Goal: Task Accomplishment & Management: Manage account settings

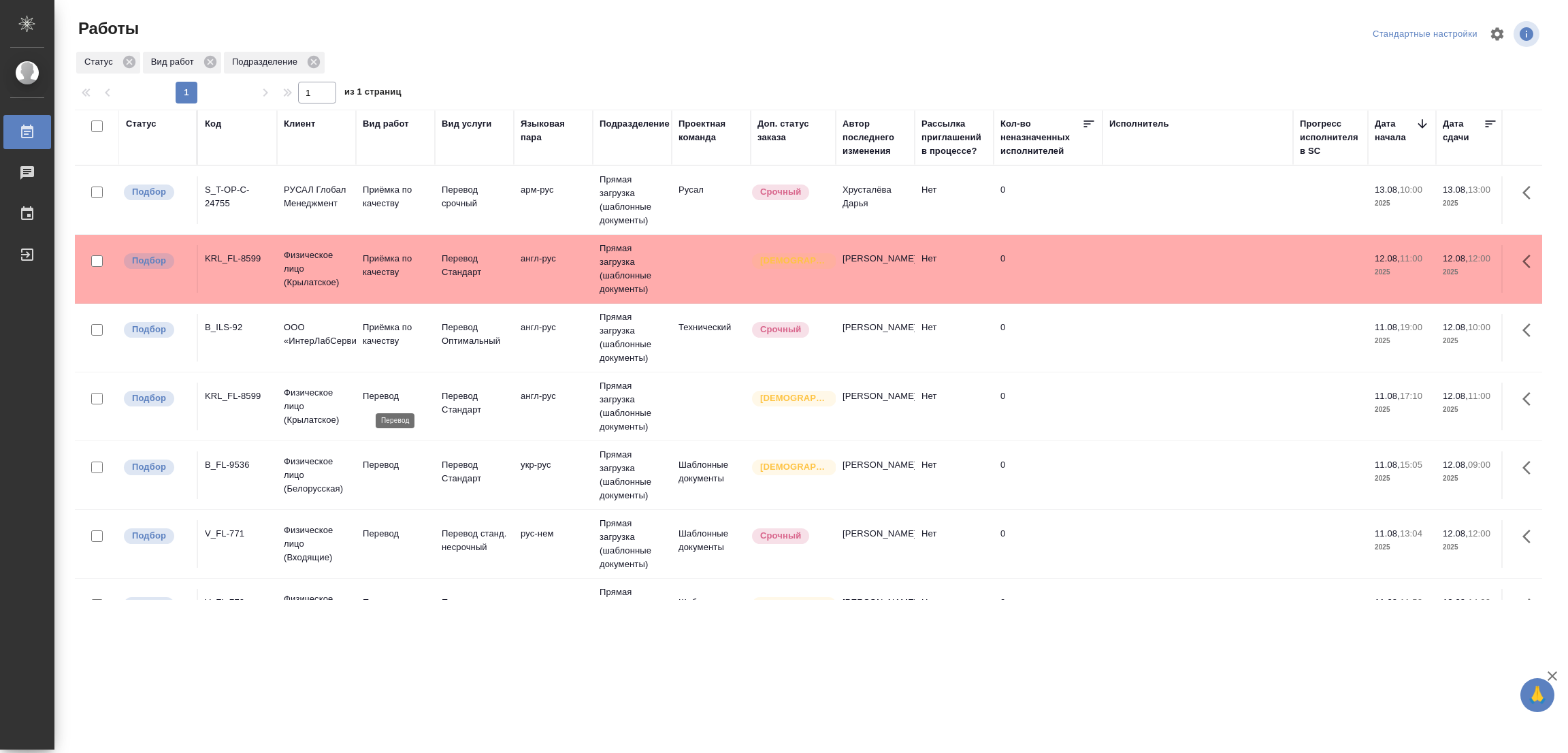
click at [378, 394] on p "Перевод" at bounding box center [395, 396] width 65 height 14
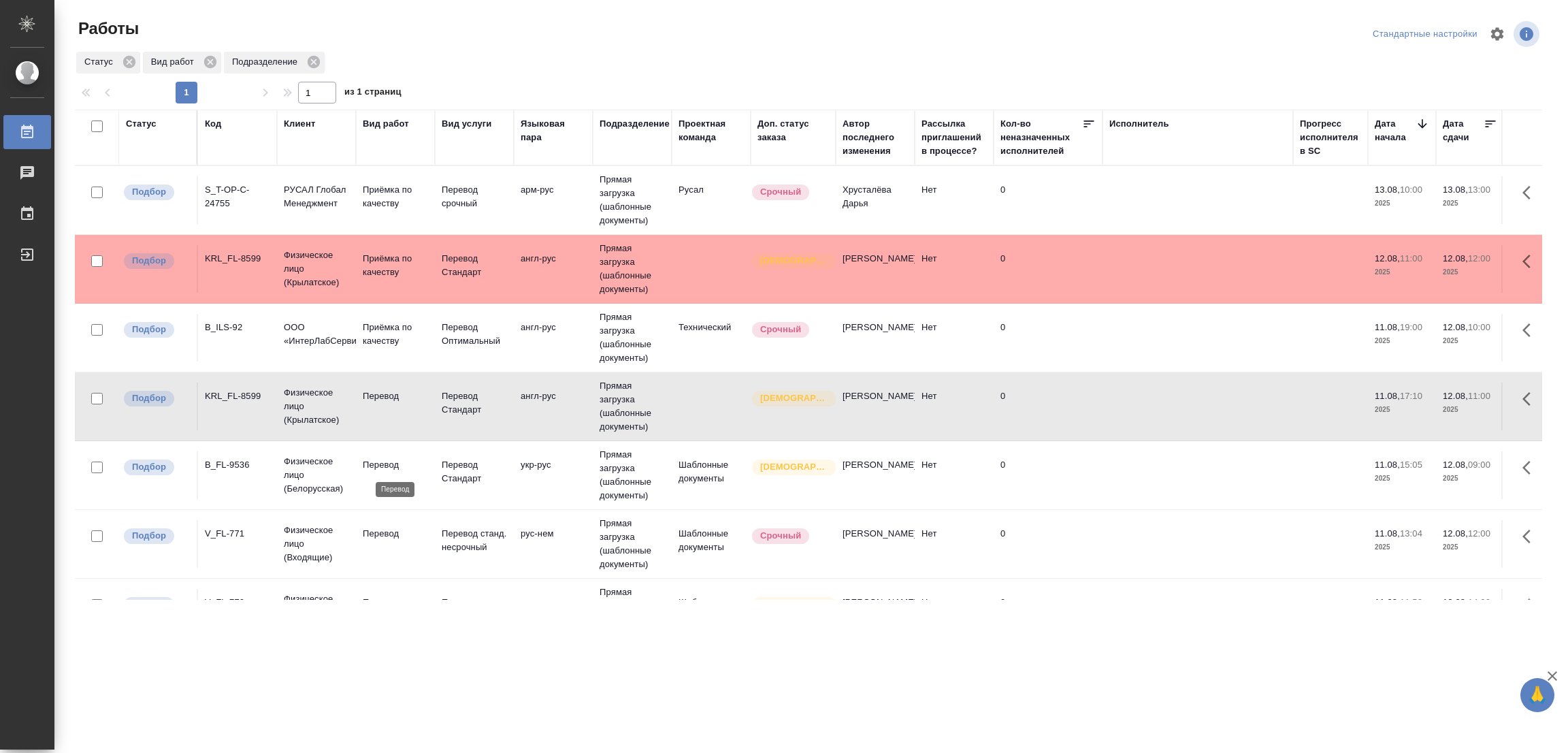
click at [385, 462] on p "Перевод" at bounding box center [395, 464] width 65 height 14
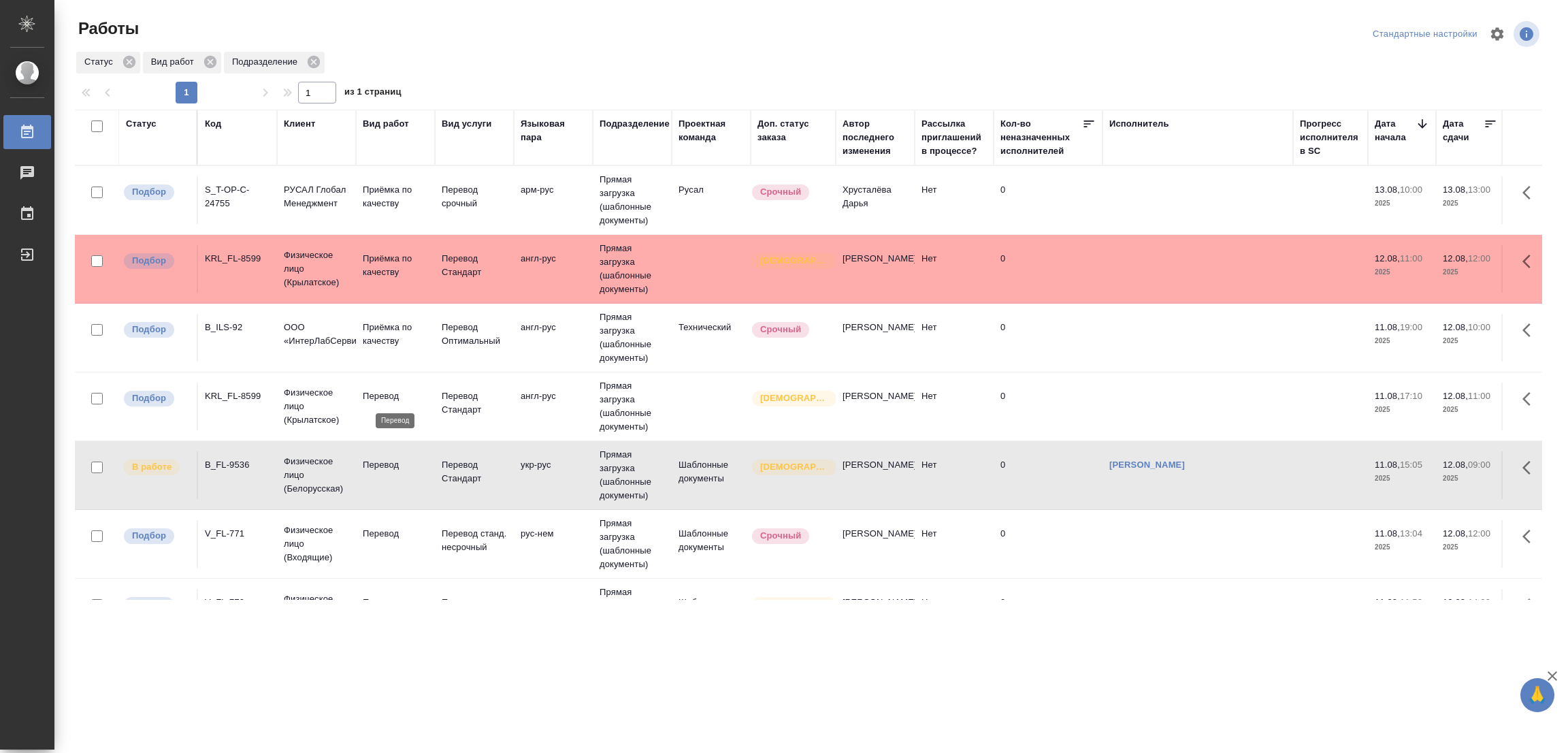
click at [379, 393] on p "Перевод" at bounding box center [395, 396] width 65 height 14
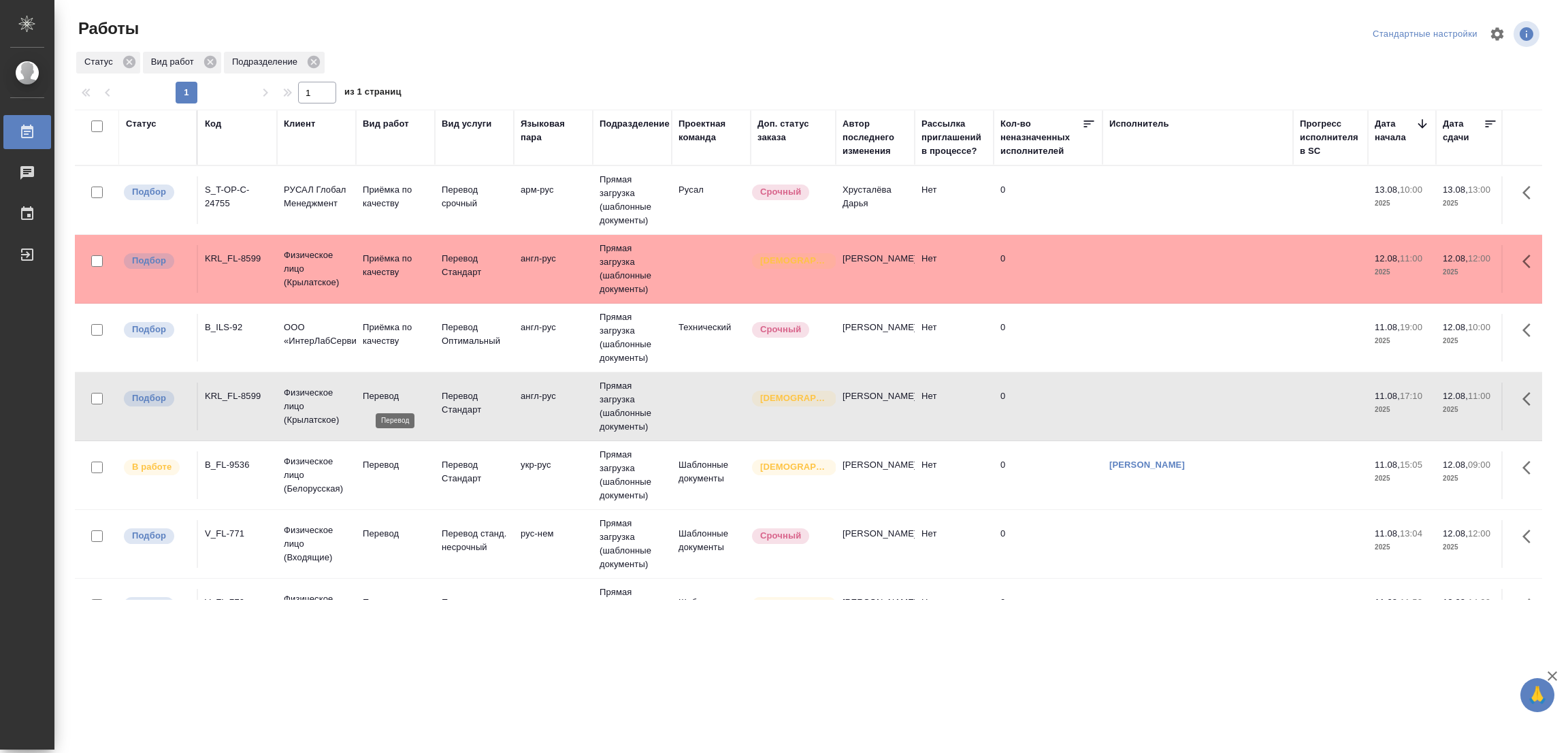
click at [379, 393] on p "Перевод" at bounding box center [395, 396] width 65 height 14
click at [369, 529] on p "Перевод" at bounding box center [395, 533] width 65 height 14
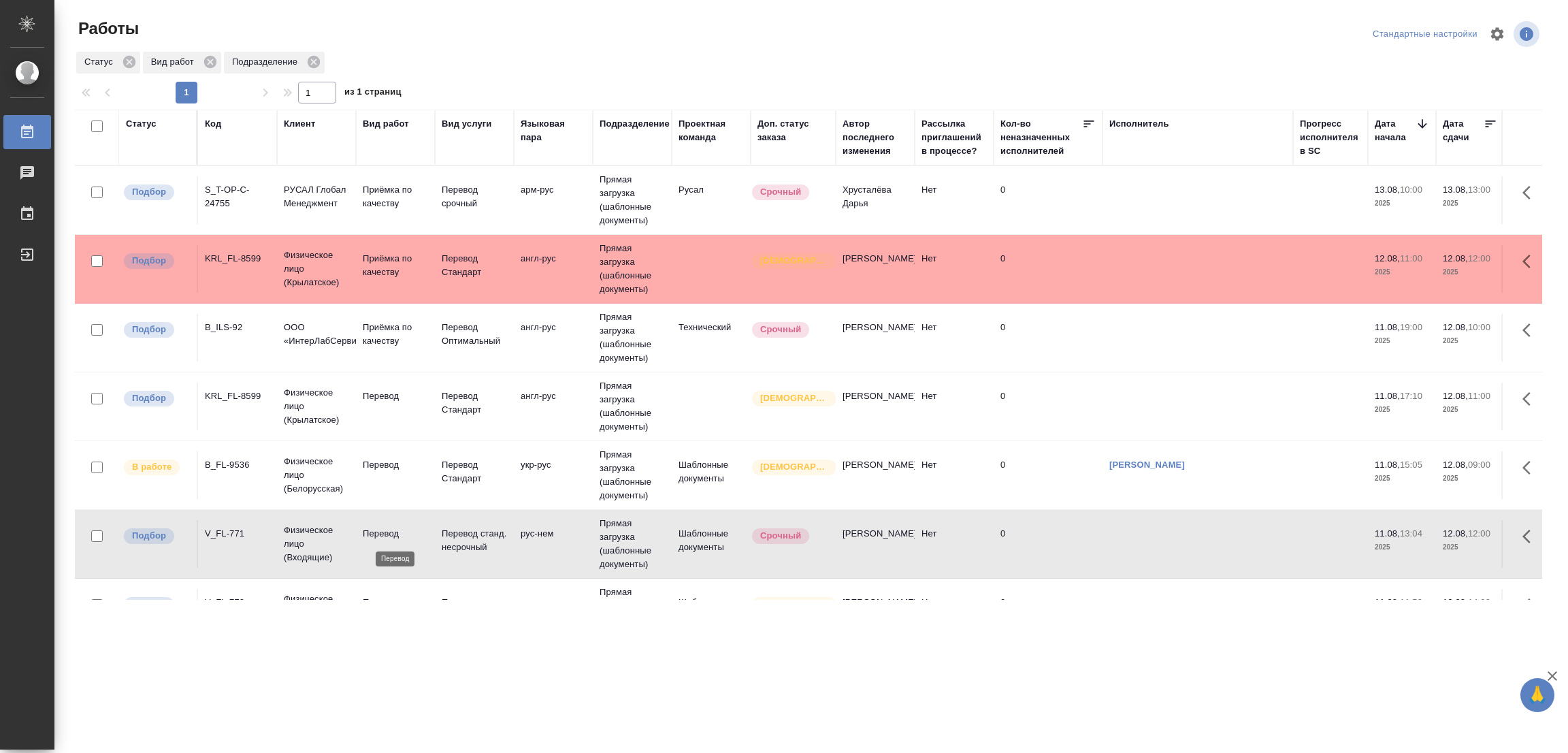
click at [369, 529] on p "Перевод" at bounding box center [395, 533] width 65 height 14
click at [394, 393] on p "Перевод" at bounding box center [395, 396] width 65 height 14
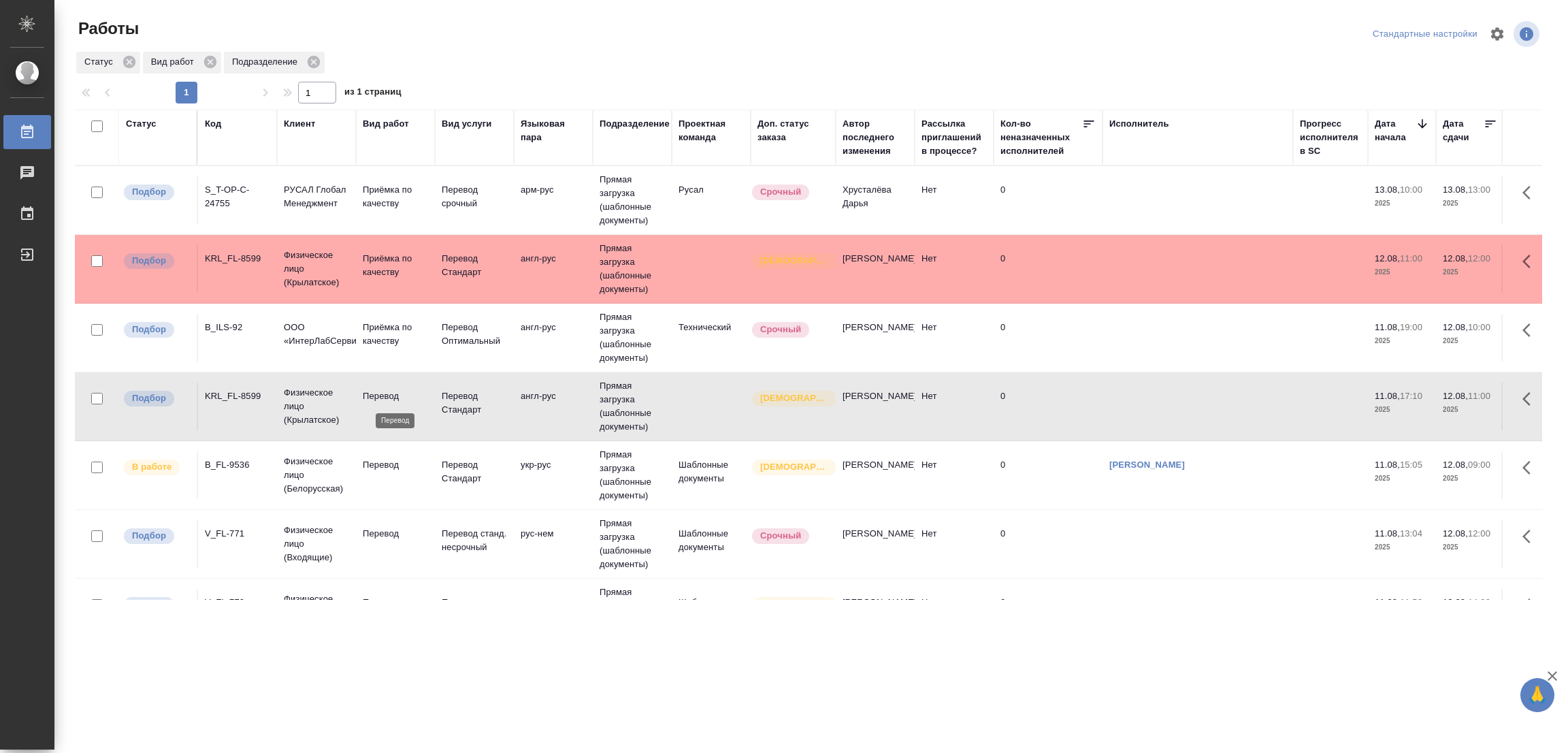
click at [393, 393] on p "Перевод" at bounding box center [395, 396] width 65 height 14
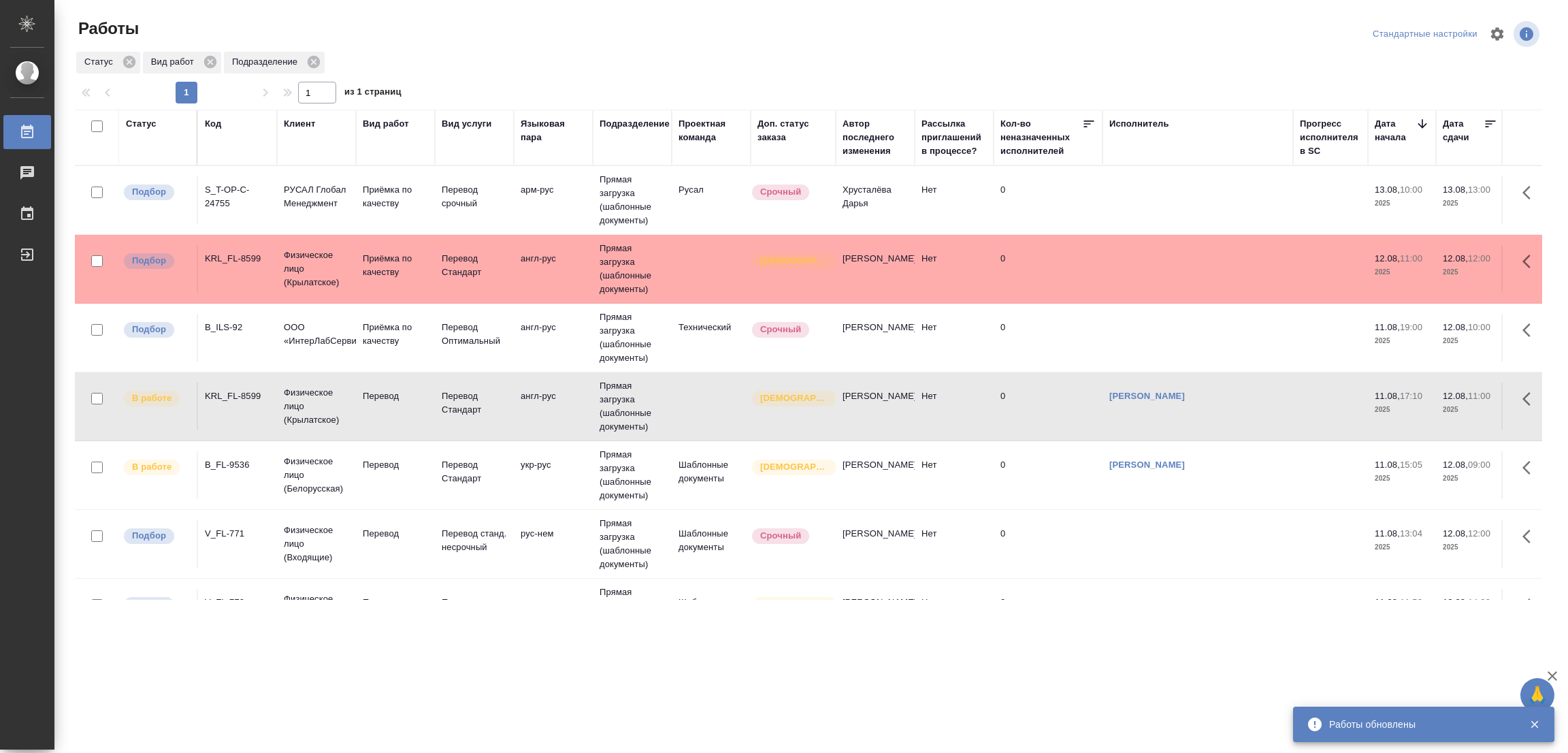
scroll to position [64, 0]
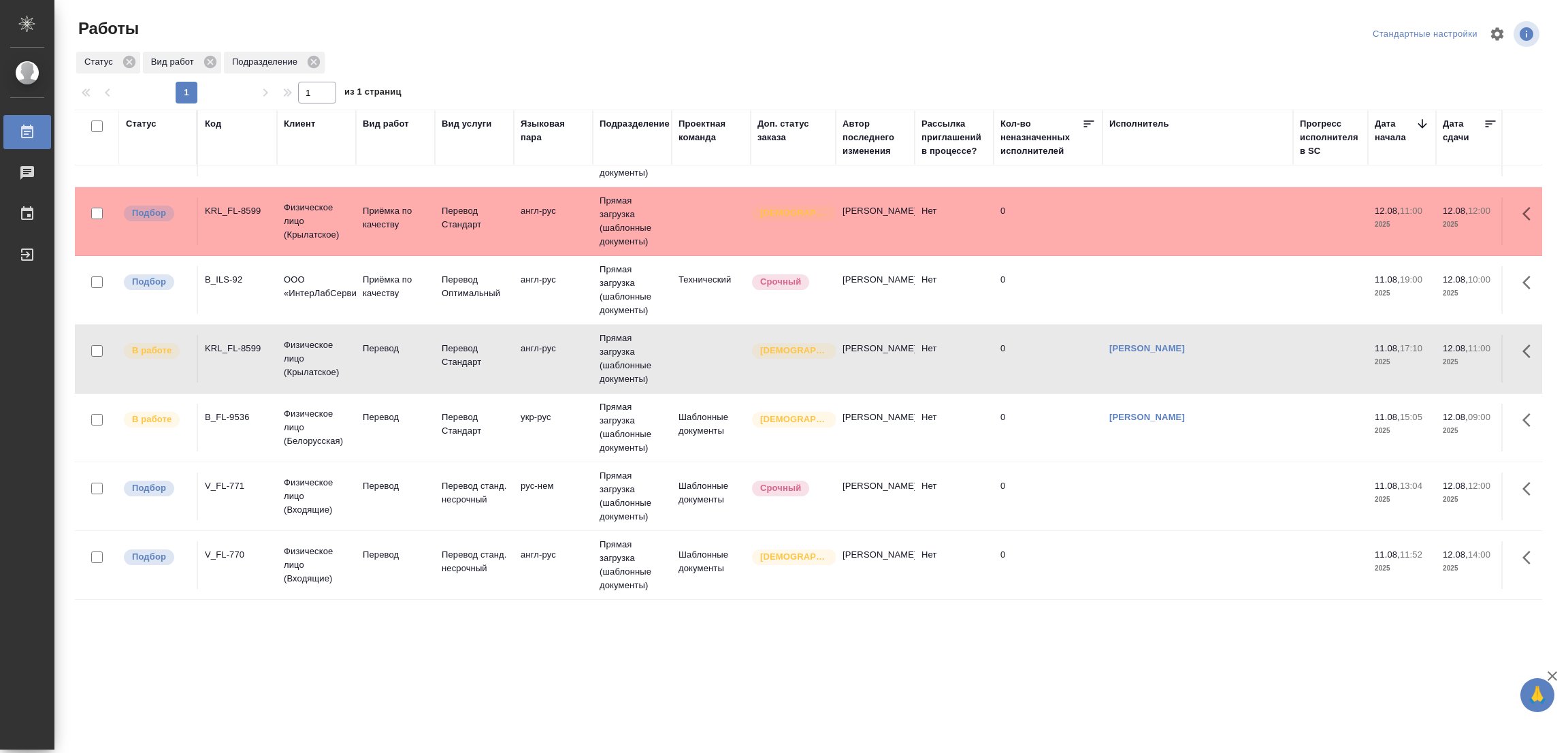
click at [386, 176] on td "Перевод" at bounding box center [395, 152] width 79 height 48
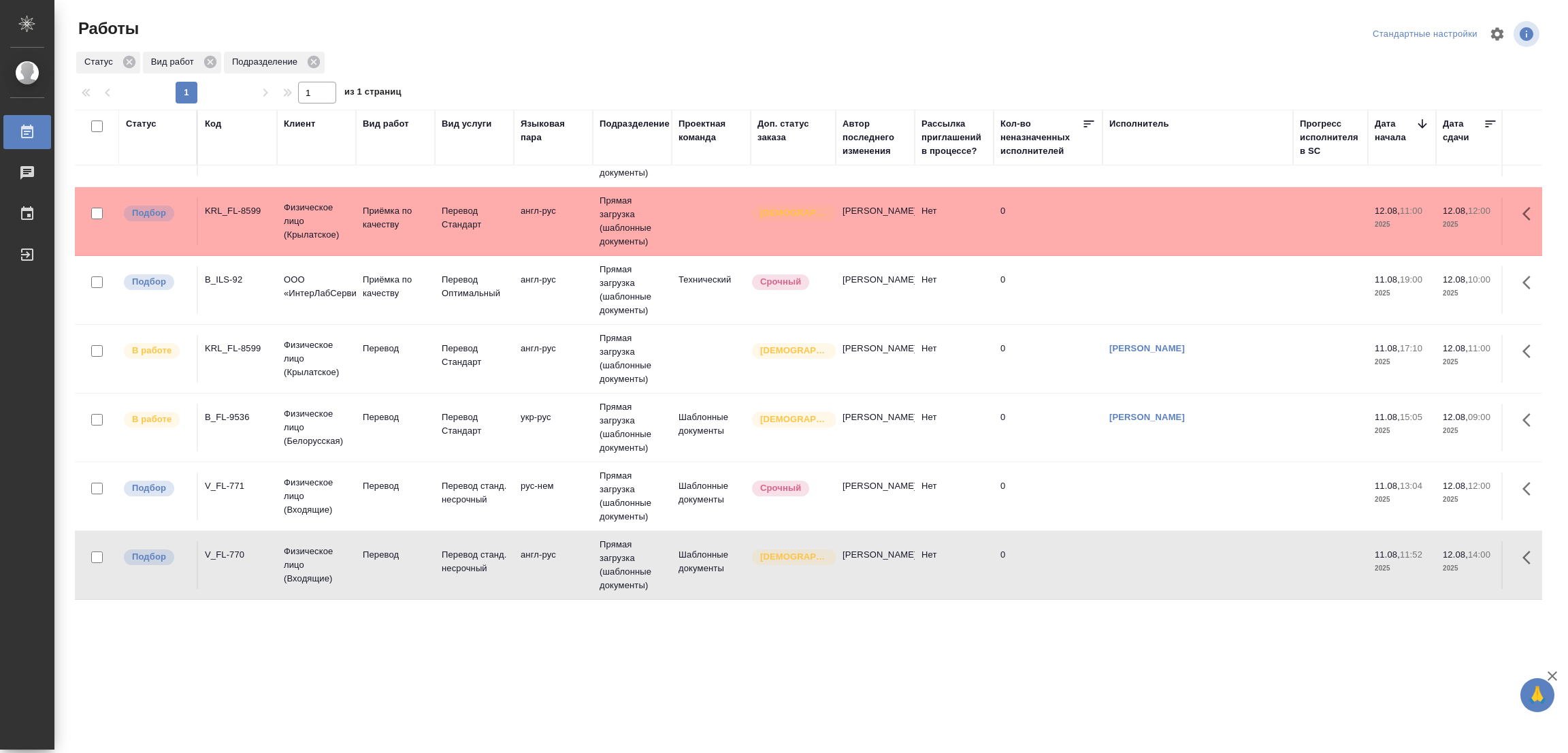
click at [386, 176] on td "Перевод" at bounding box center [395, 152] width 79 height 48
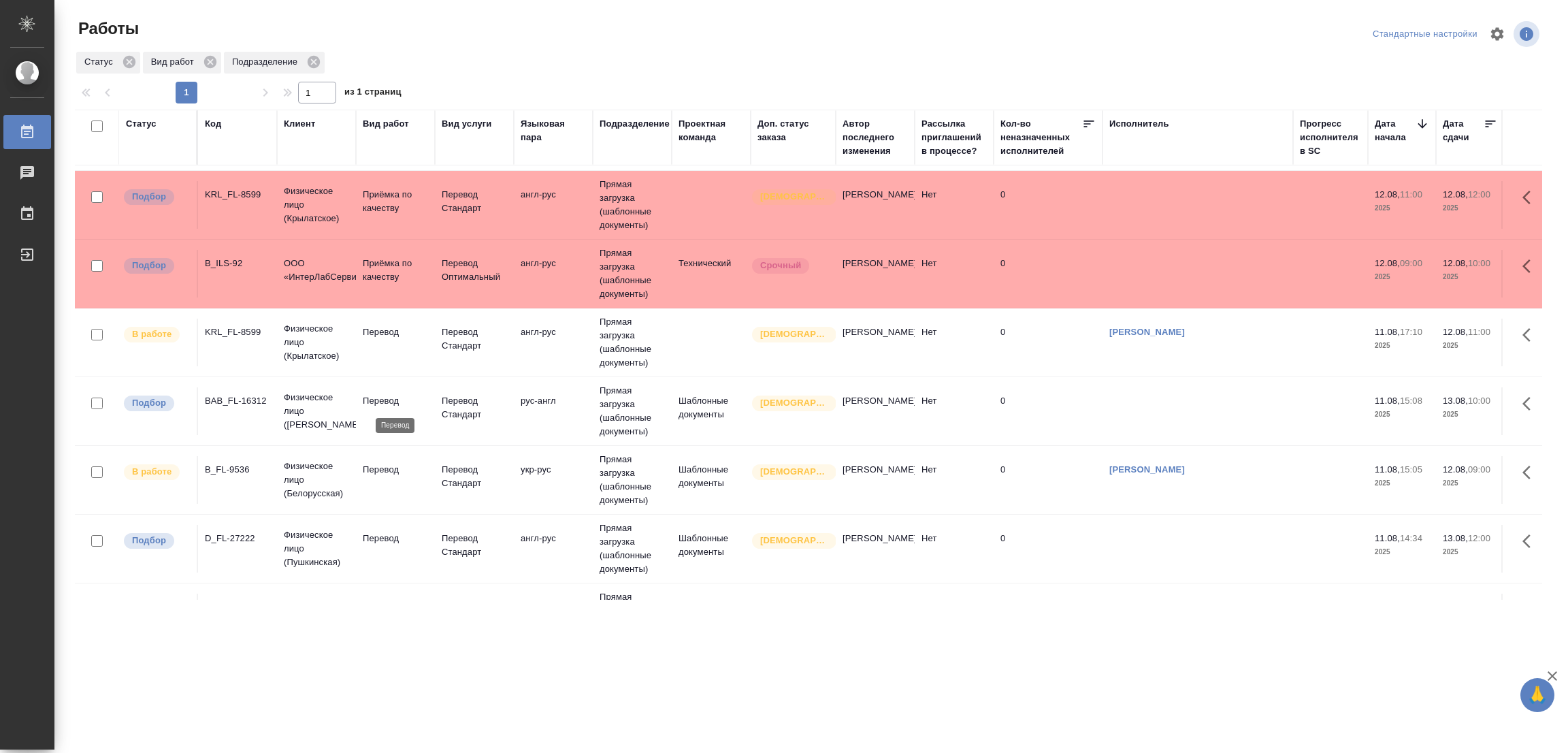
click at [381, 397] on p "Перевод" at bounding box center [395, 401] width 65 height 14
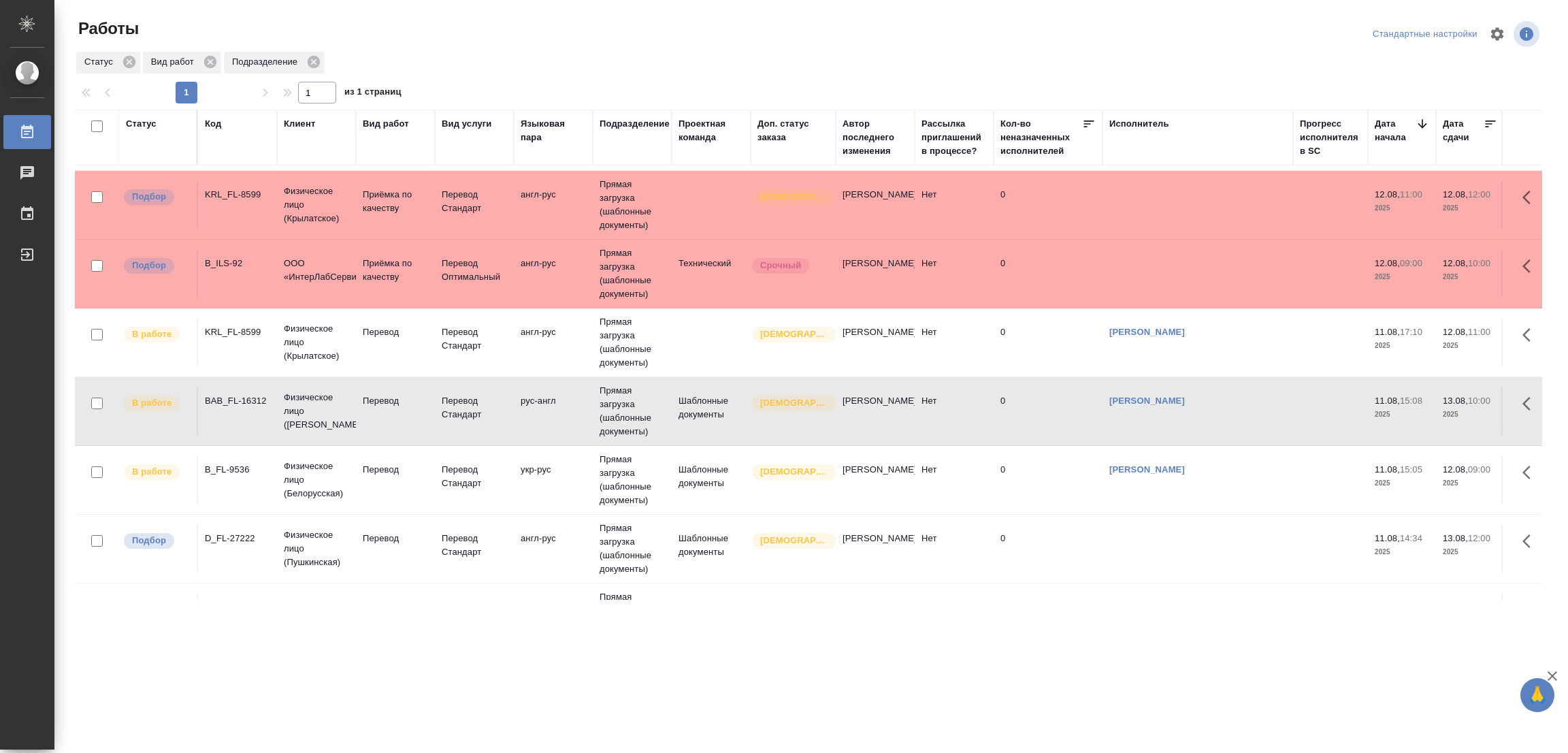
scroll to position [166, 0]
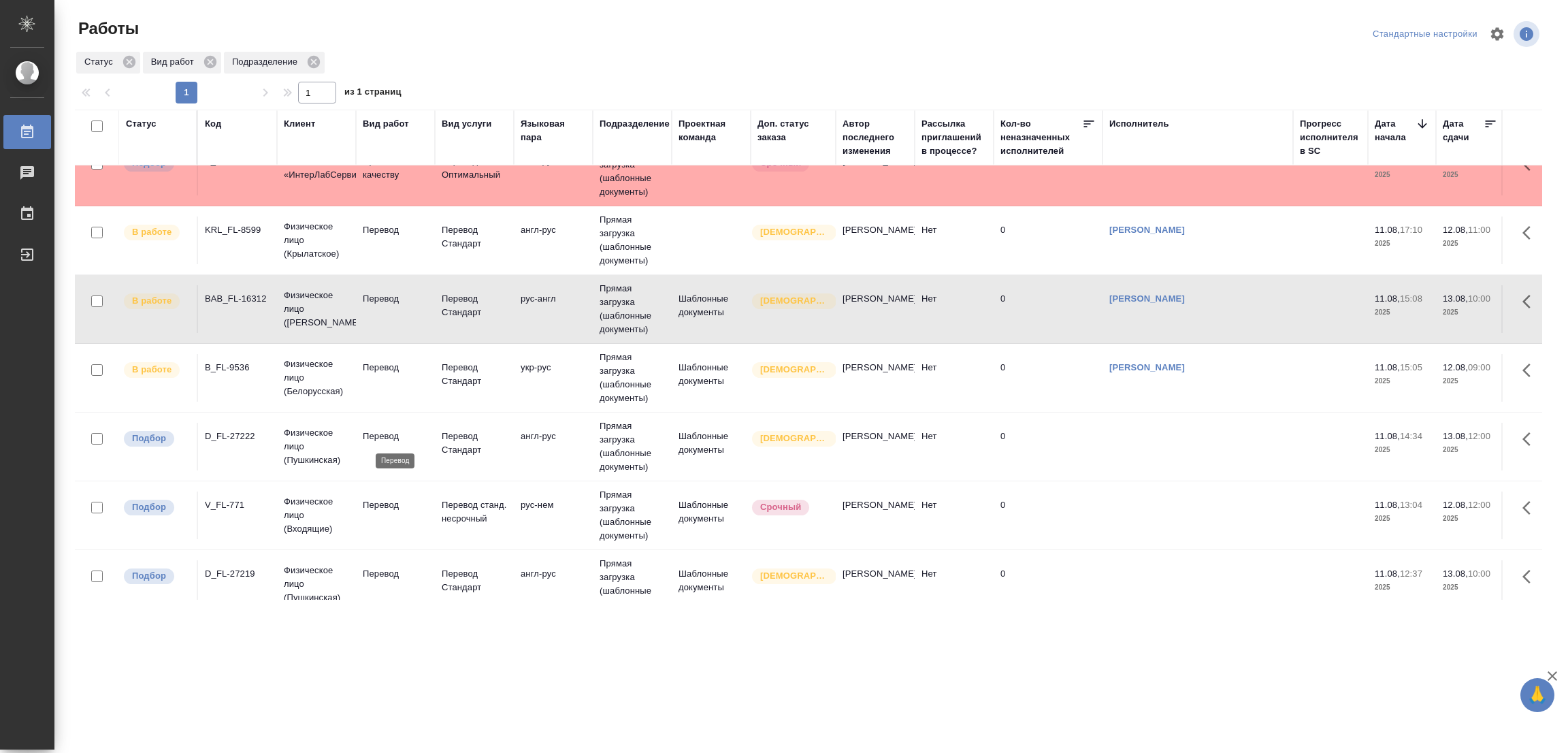
click at [386, 430] on p "Перевод" at bounding box center [395, 436] width 65 height 14
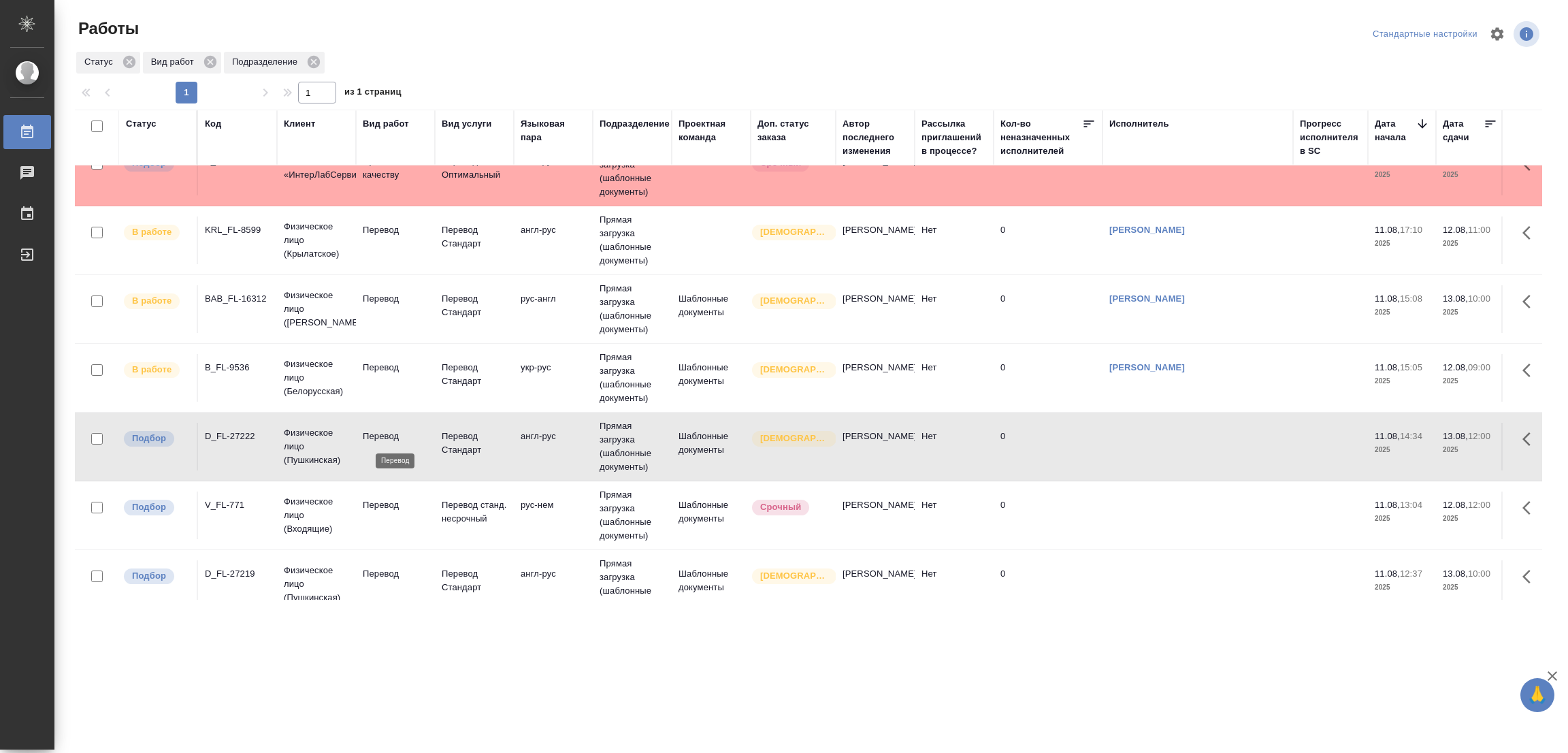
click at [386, 430] on p "Перевод" at bounding box center [395, 436] width 65 height 14
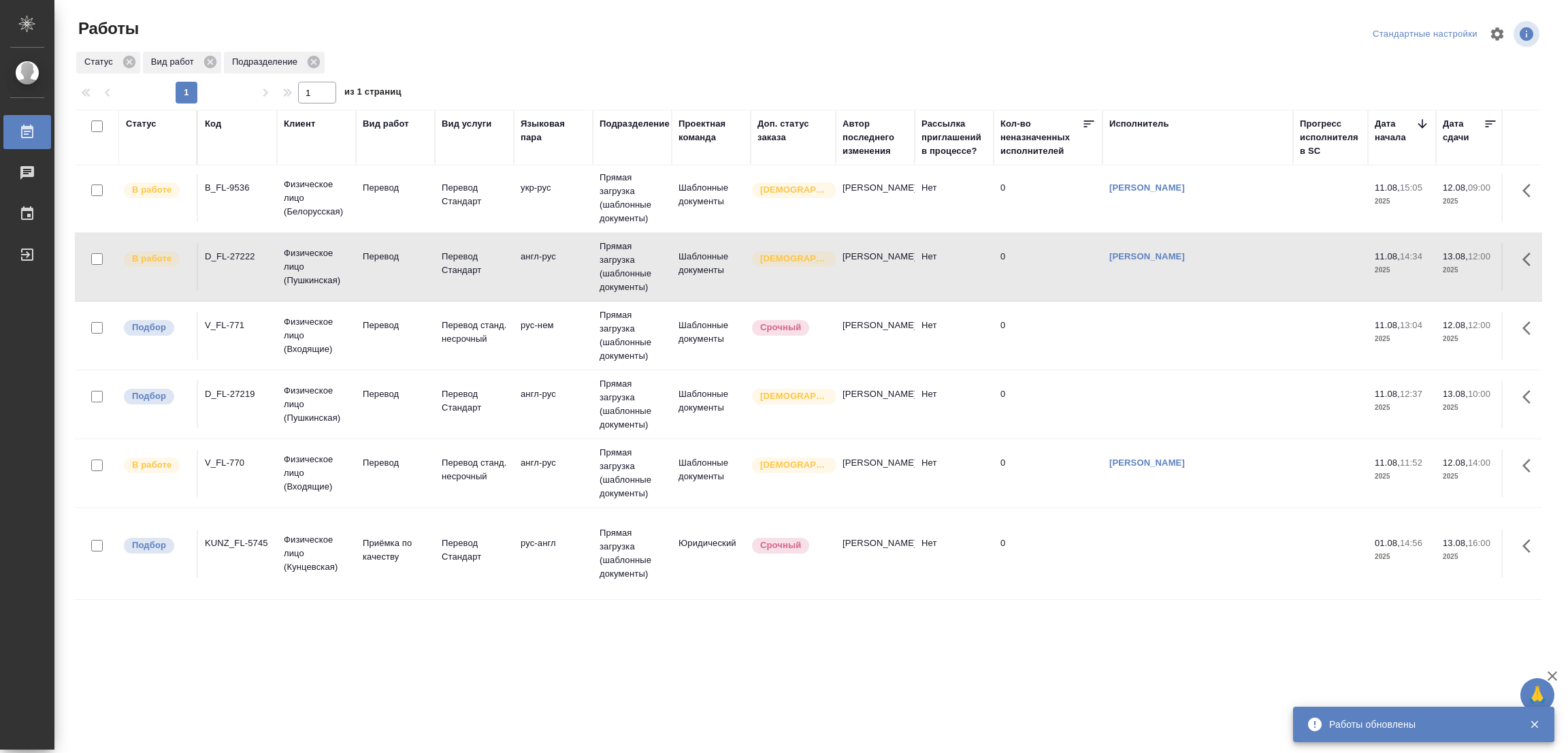
scroll to position [364, 0]
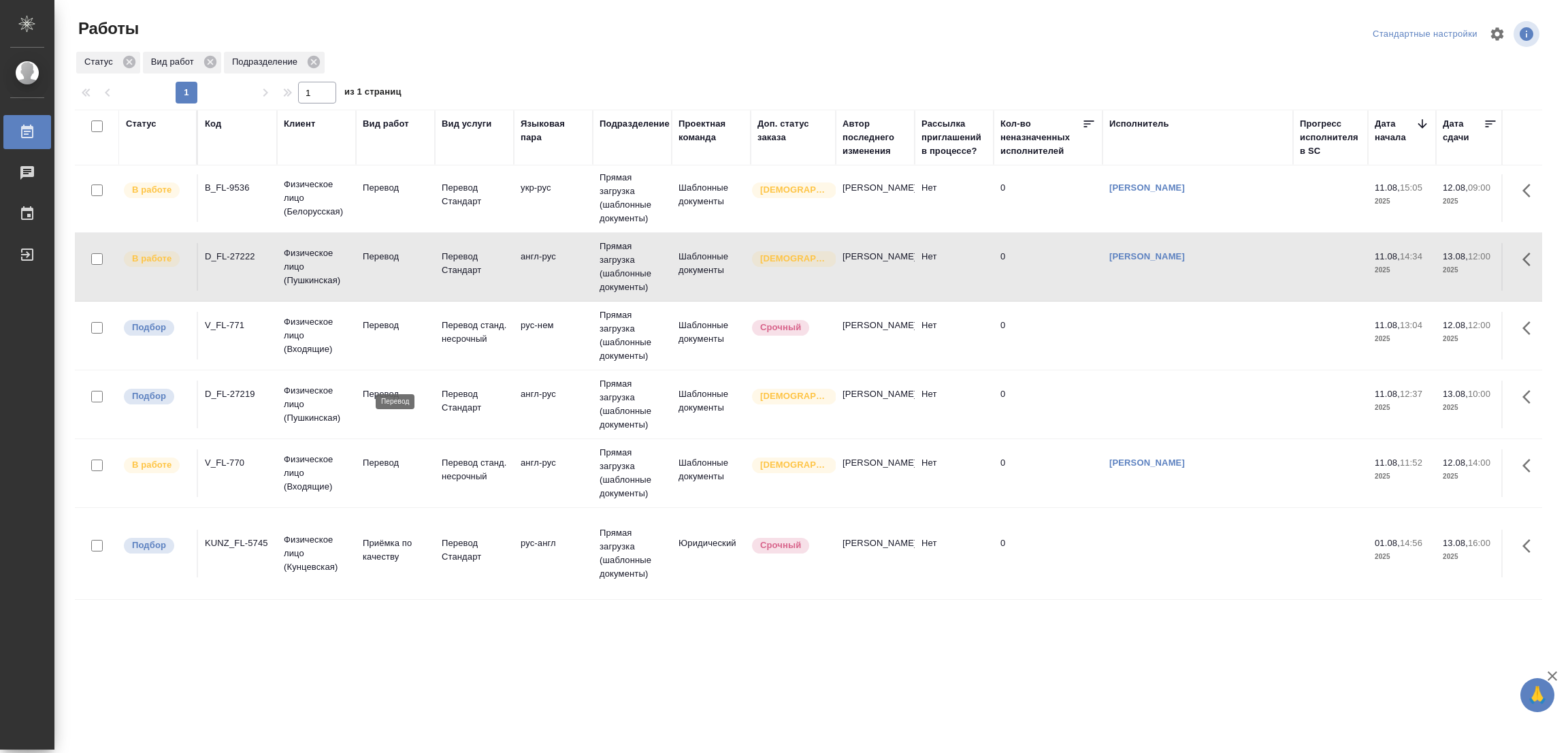
click at [383, 387] on p "Перевод" at bounding box center [395, 394] width 65 height 14
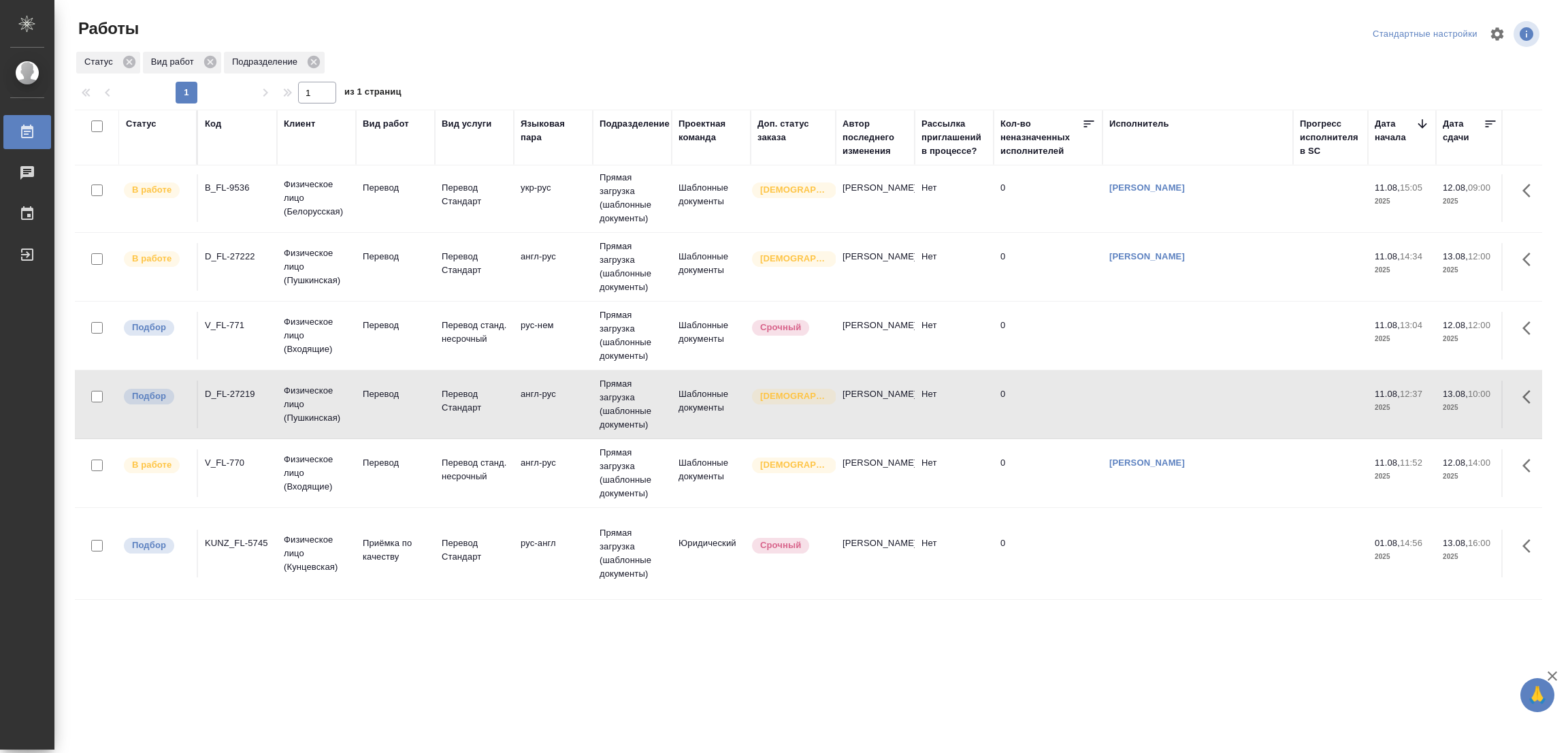
drag, startPoint x: 789, startPoint y: 672, endPoint x: 202, endPoint y: 87, distance: 828.7
click at [787, 673] on div ".cls-1 fill:#fff; AWATERA Popova Galina Работы 0 Чаты График Выйти Работы Станд…" at bounding box center [784, 376] width 1568 height 753
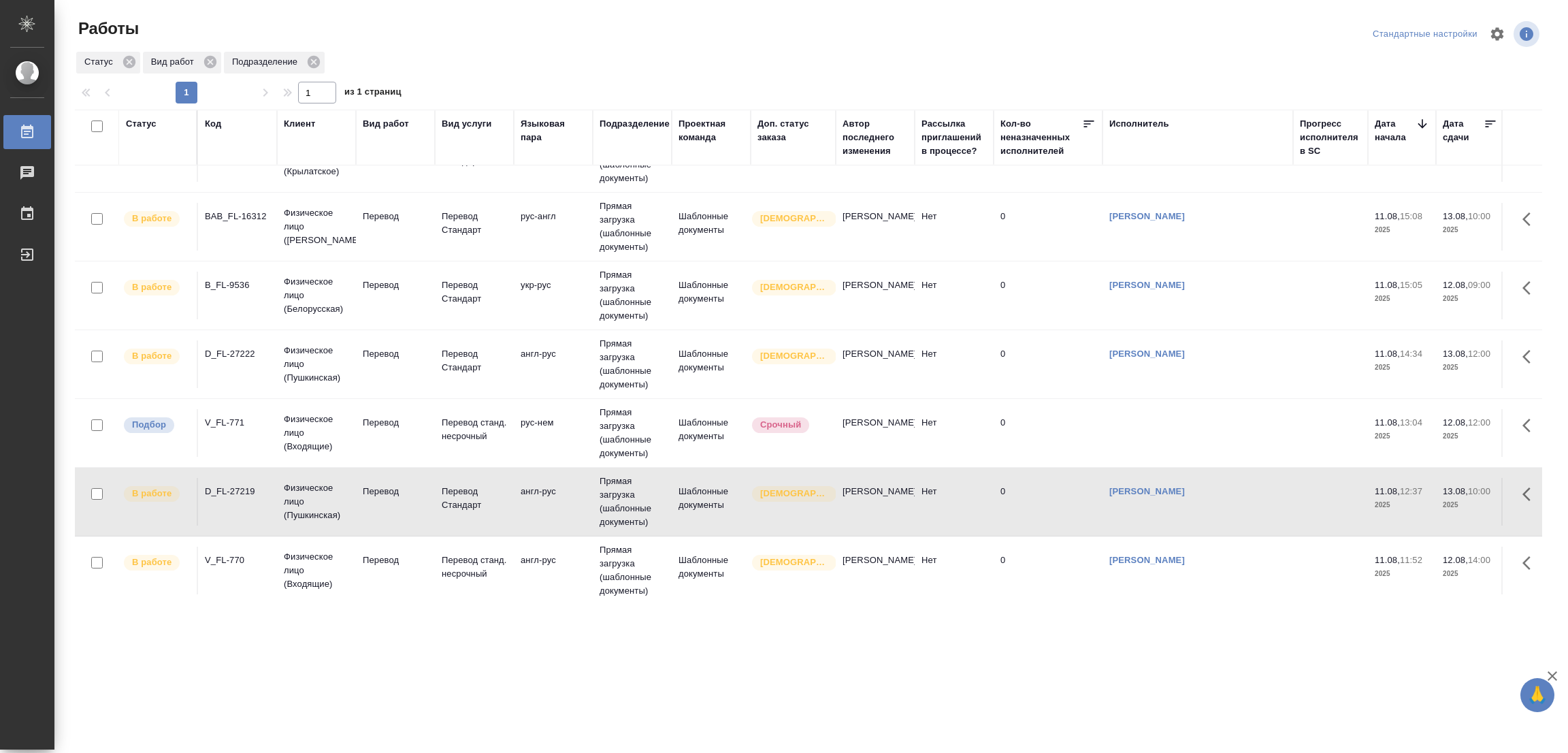
scroll to position [64, 0]
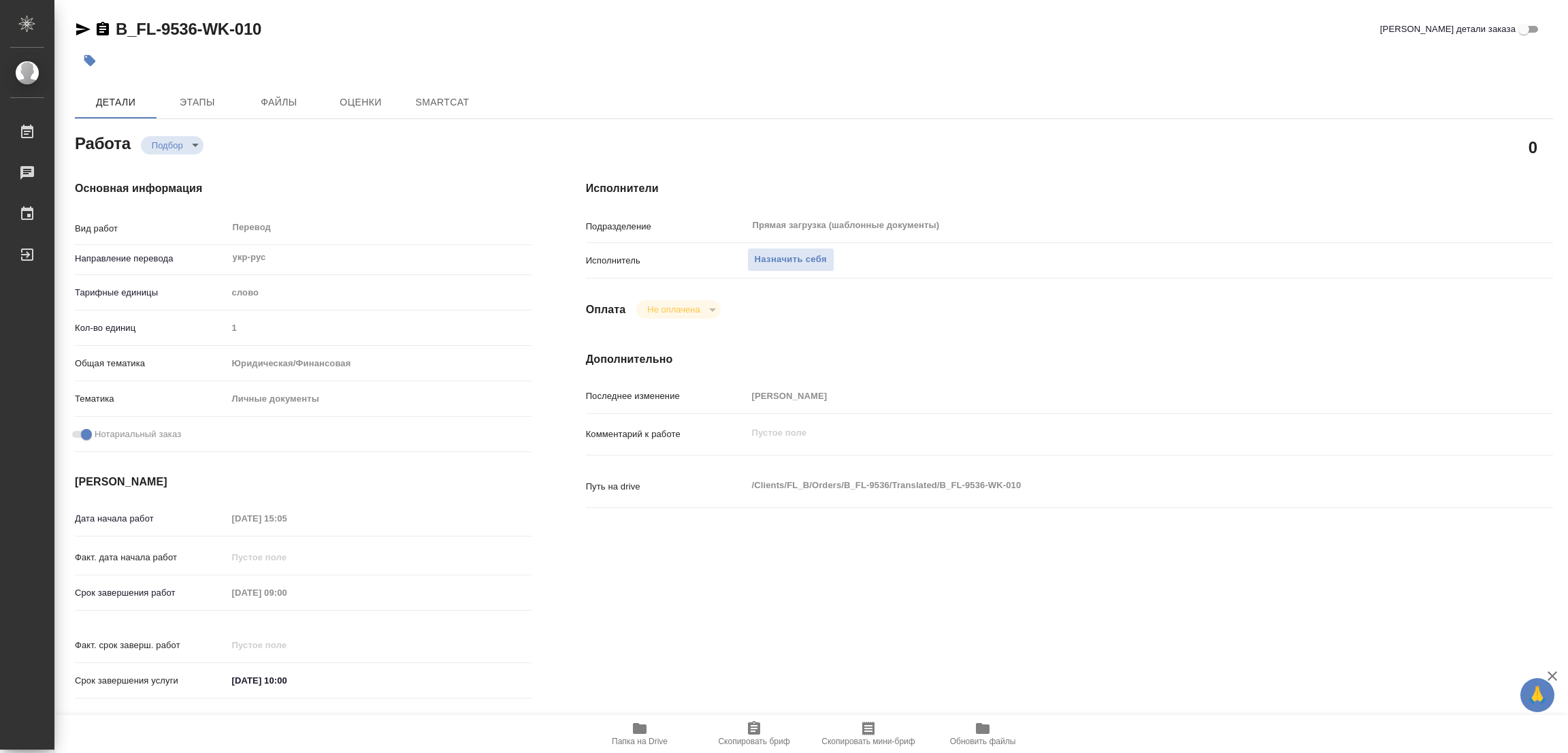
type textarea "x"
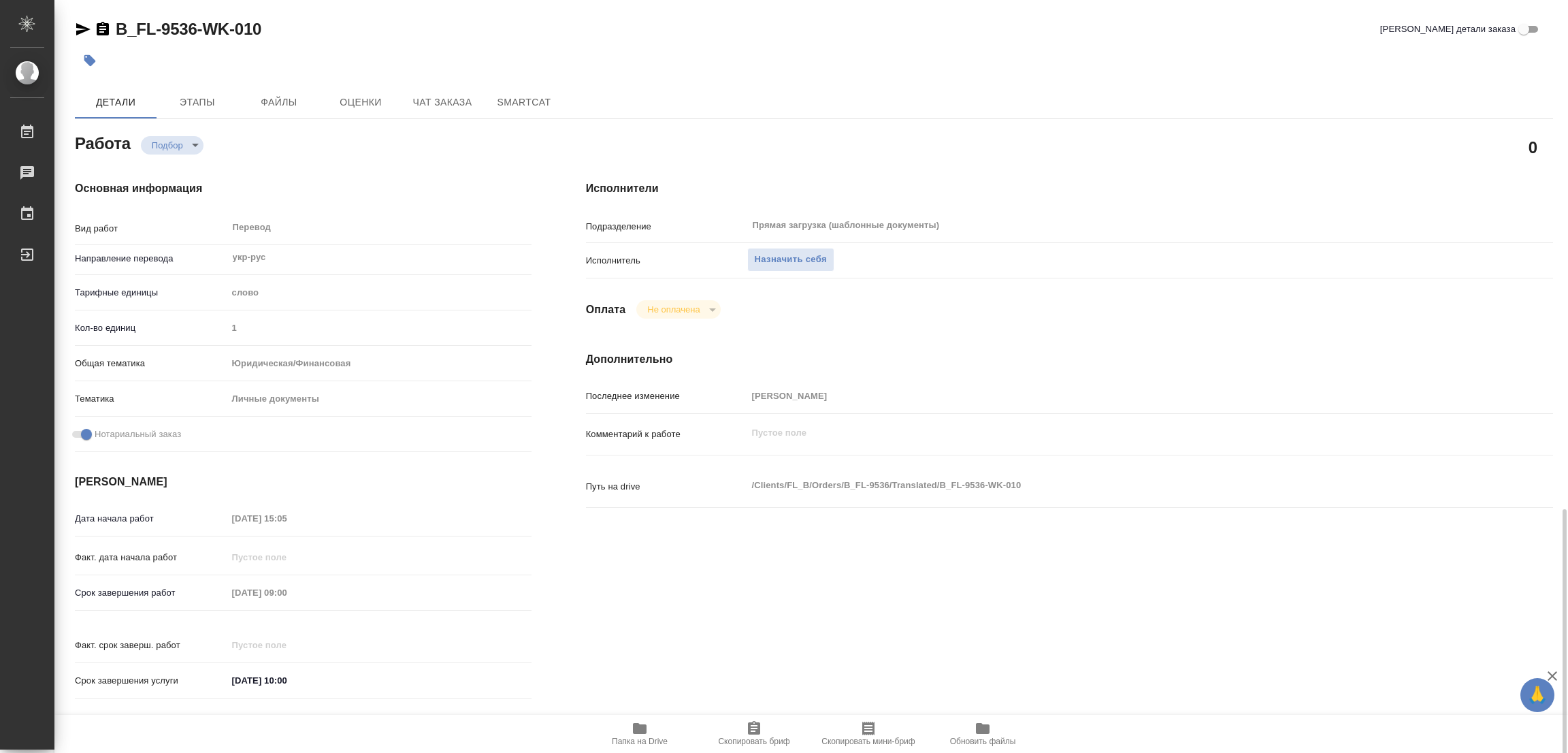
type textarea "x"
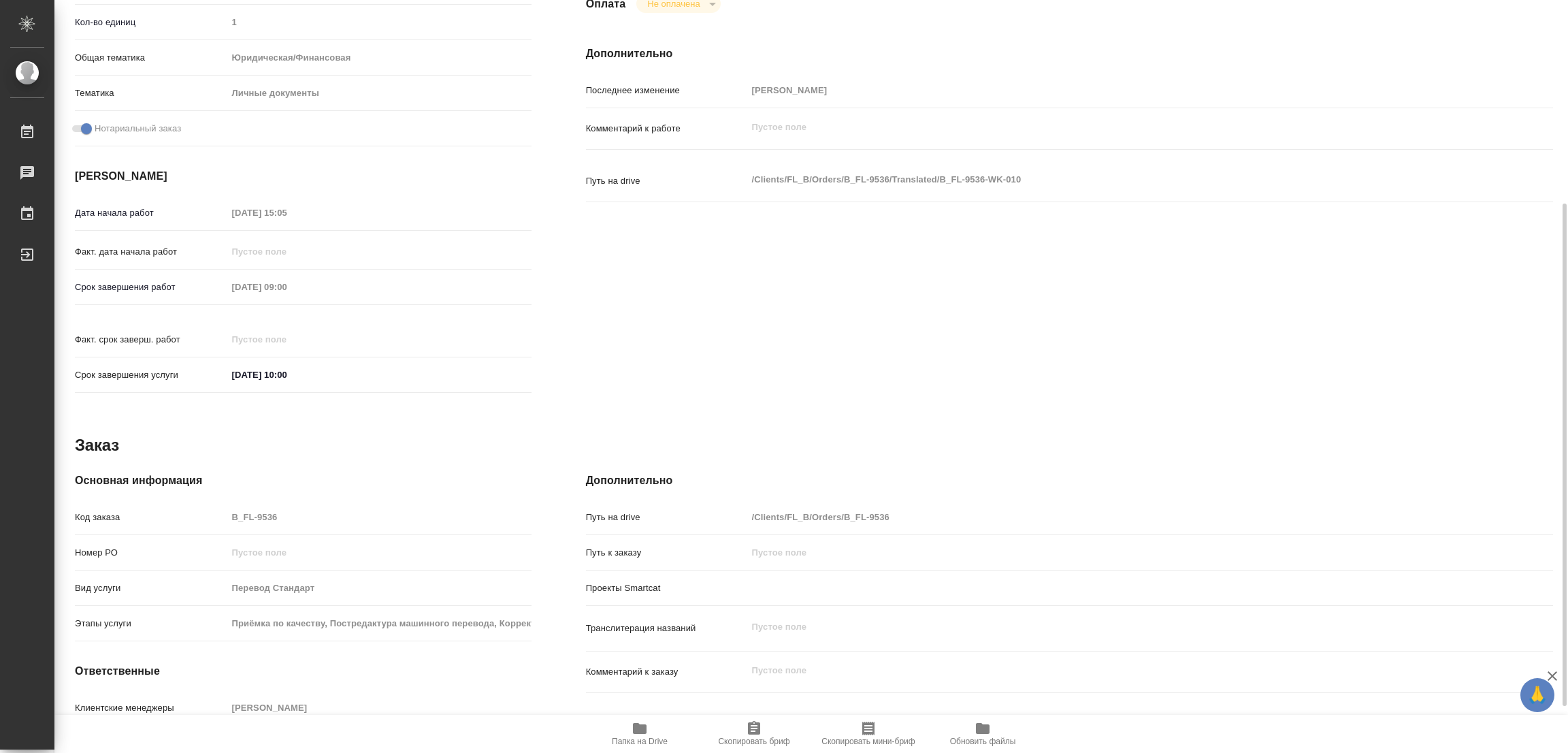
type textarea "x"
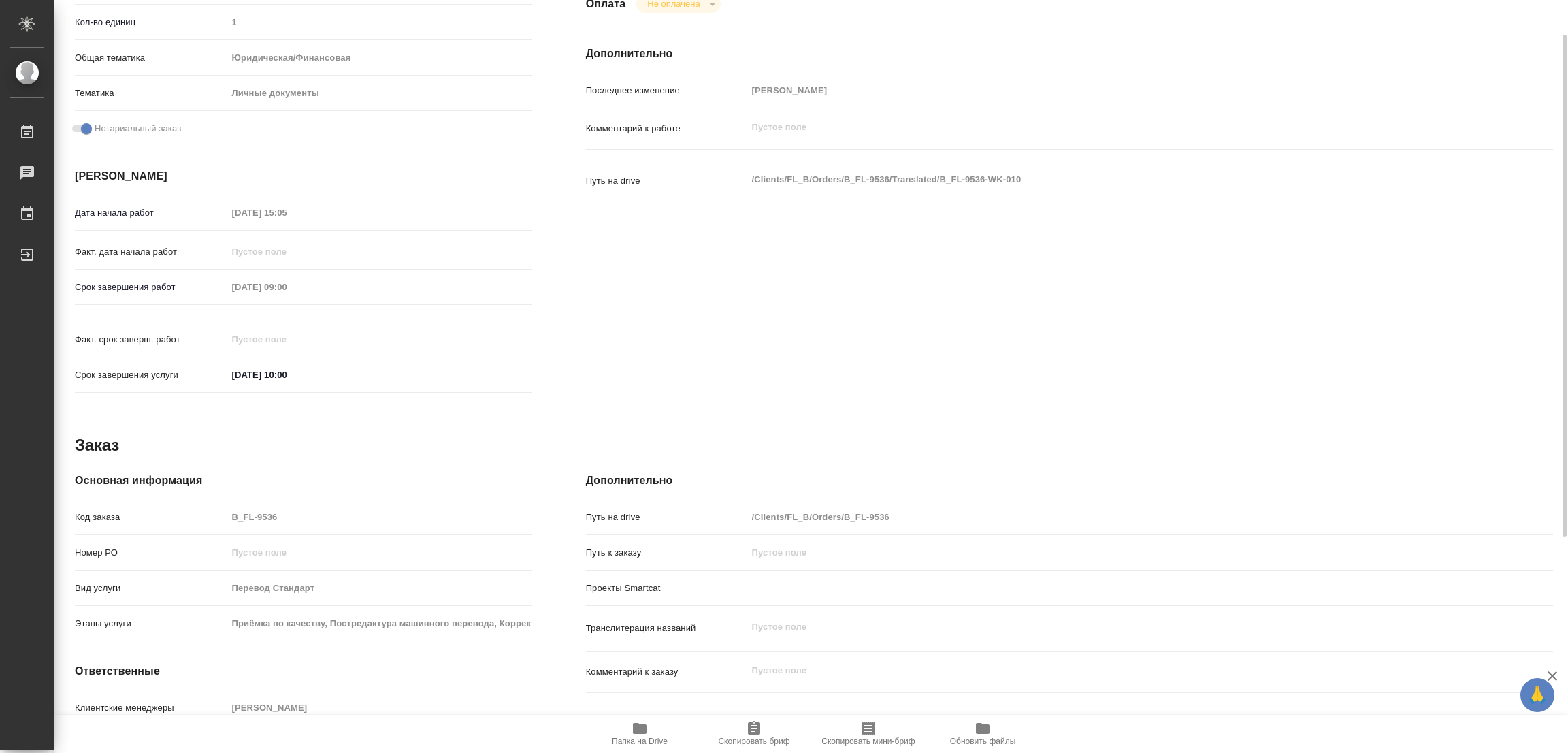
scroll to position [204, 0]
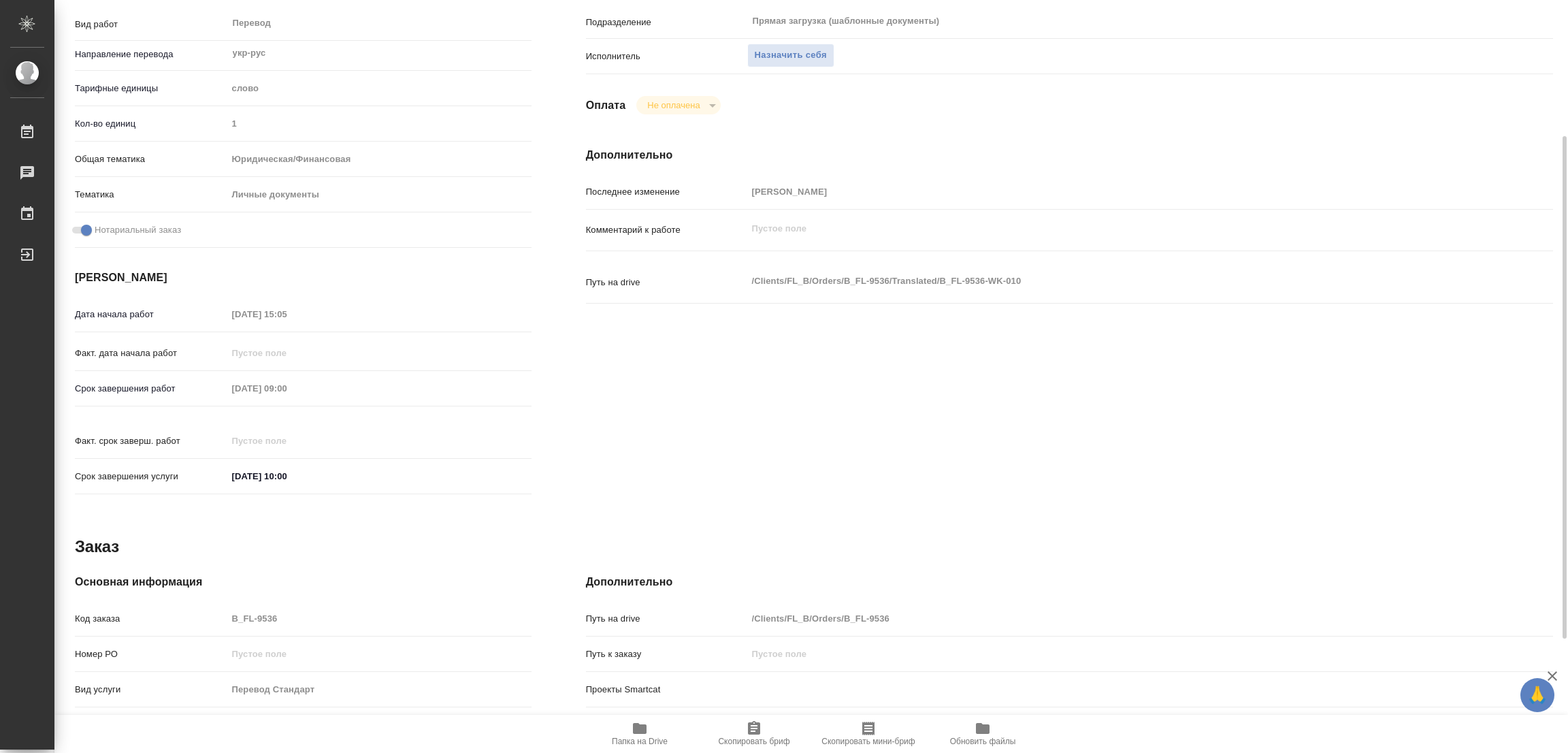
type textarea "x"
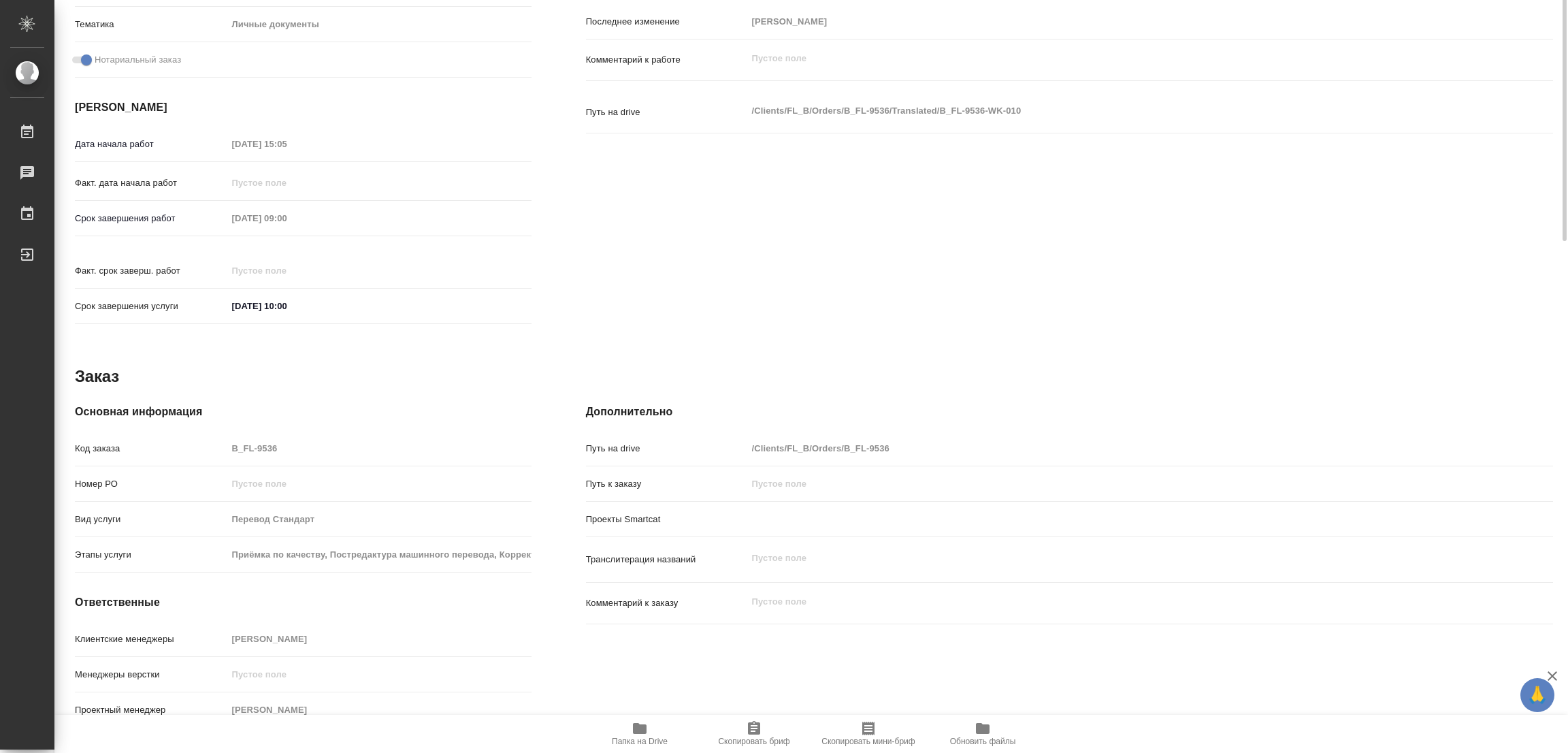
scroll to position [0, 0]
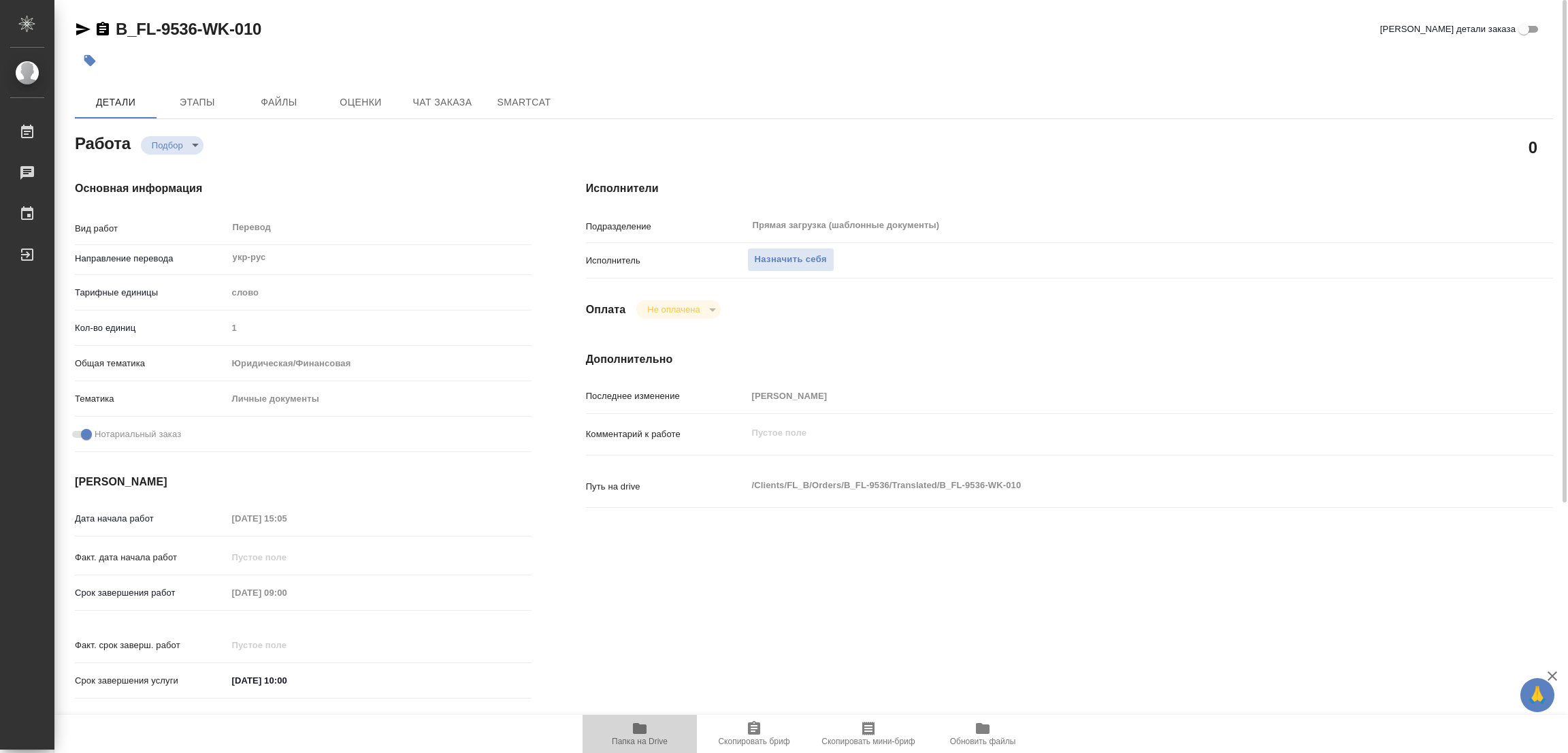
click at [643, 728] on icon "button" at bounding box center [639, 728] width 14 height 11
click at [786, 259] on span "Назначить себя" at bounding box center [791, 260] width 72 height 16
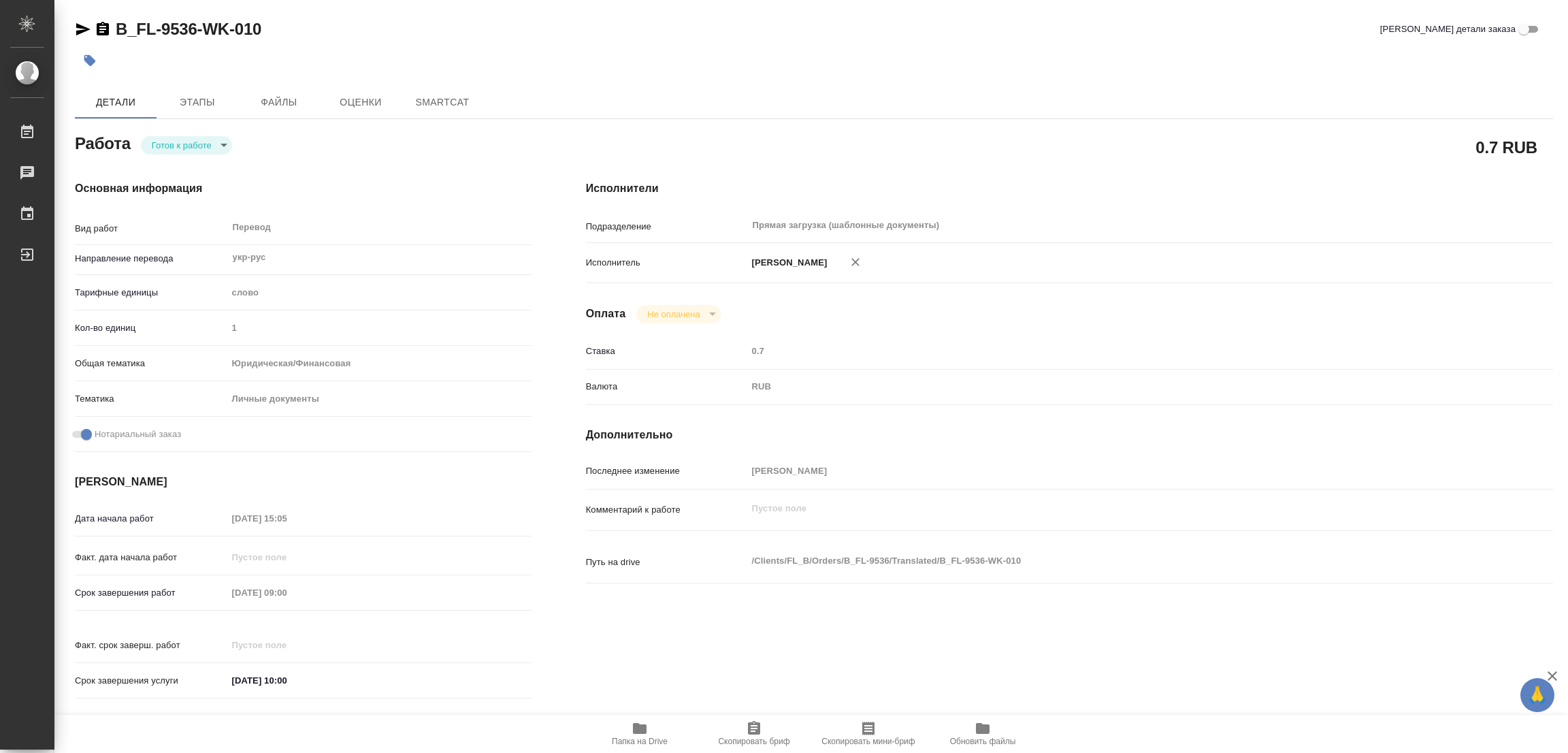
type textarea "x"
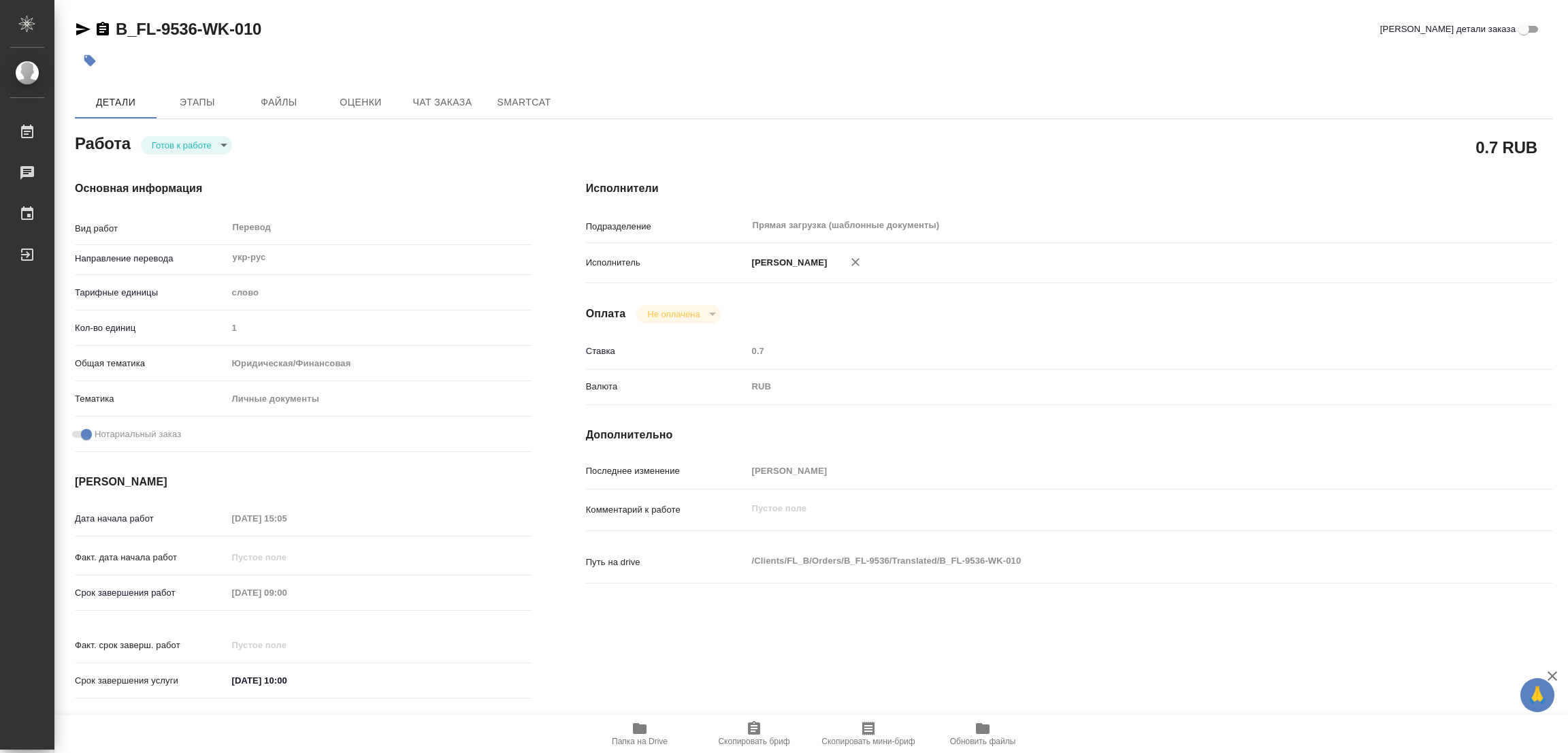
type textarea "x"
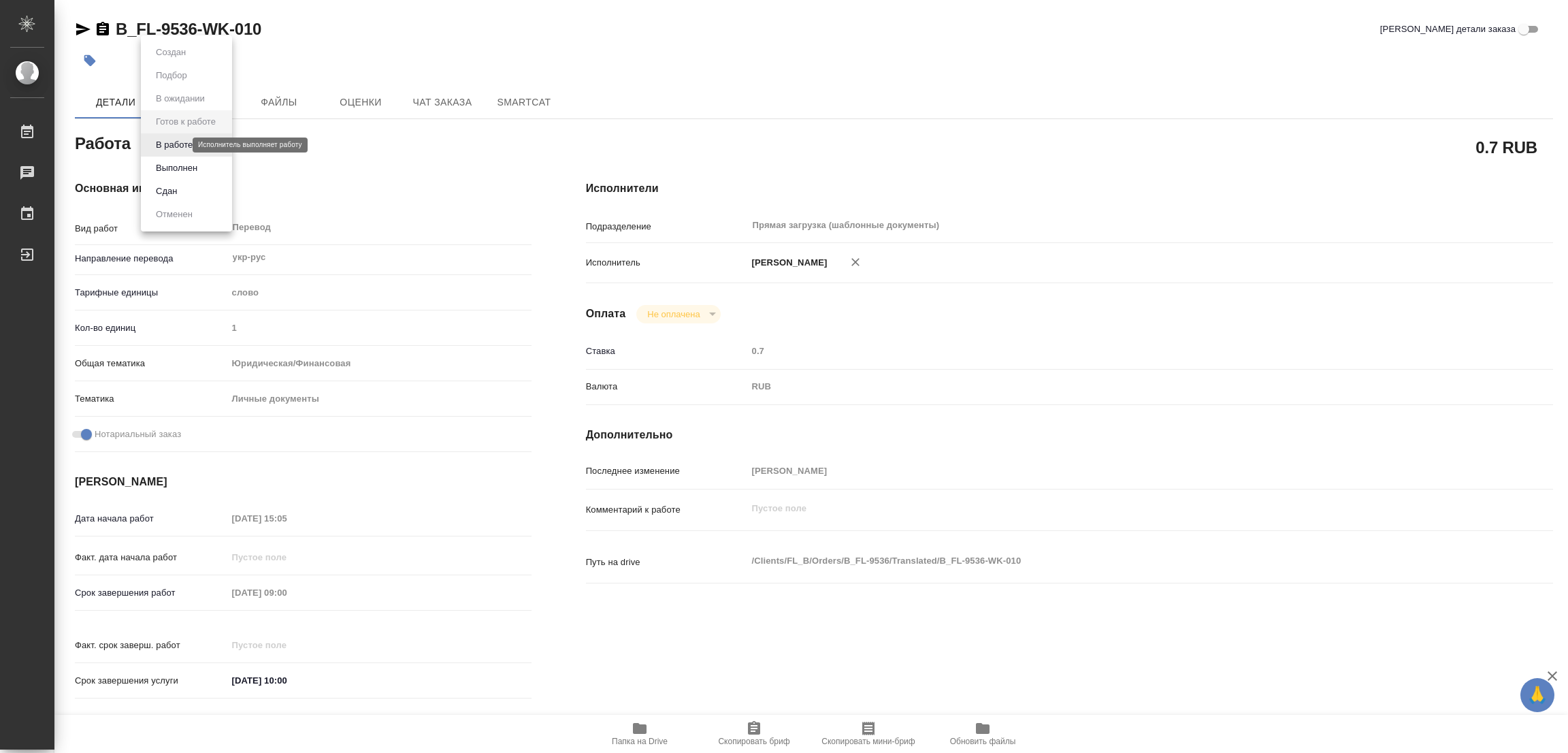
click at [174, 145] on body "🙏 .cls-1 fill:#fff; AWATERA Popova Galina Работы Чаты График Выйти B_FL-9536-WK…" at bounding box center [784, 376] width 1568 height 753
type textarea "x"
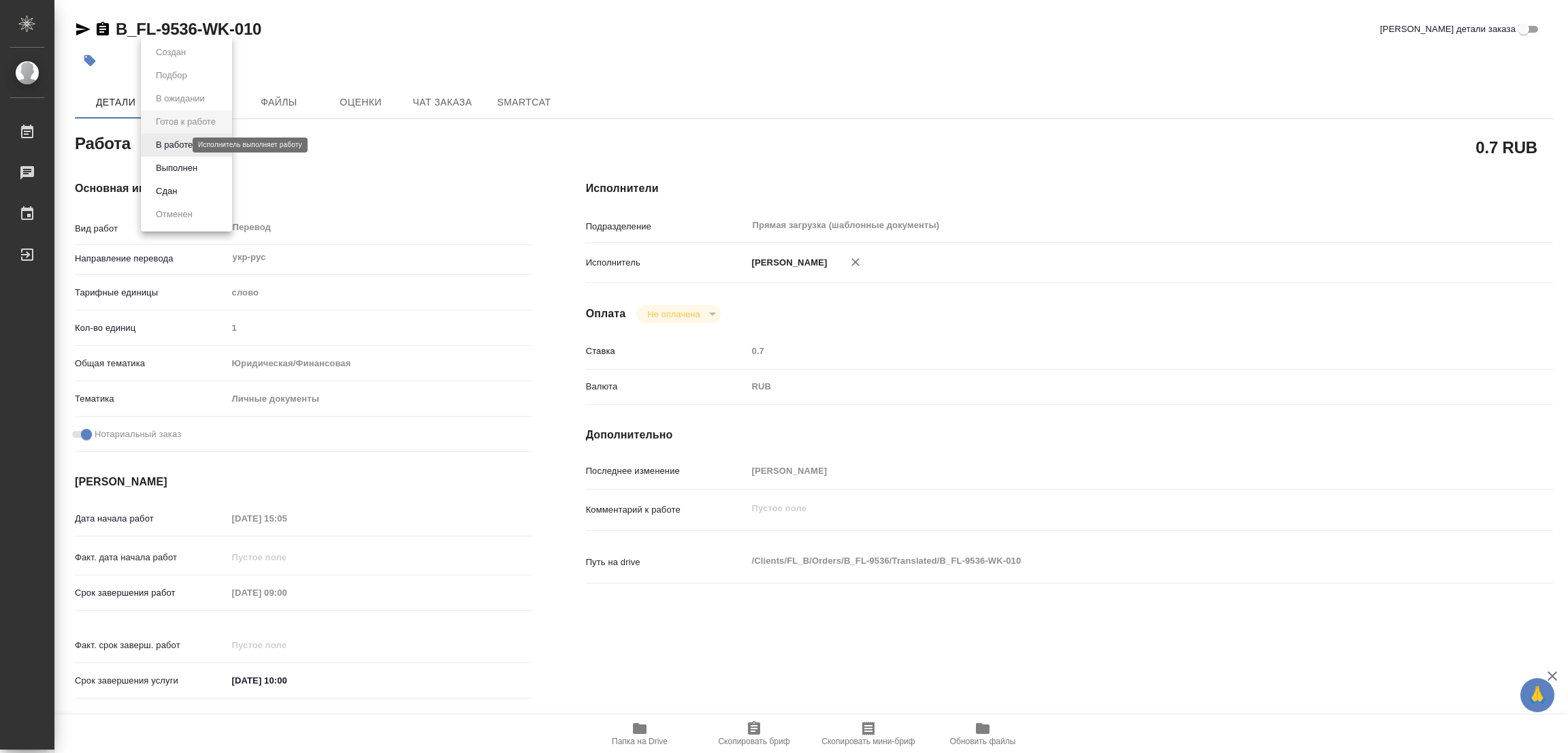
type textarea "x"
click at [174, 141] on button "В работе" at bounding box center [174, 144] width 45 height 15
type textarea "x"
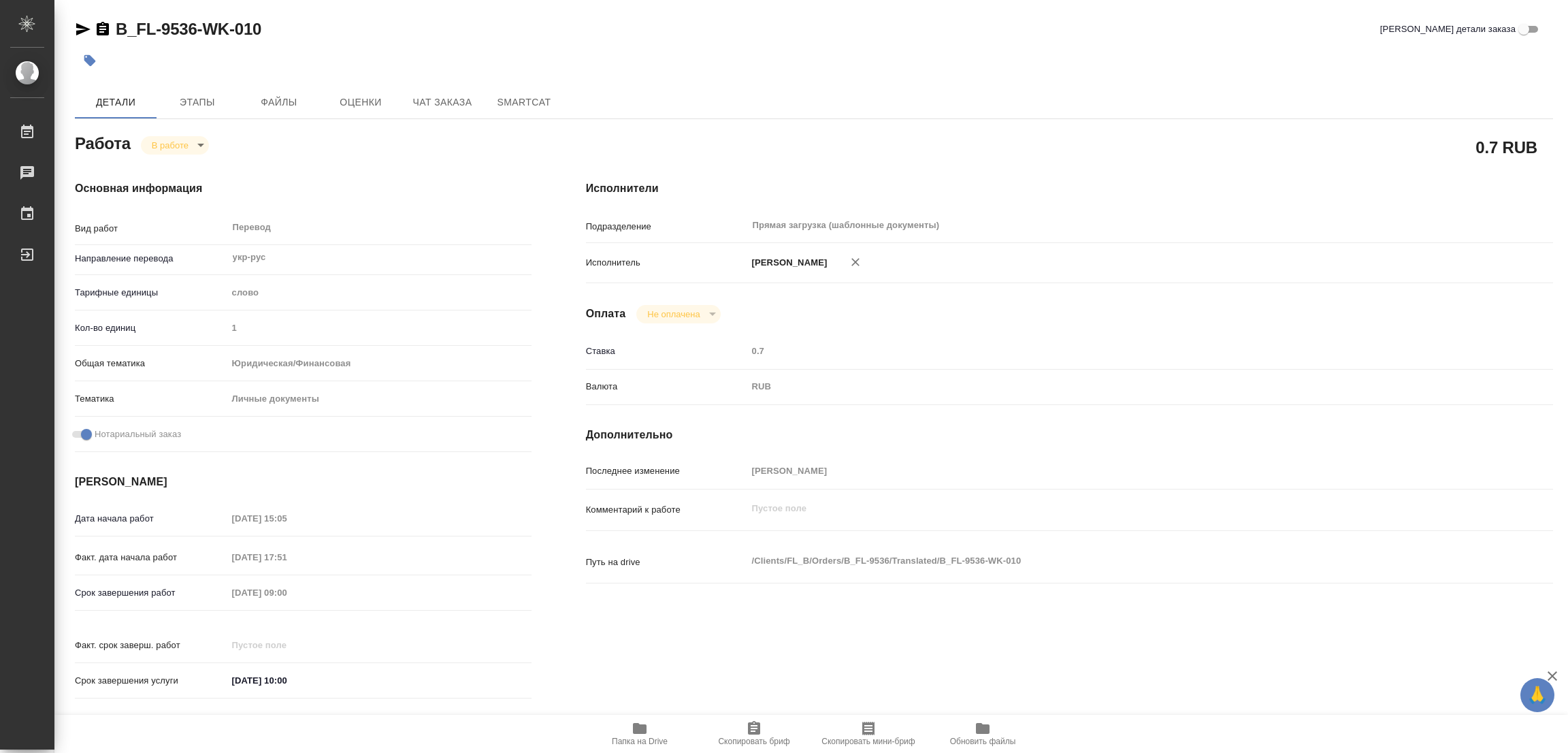
type textarea "x"
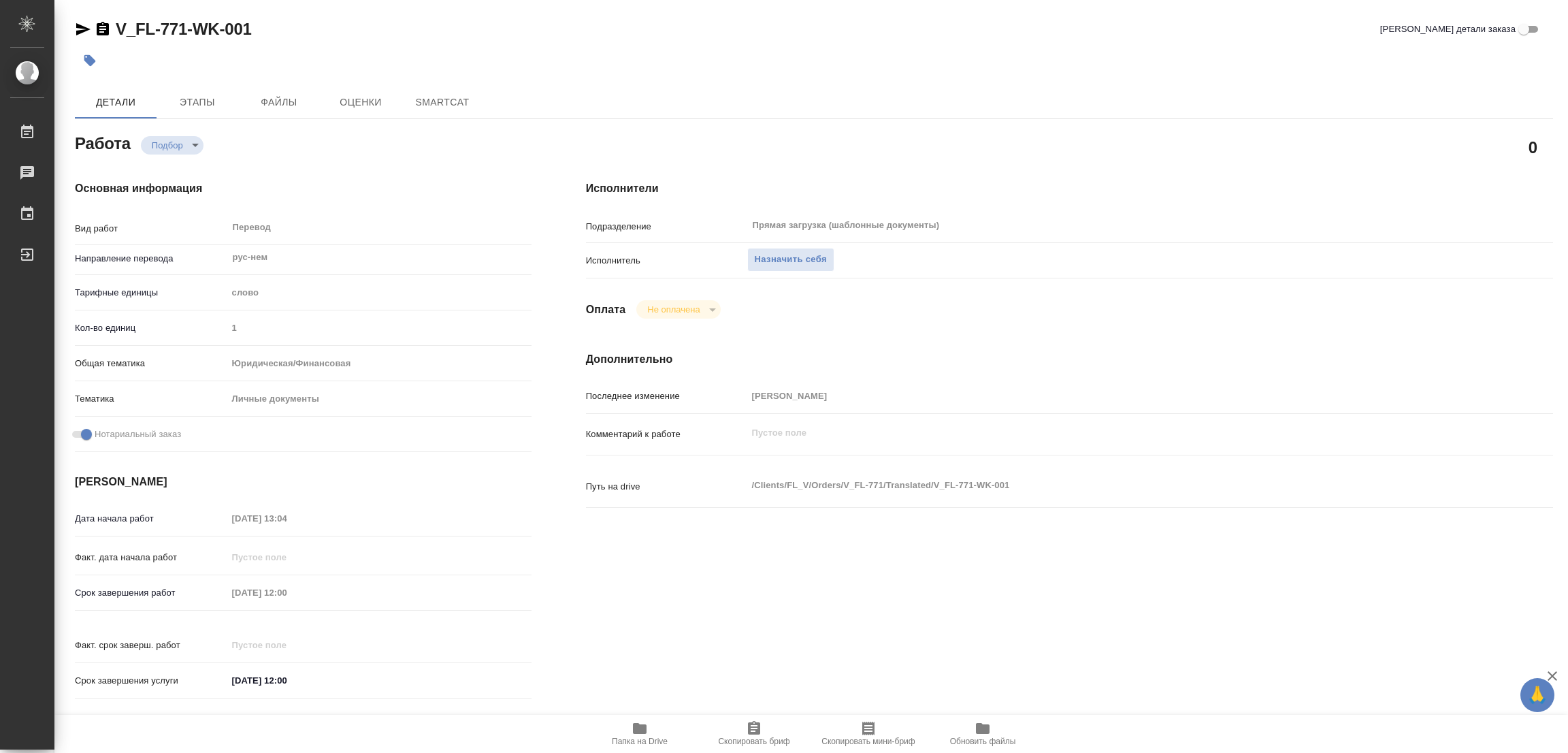
type textarea "x"
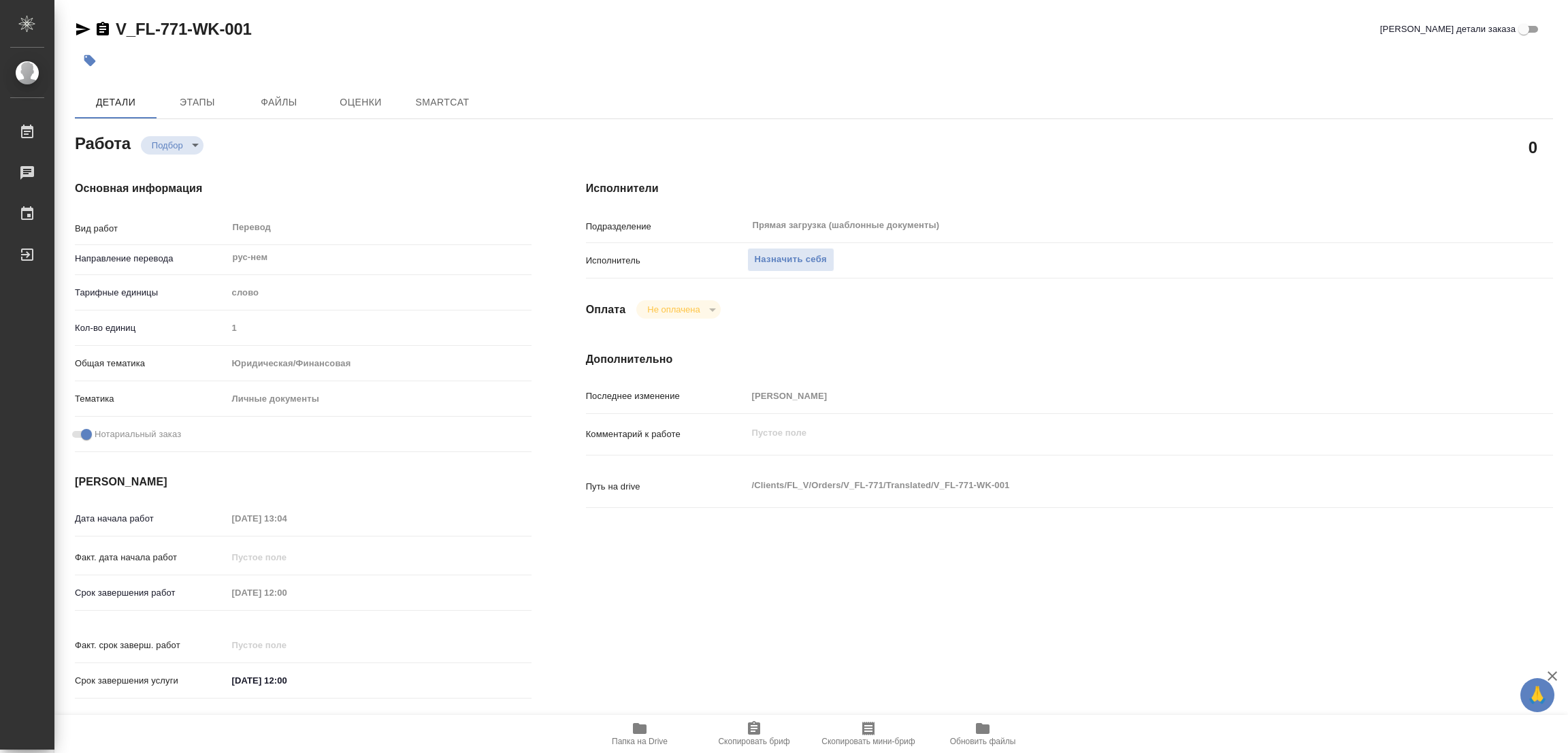
type textarea "x"
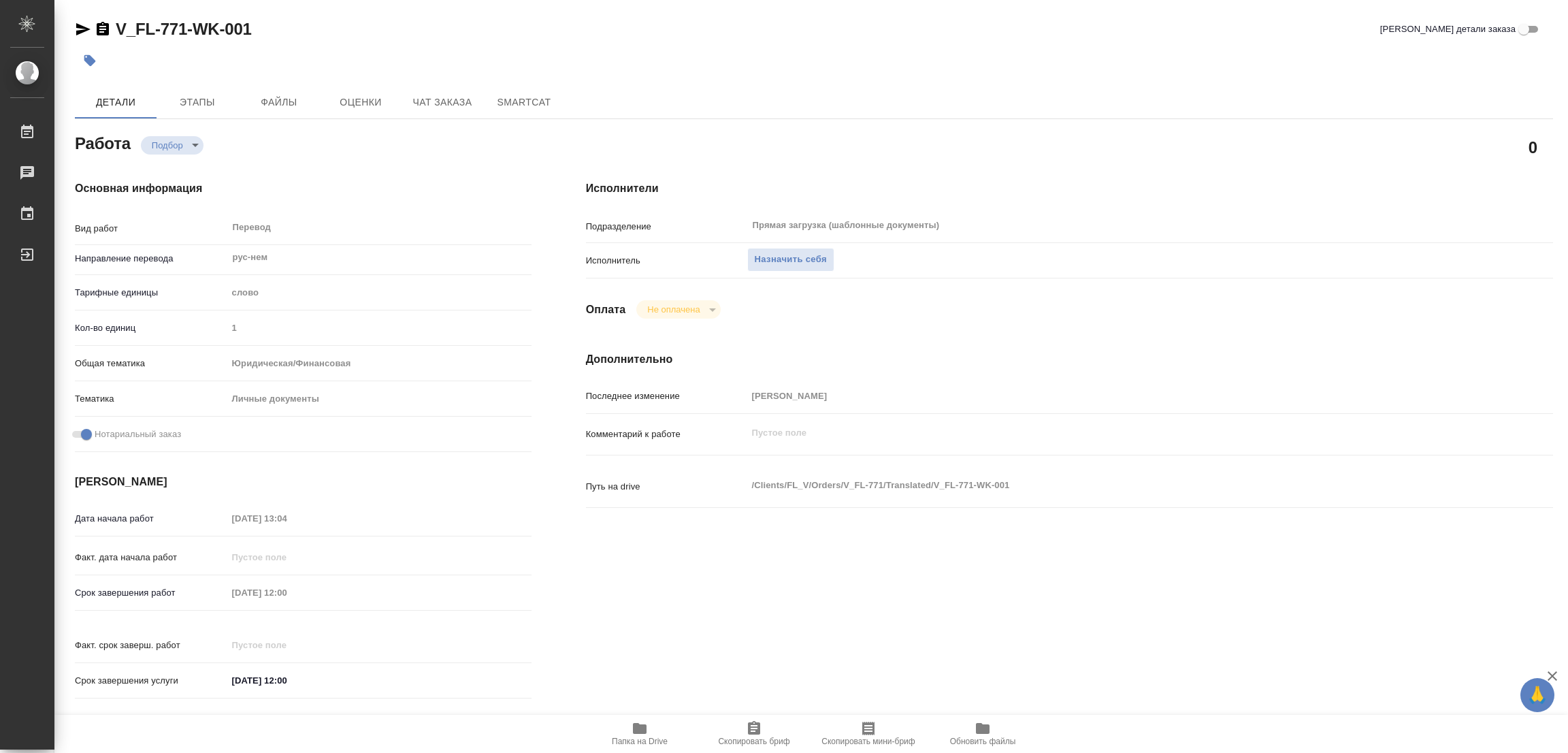
type textarea "x"
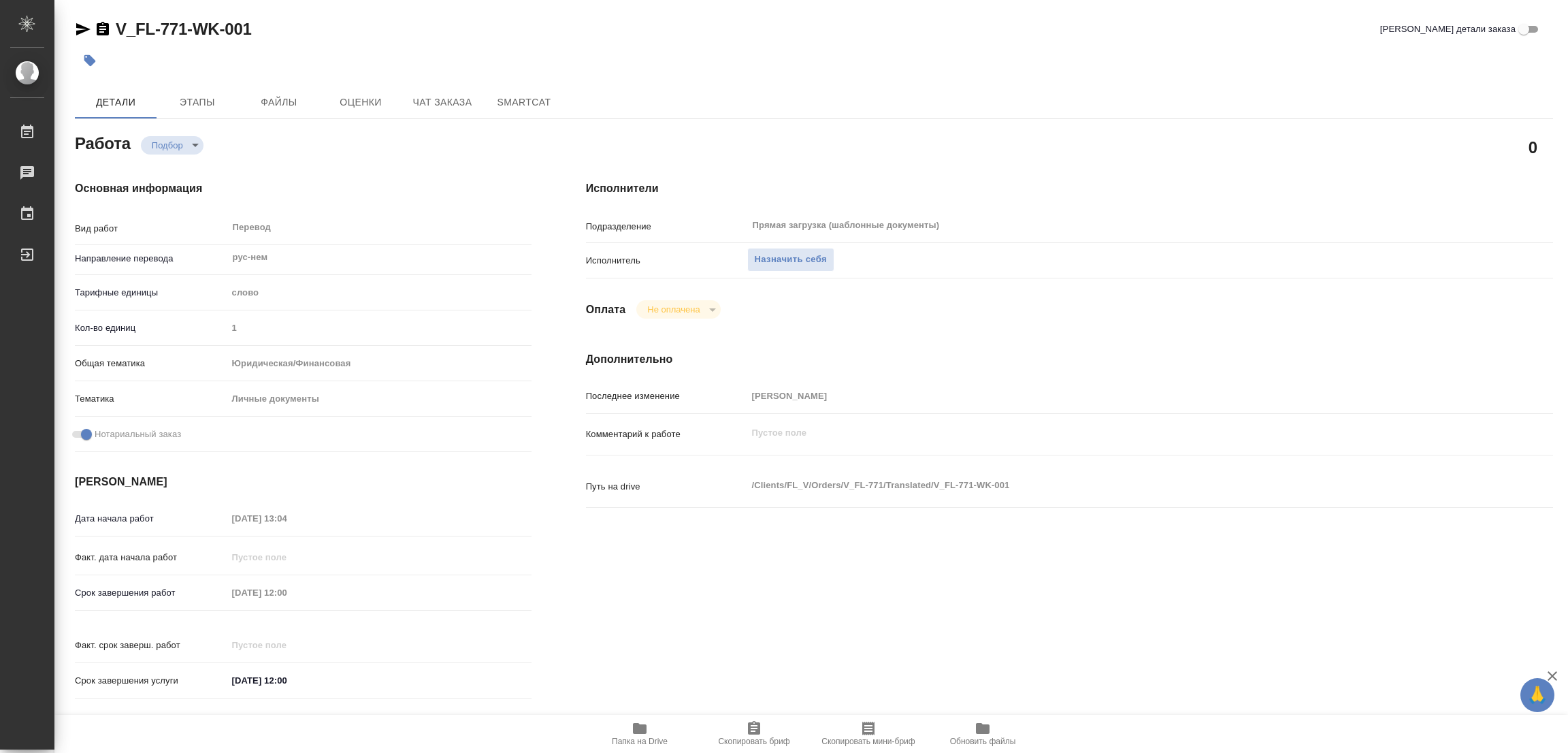
type textarea "x"
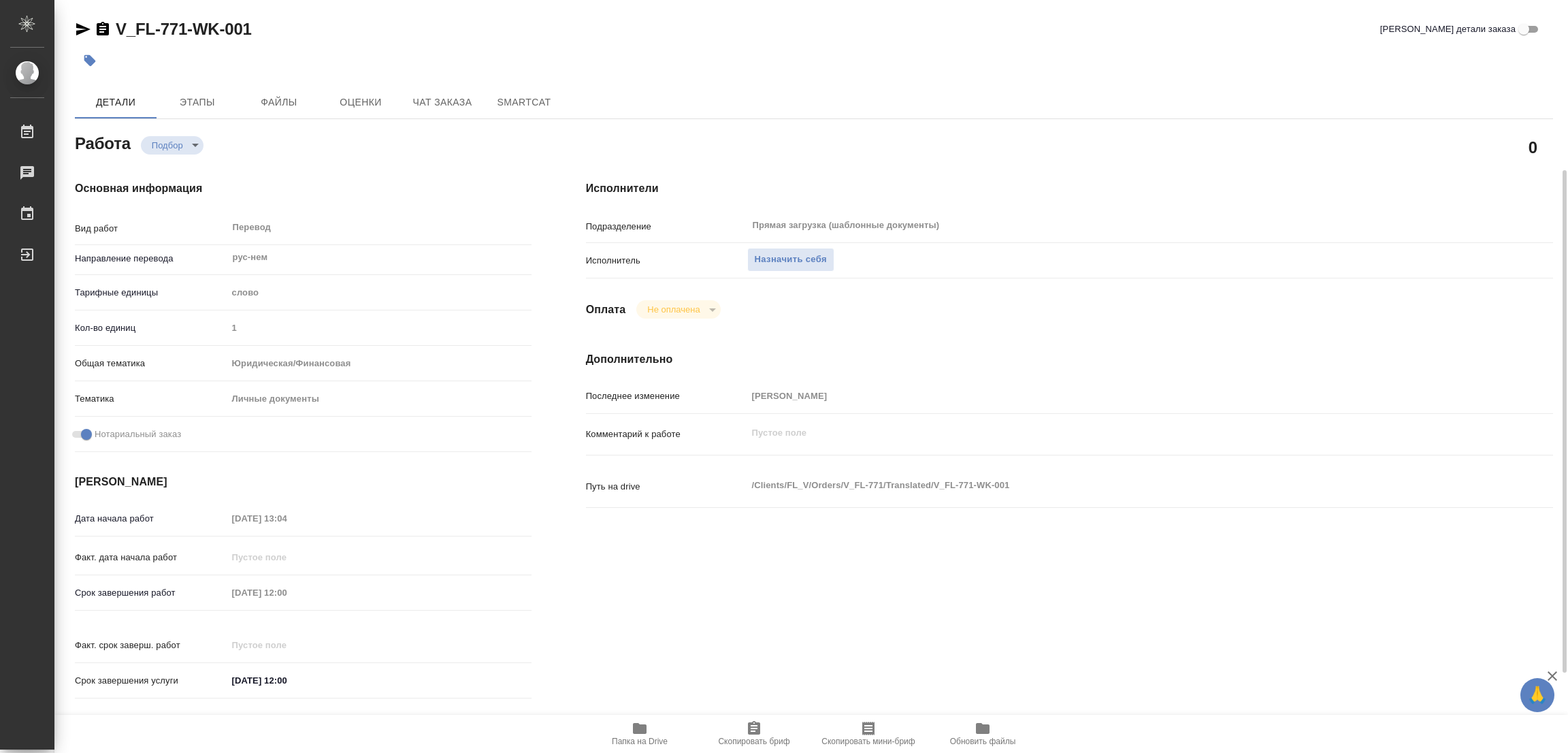
scroll to position [374, 0]
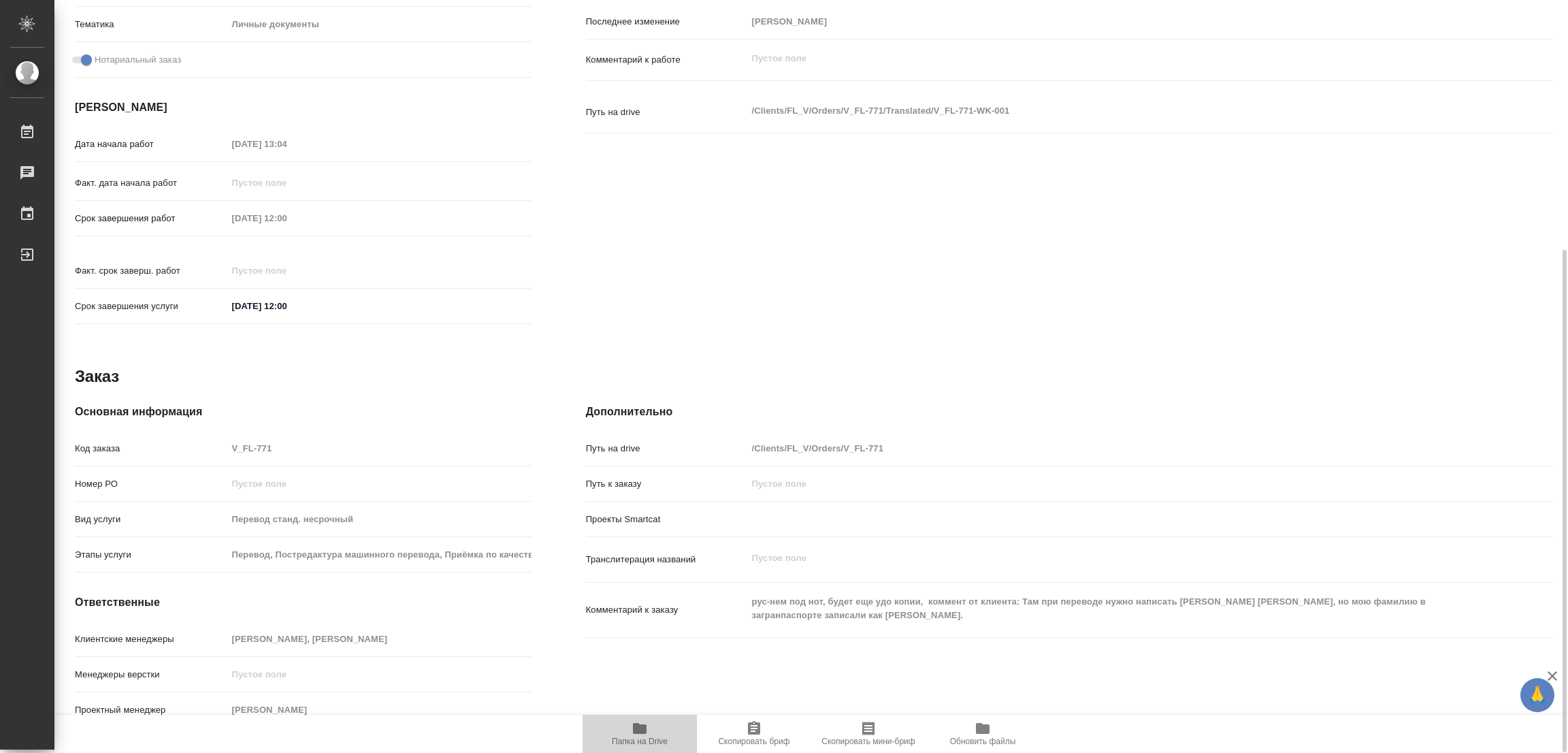
click at [636, 731] on icon "button" at bounding box center [639, 728] width 14 height 11
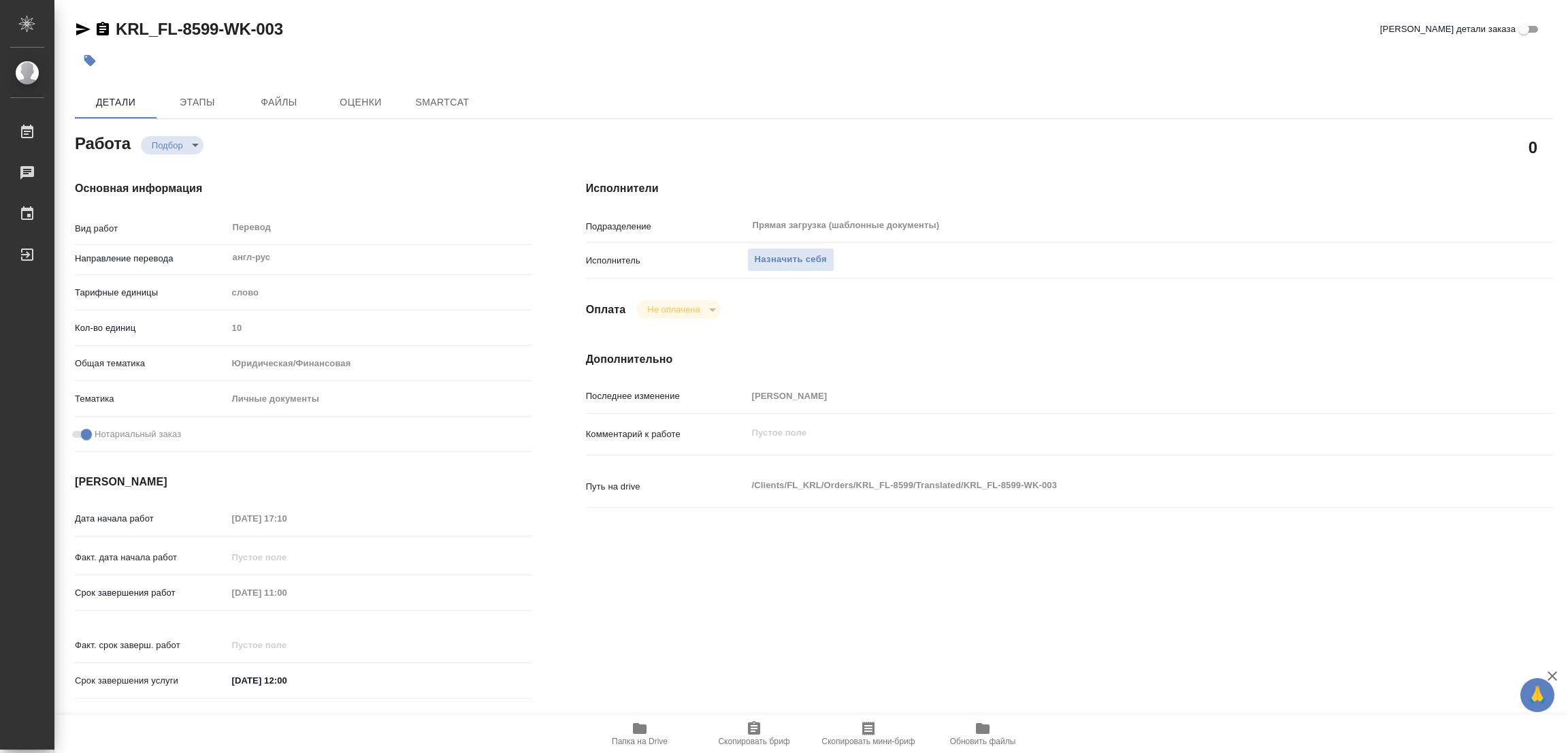
type textarea "x"
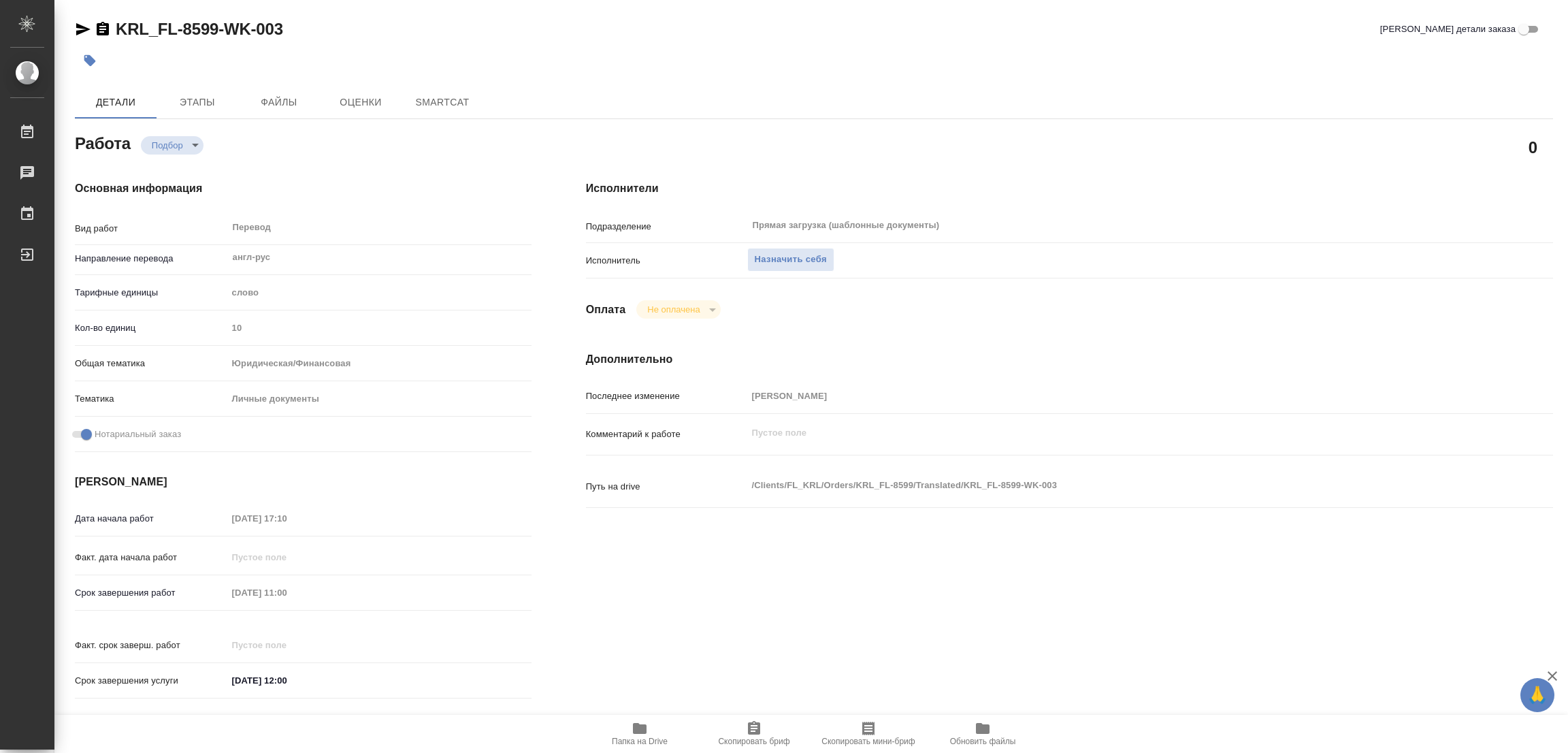
type textarea "x"
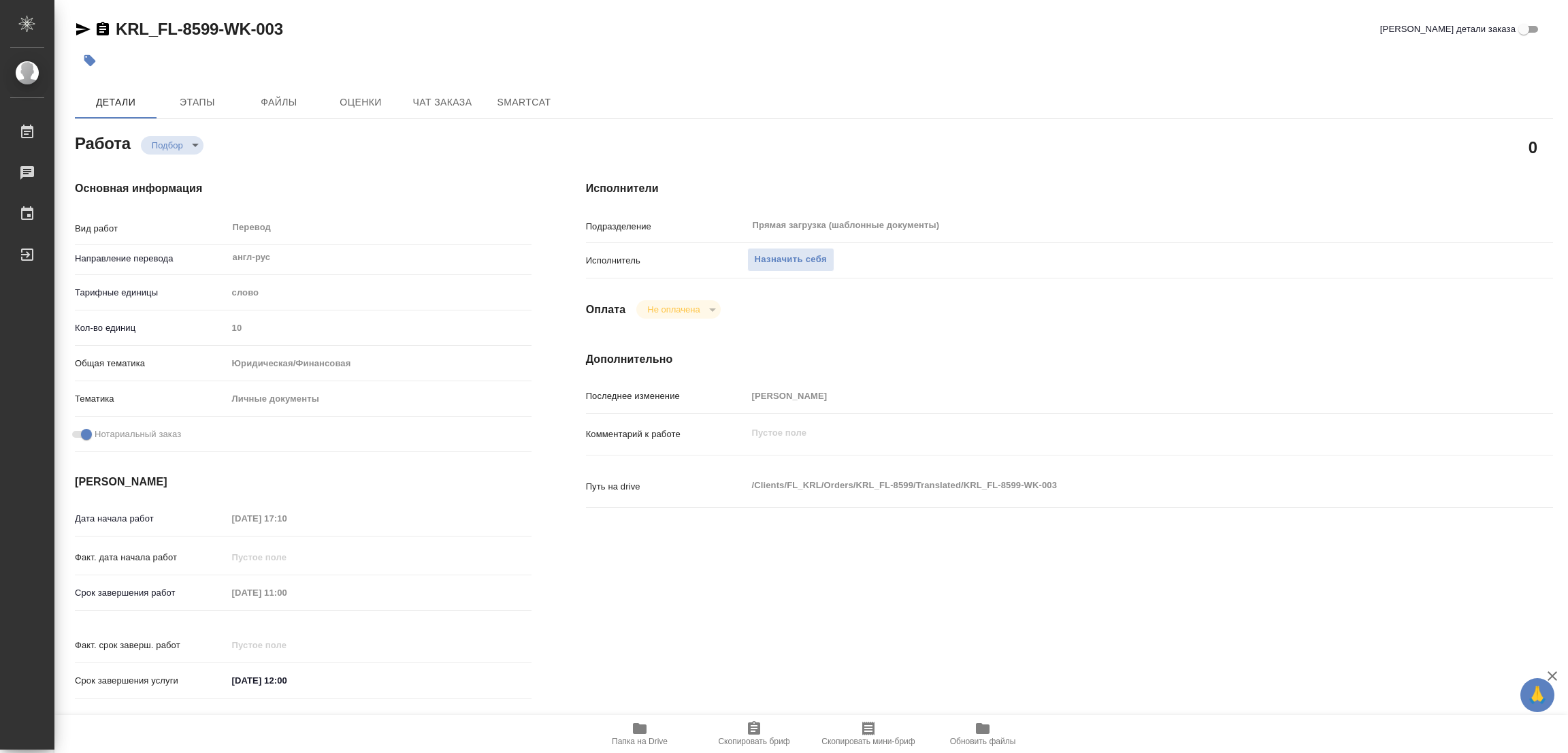
type textarea "x"
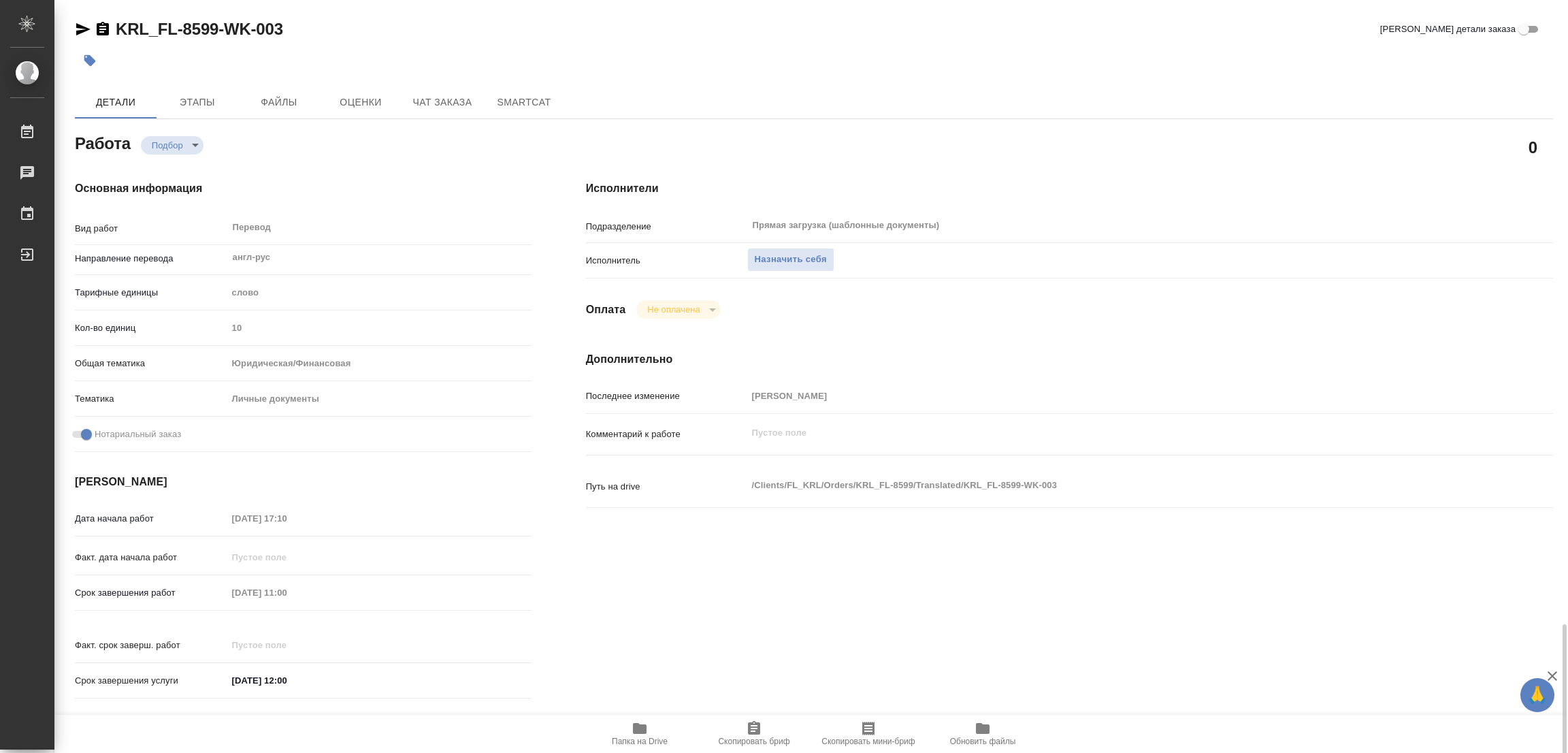
scroll to position [374, 0]
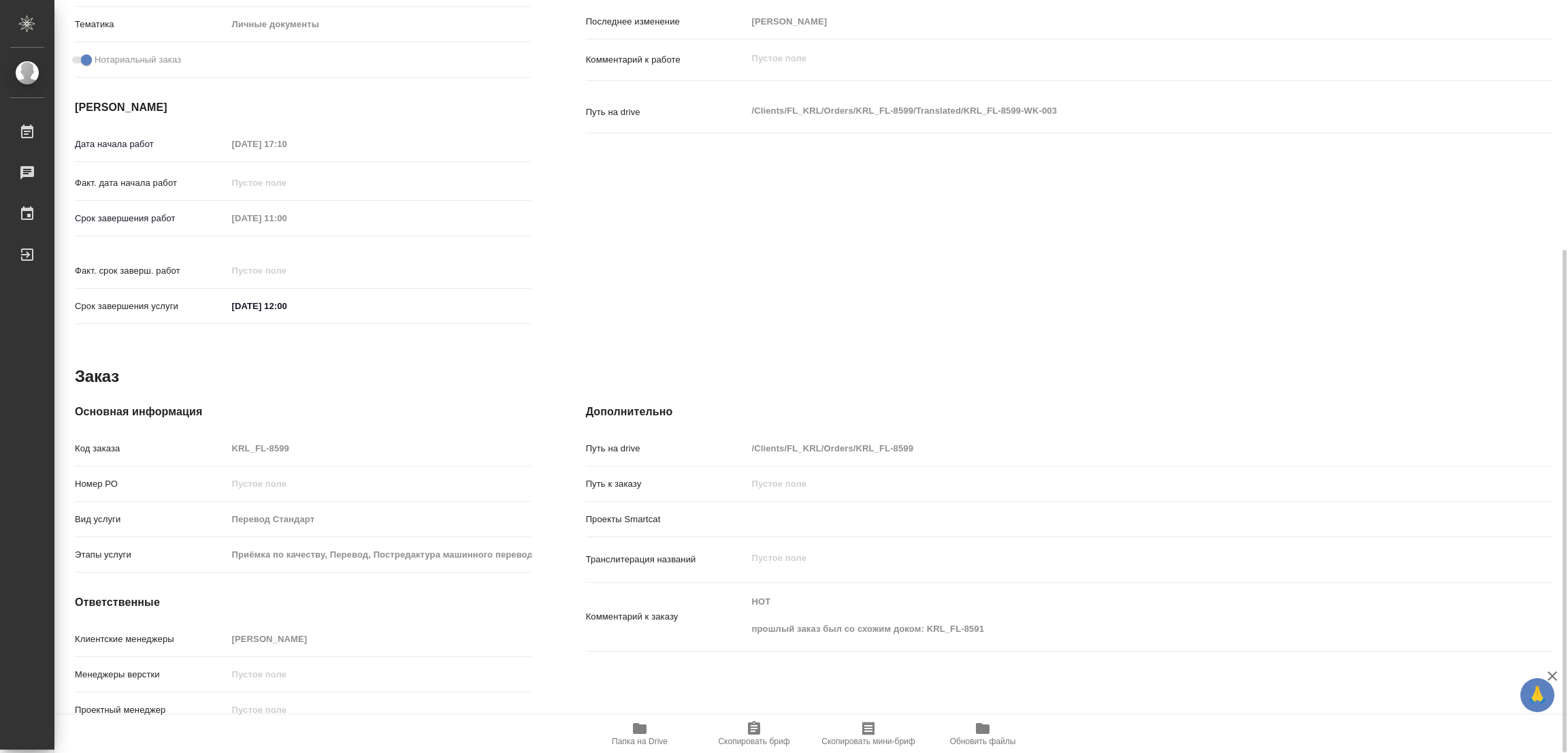
type textarea "x"
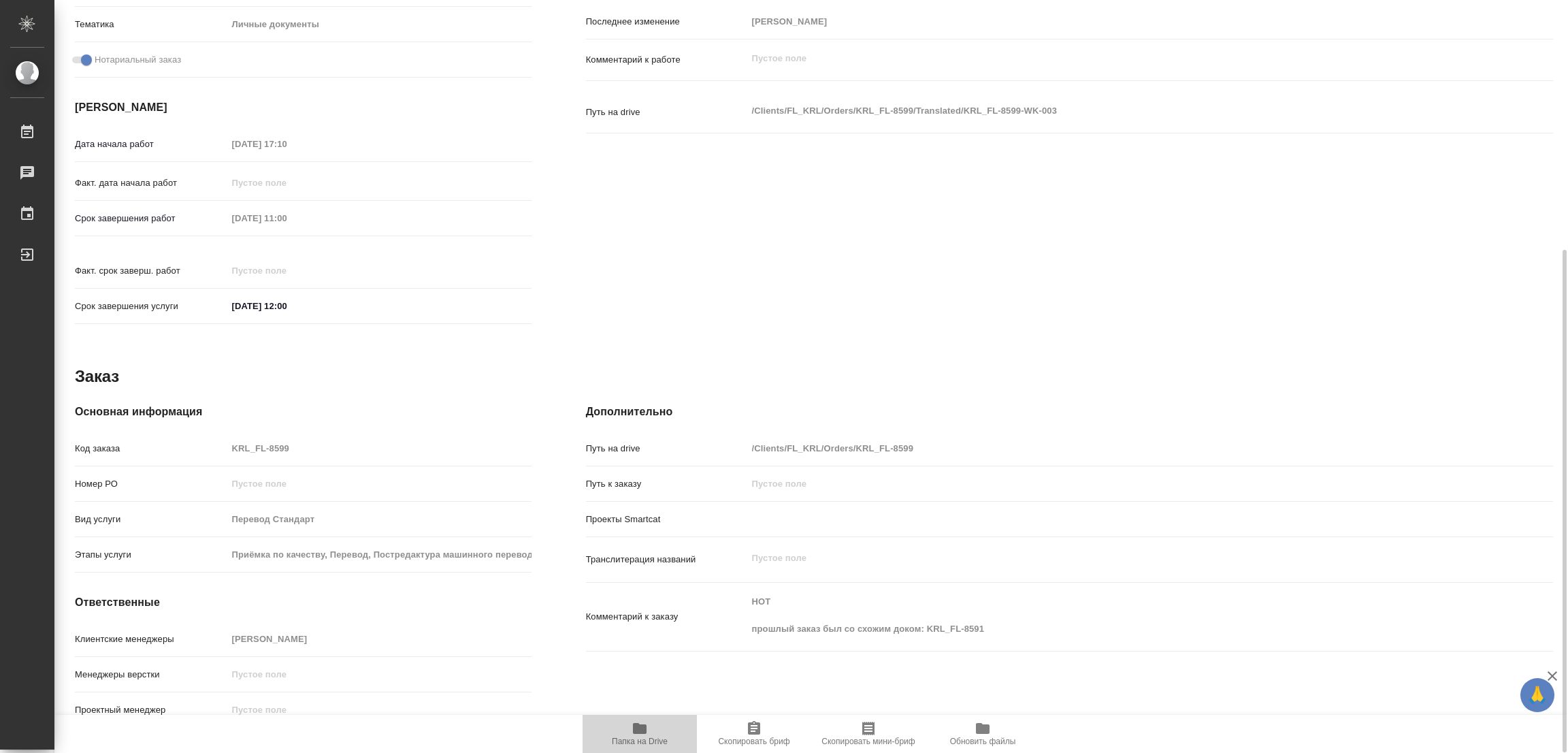
click at [640, 727] on icon "button" at bounding box center [639, 728] width 14 height 11
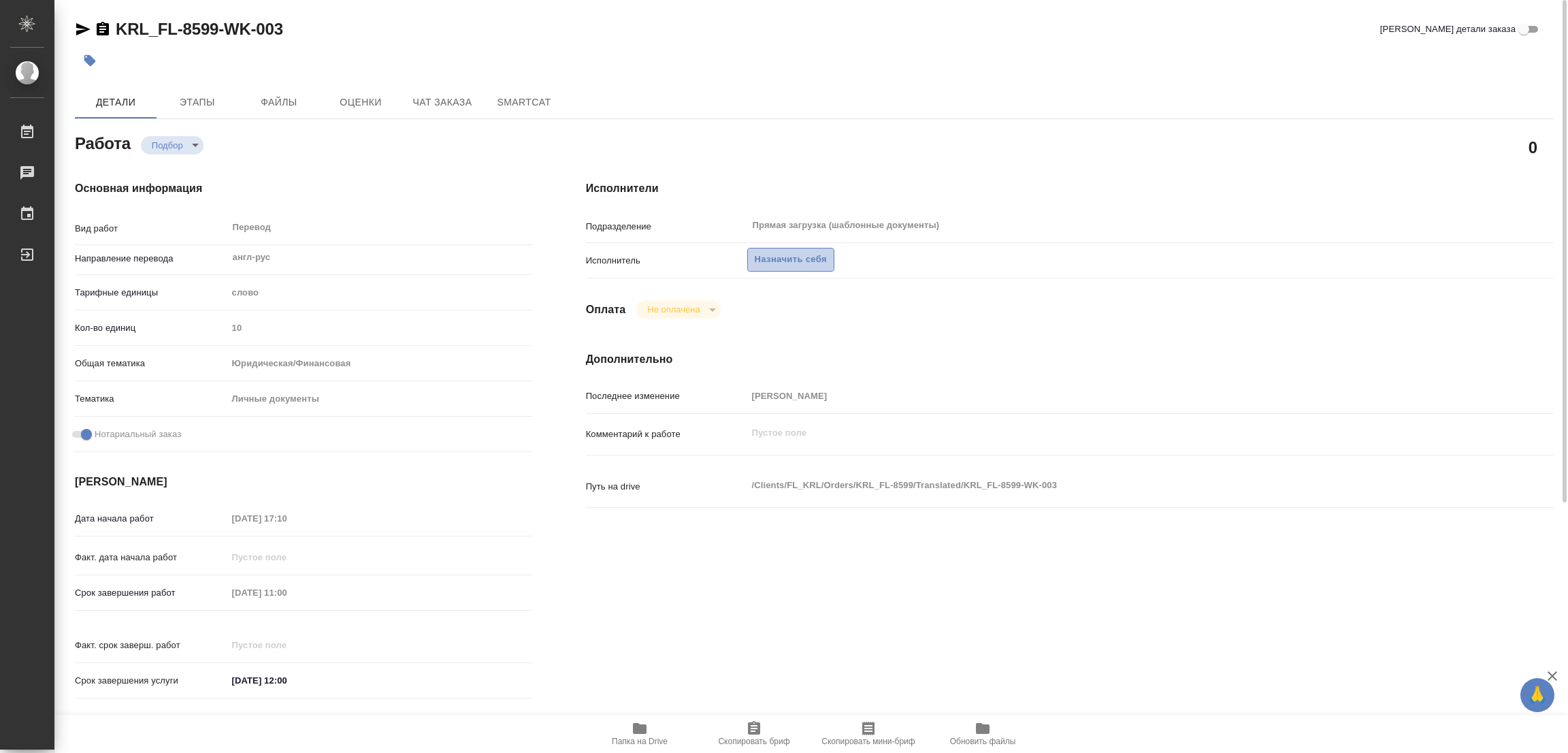
click at [795, 255] on span "Назначить себя" at bounding box center [791, 260] width 72 height 16
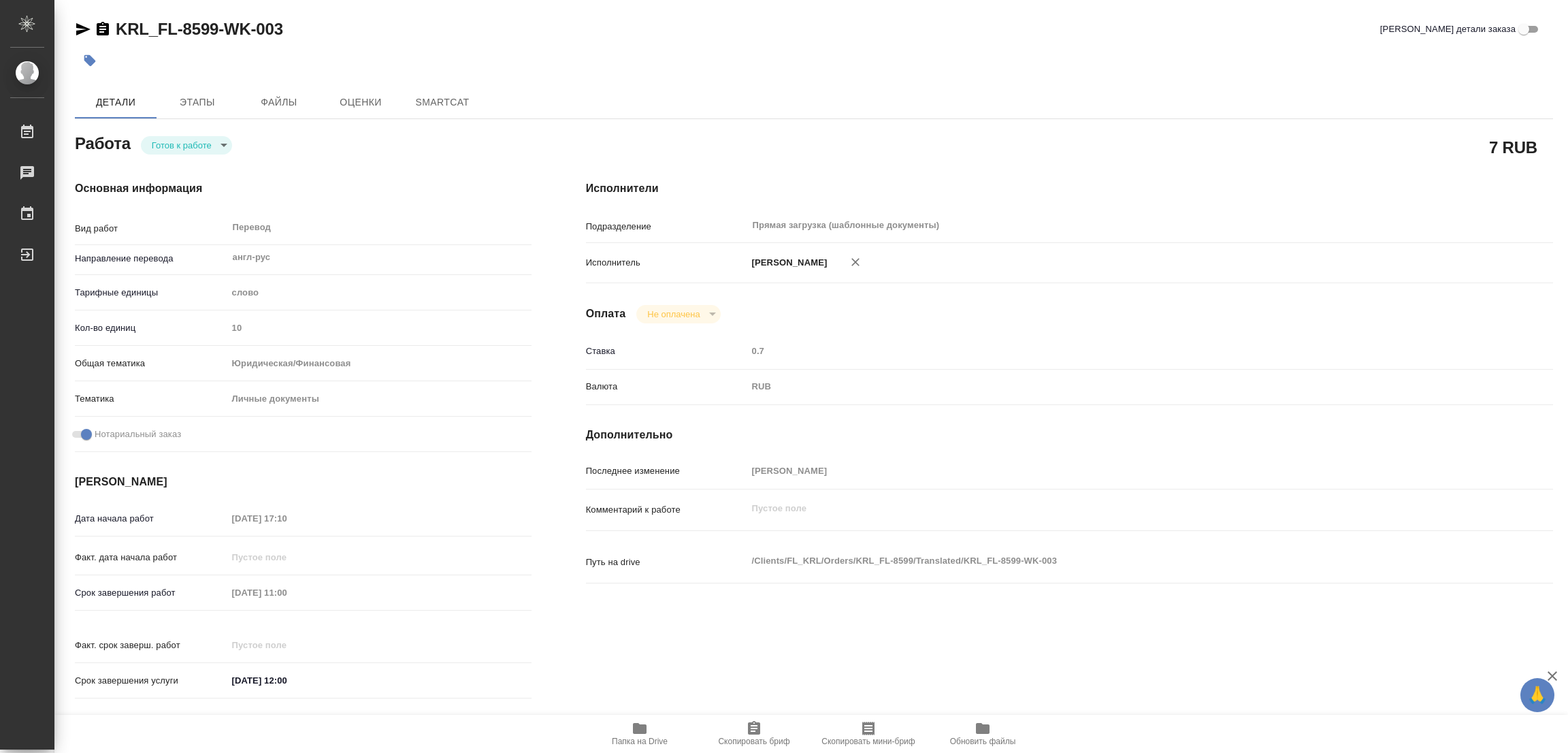
type textarea "x"
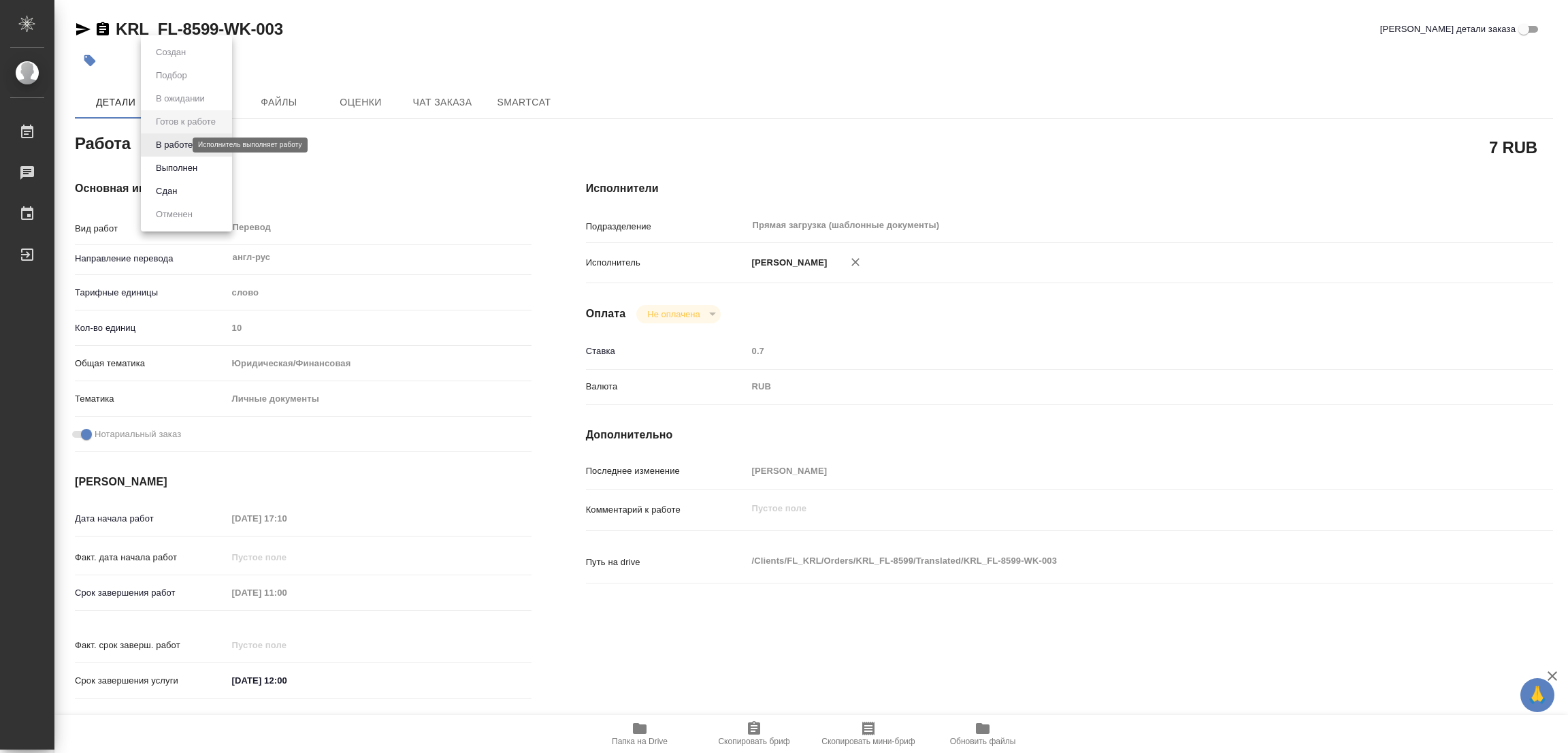
click at [165, 145] on body "🙏 .cls-1 fill:#fff; AWATERA [PERSON_NAME] Работы Чаты График Выйти KRL_FL-8599-…" at bounding box center [784, 376] width 1568 height 753
type textarea "x"
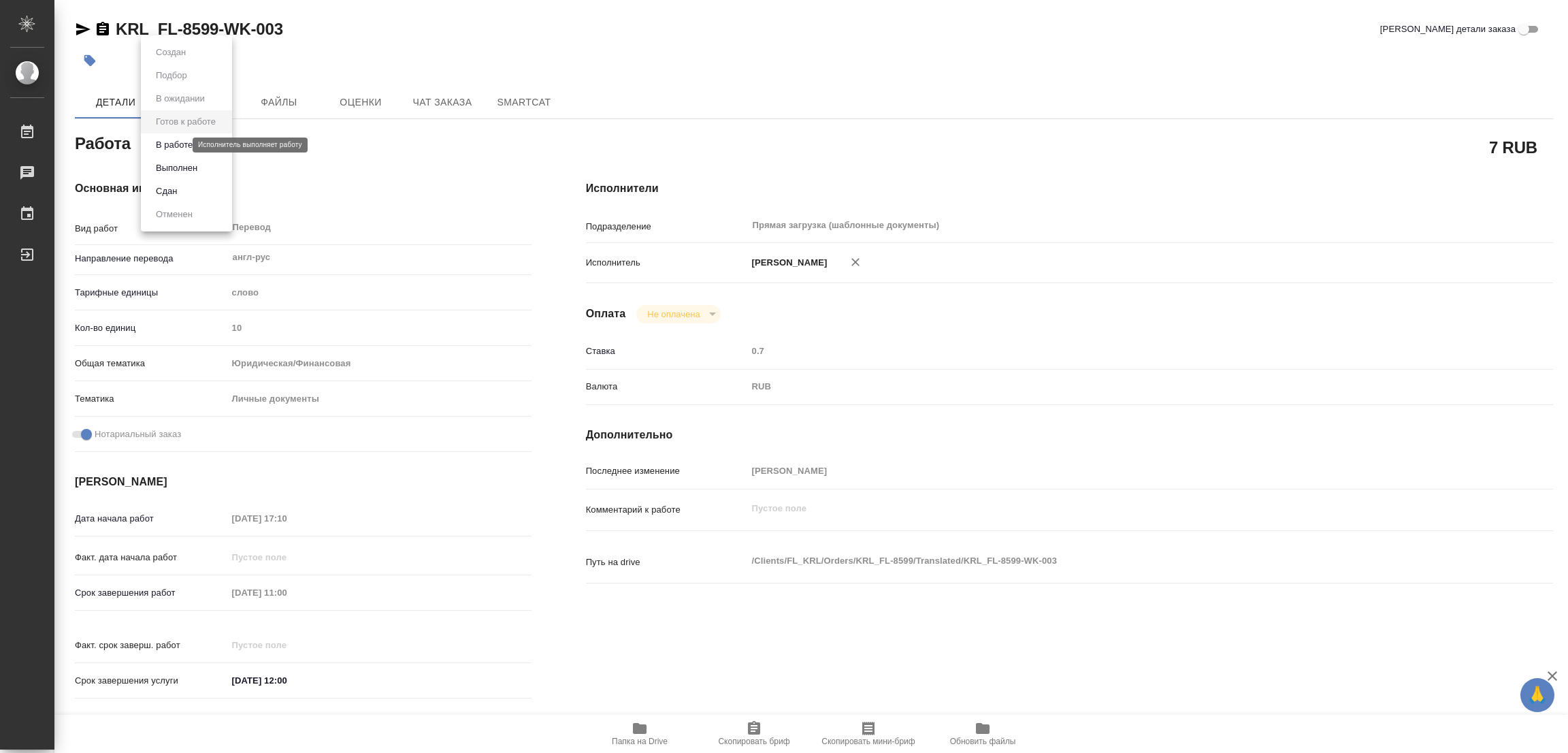
type textarea "x"
click at [165, 146] on button "В работе" at bounding box center [174, 144] width 45 height 15
type textarea "x"
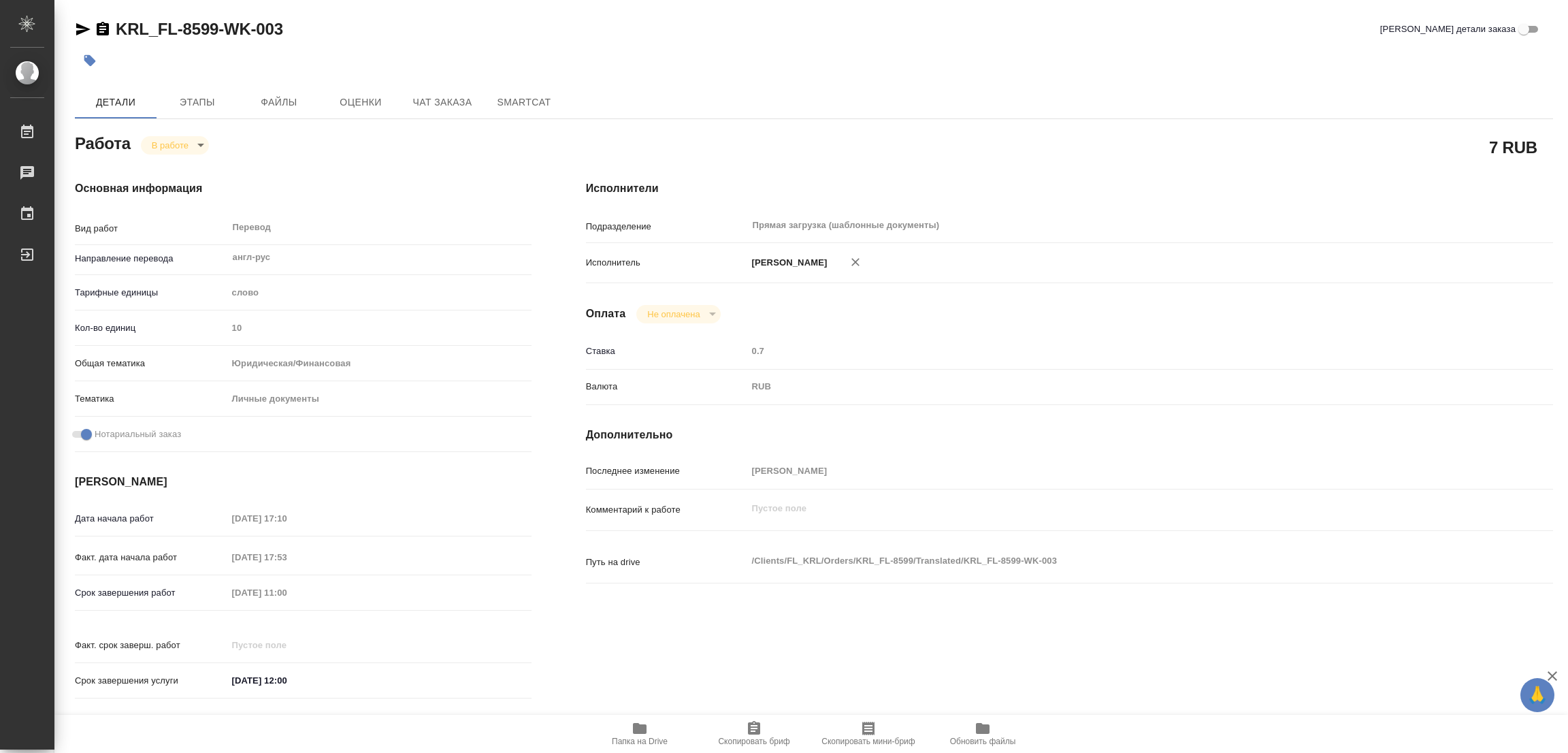
type textarea "x"
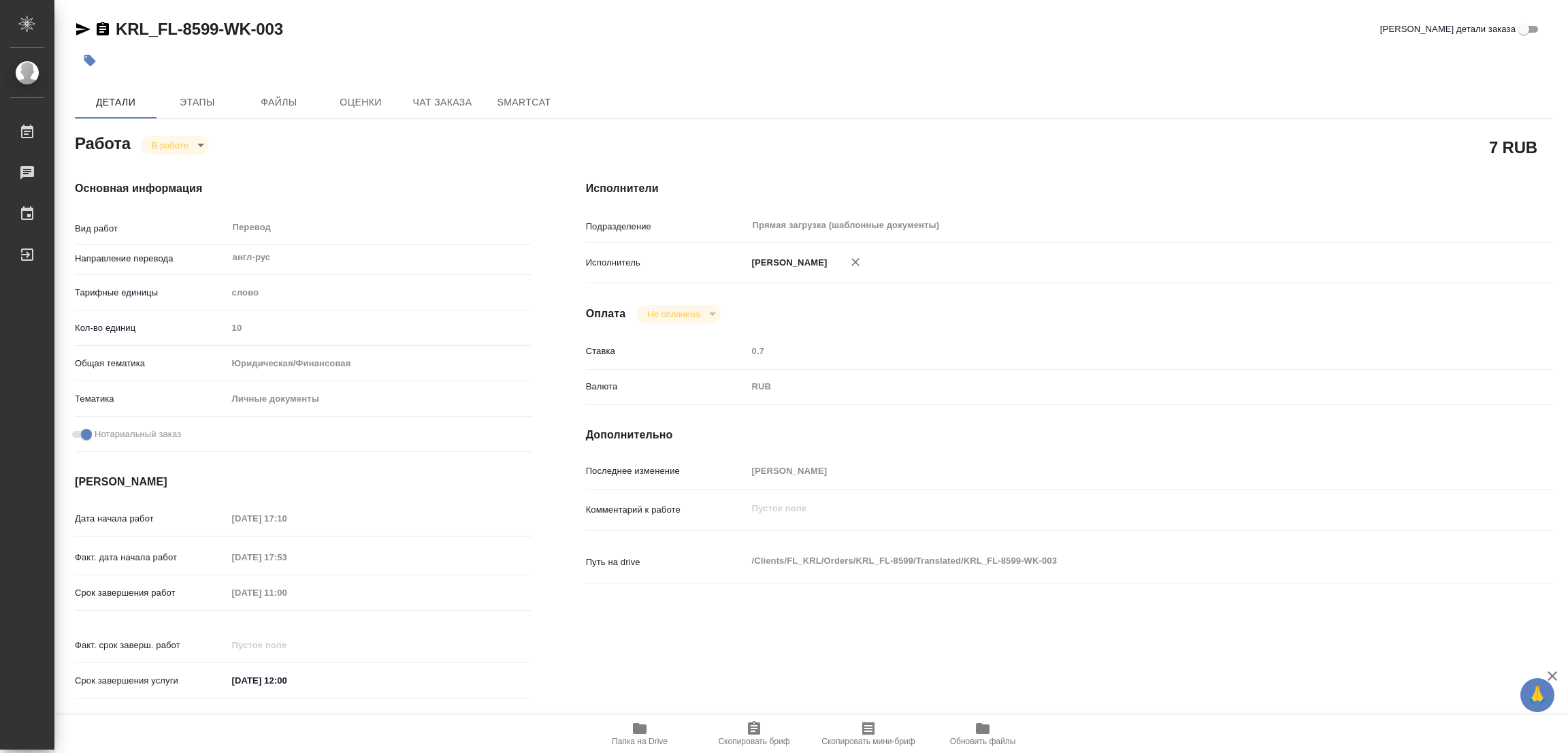
type textarea "x"
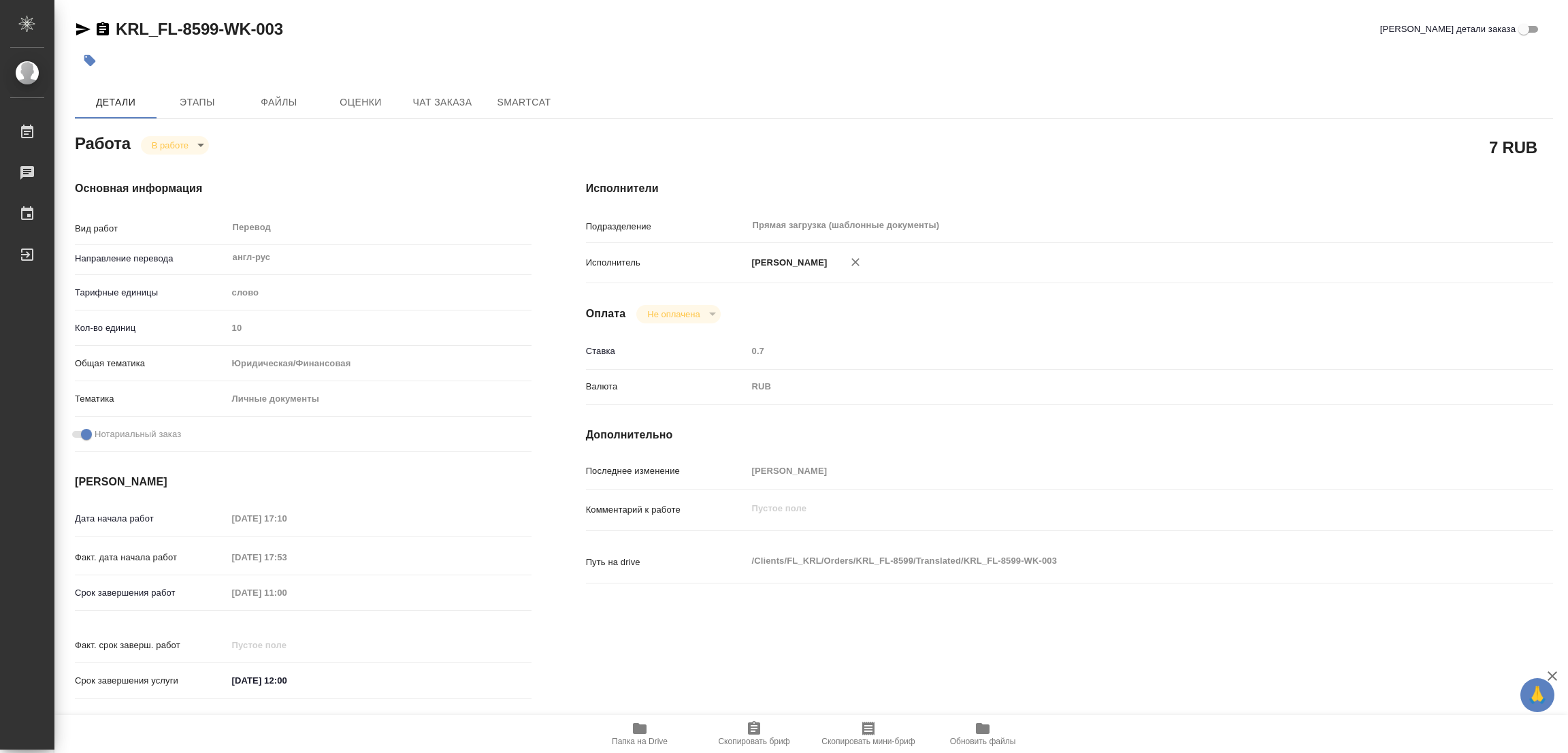
type textarea "x"
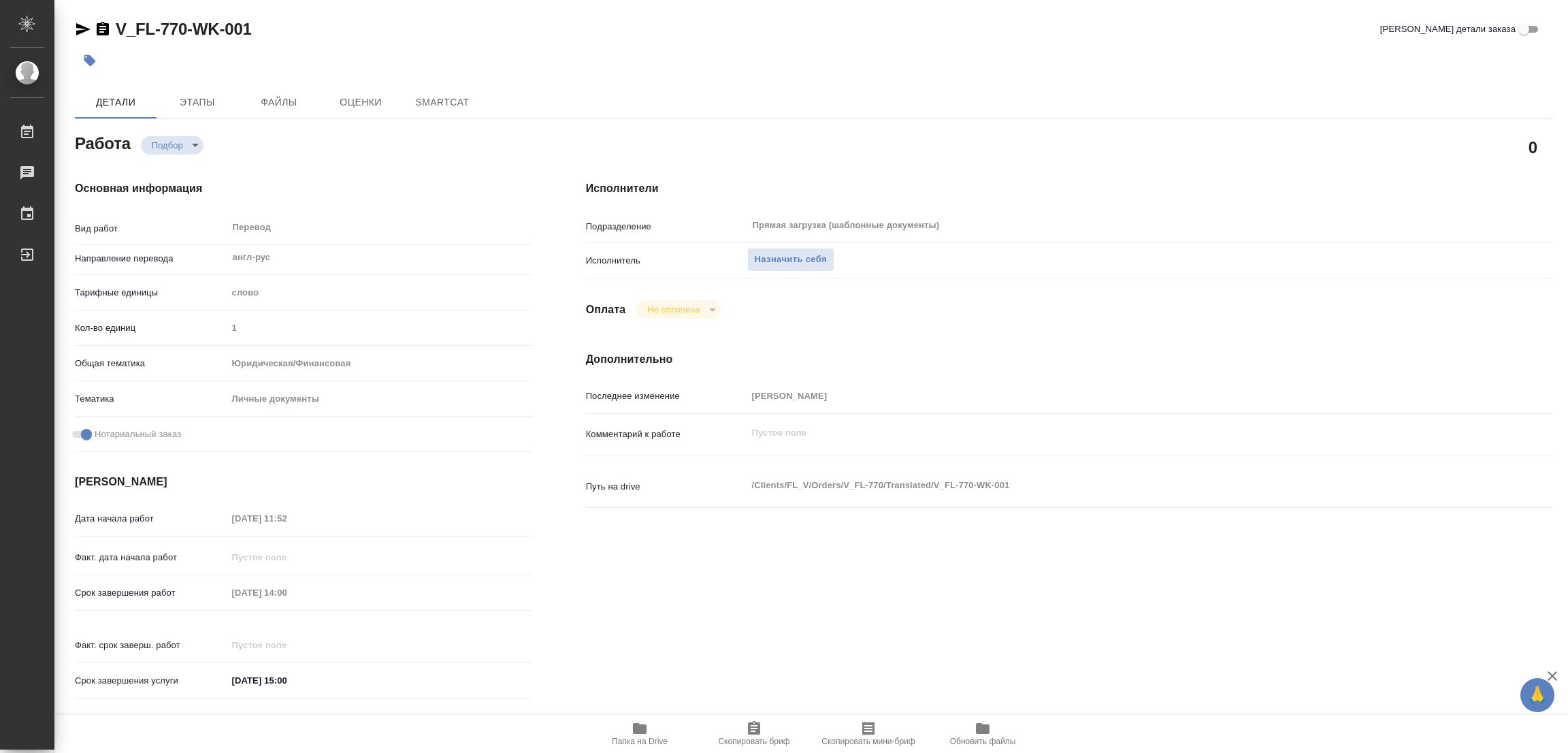
type textarea "x"
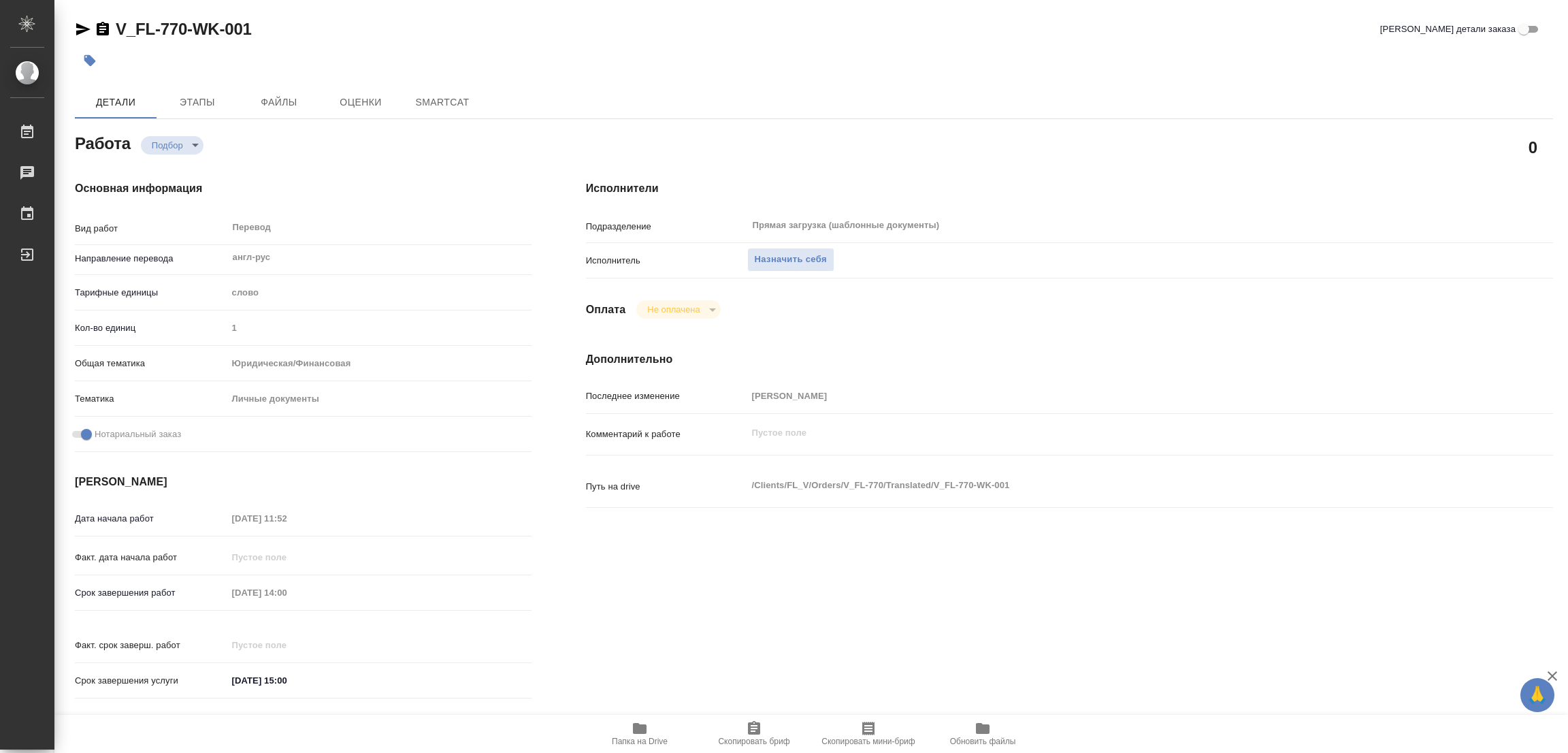
type textarea "x"
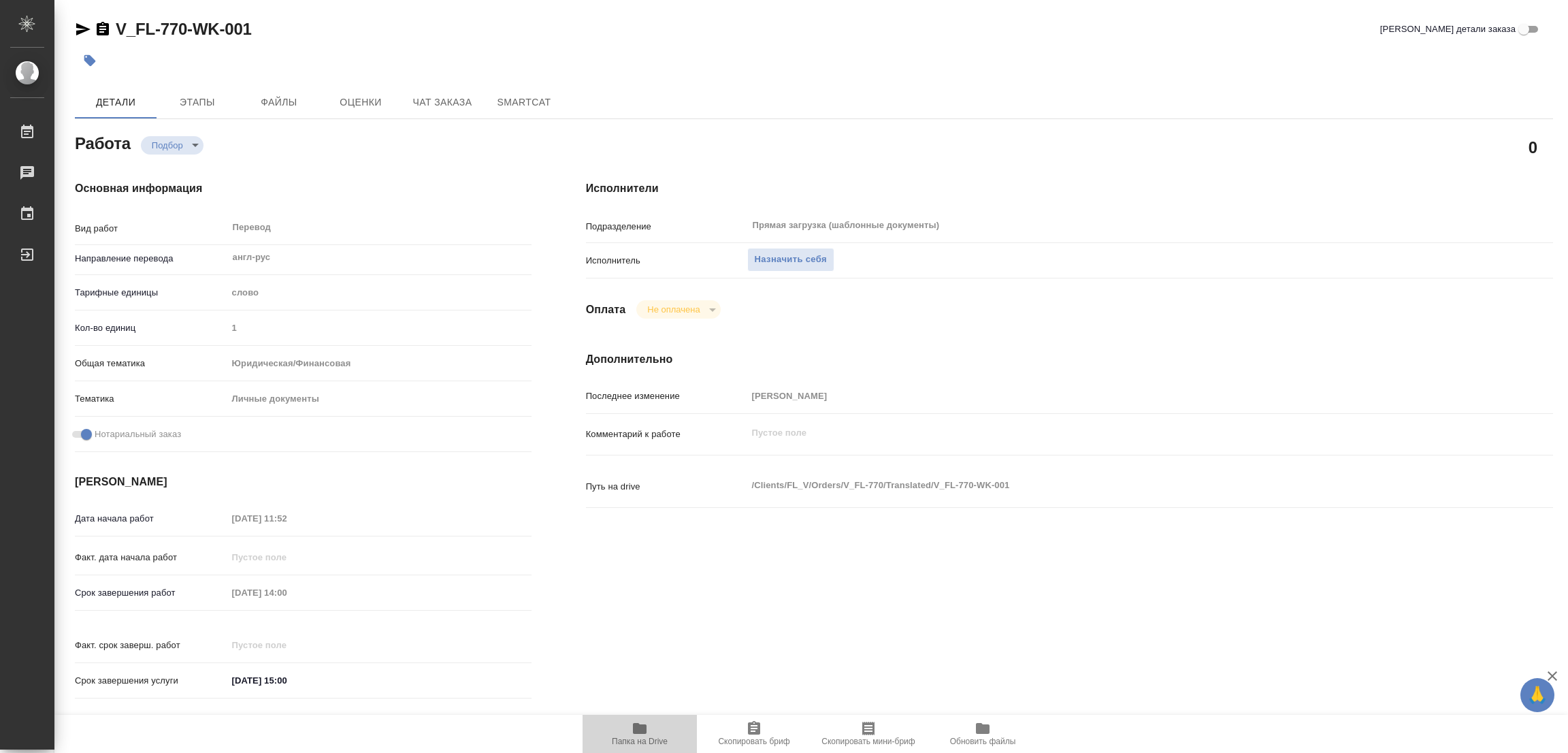
click at [647, 719] on button "Папка на Drive" at bounding box center [640, 733] width 114 height 38
type textarea "x"
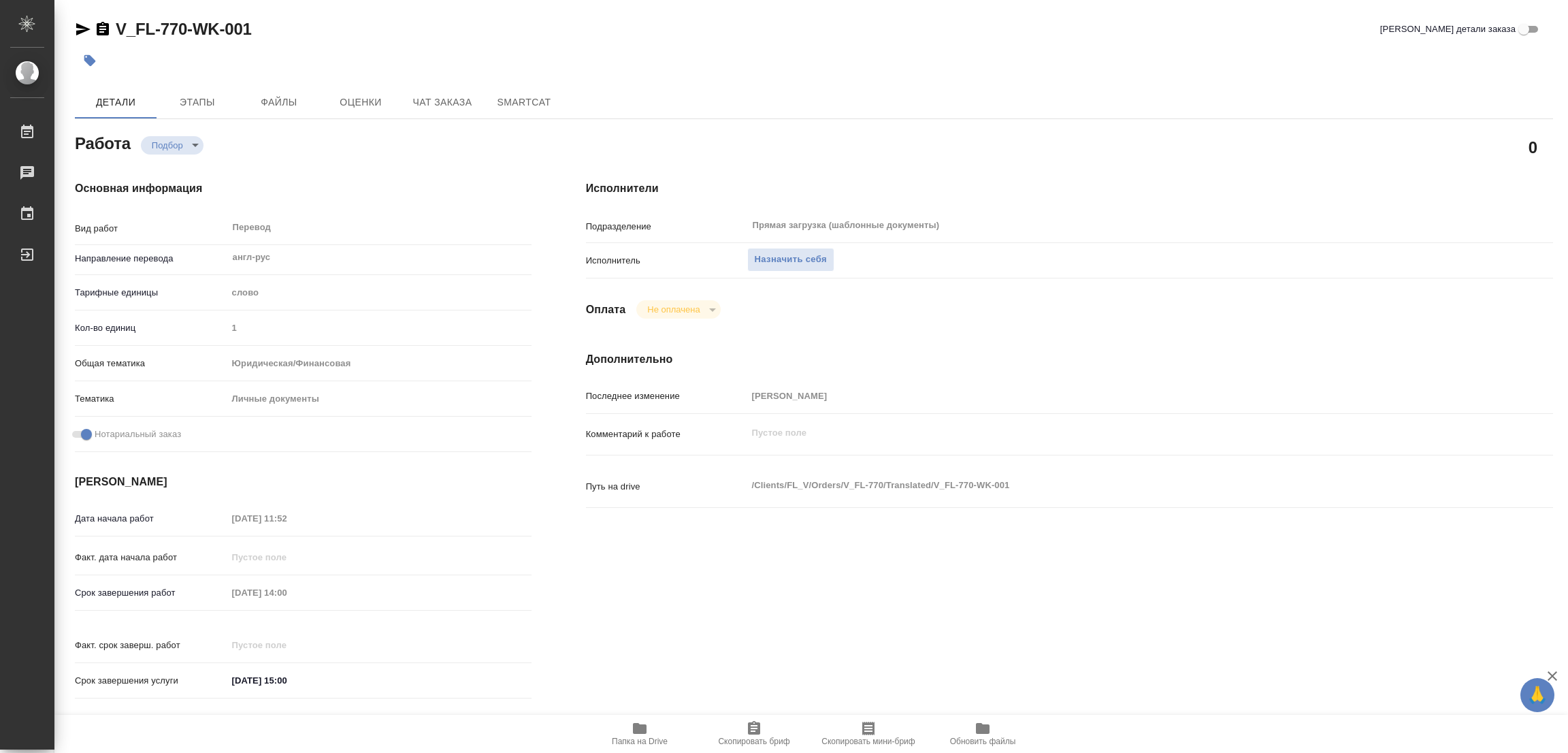
type textarea "x"
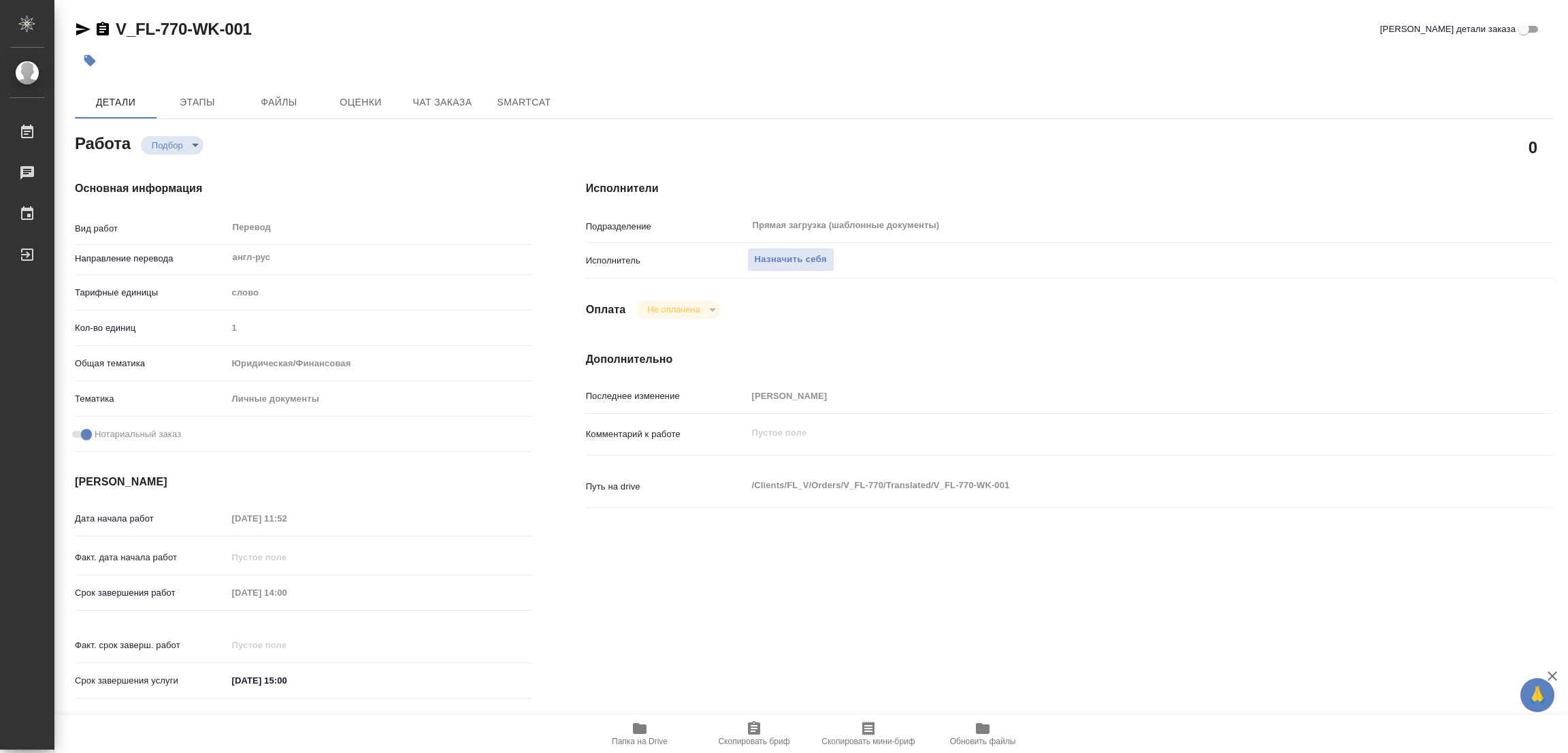
type textarea "x"
click at [790, 254] on span "Назначить себя" at bounding box center [791, 260] width 72 height 16
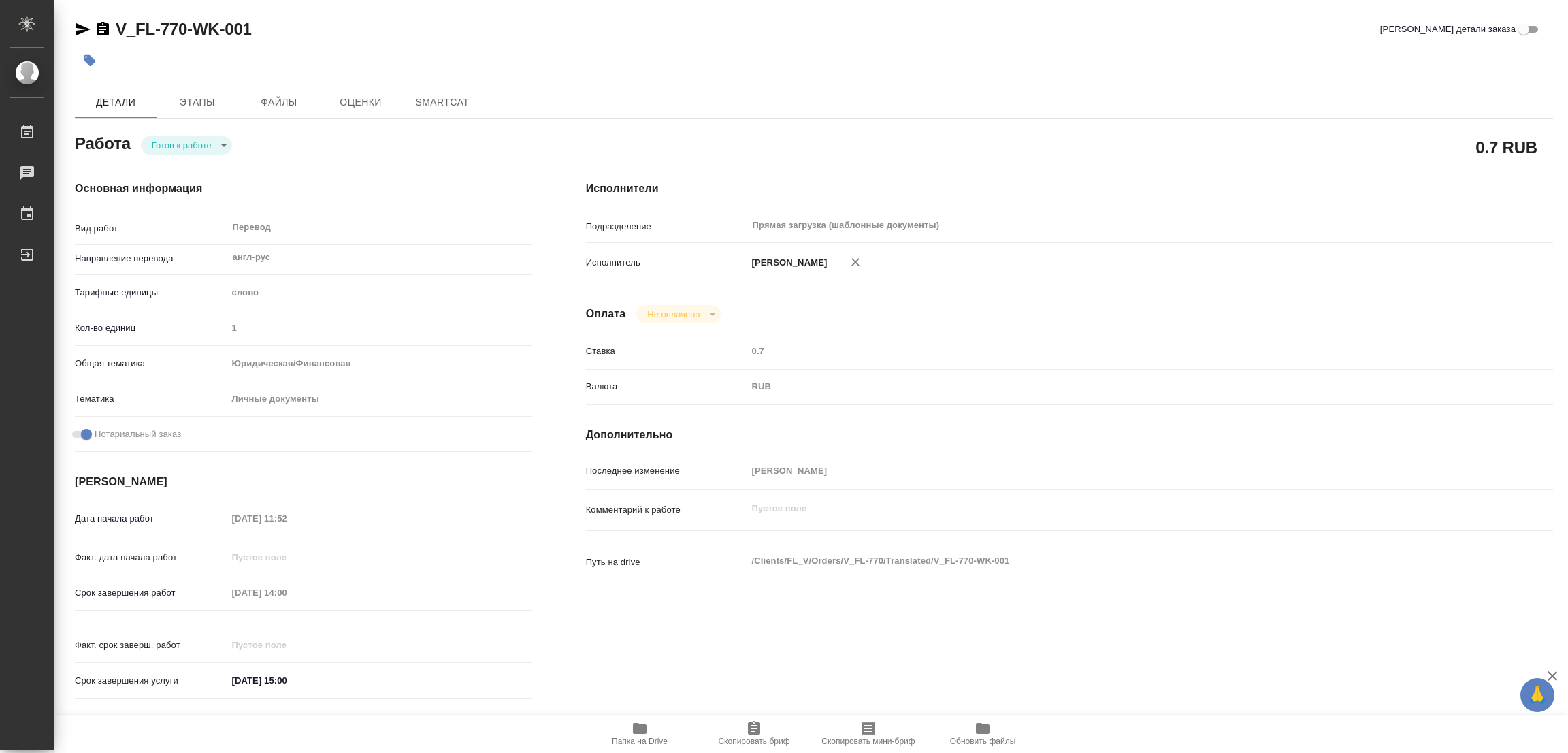
type textarea "x"
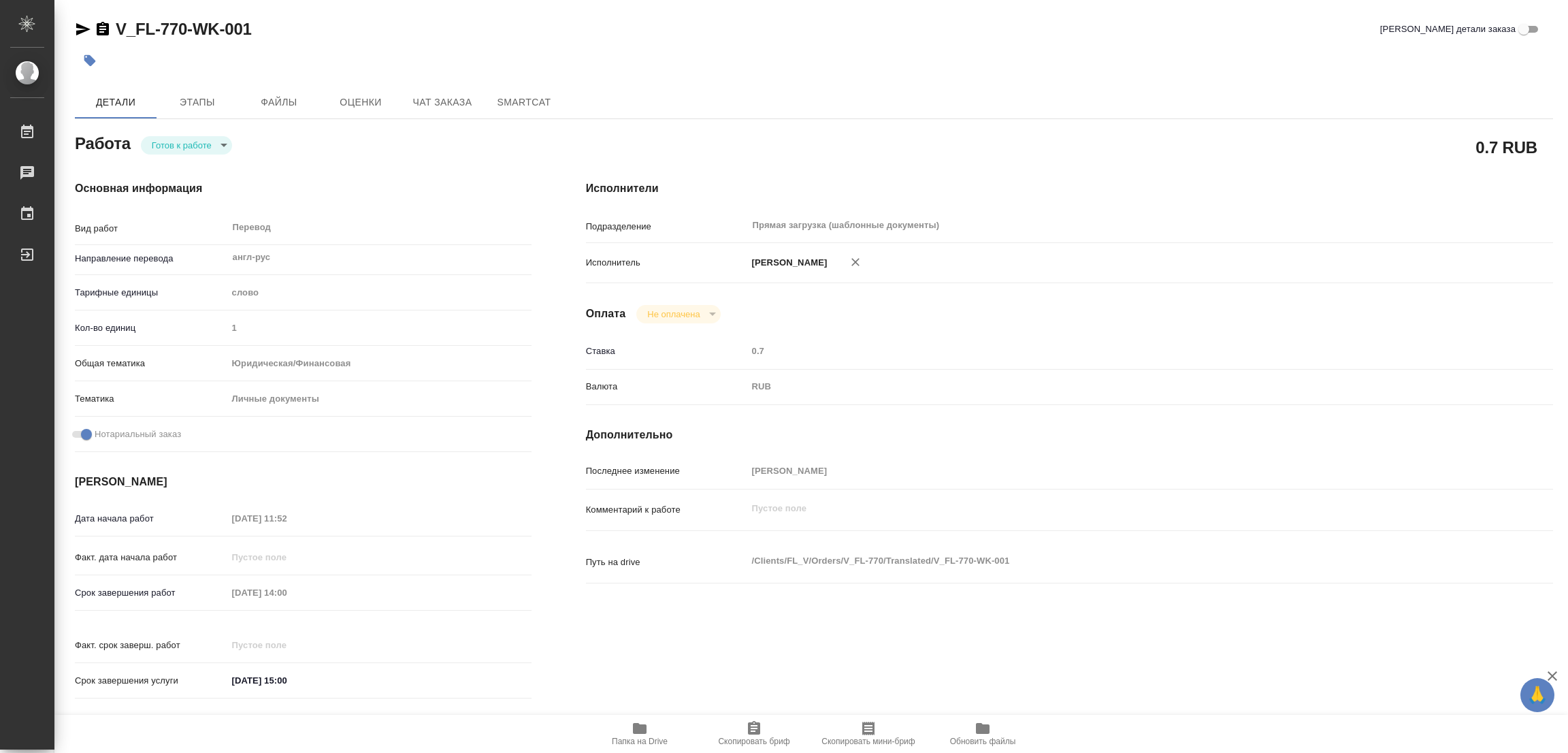
type textarea "x"
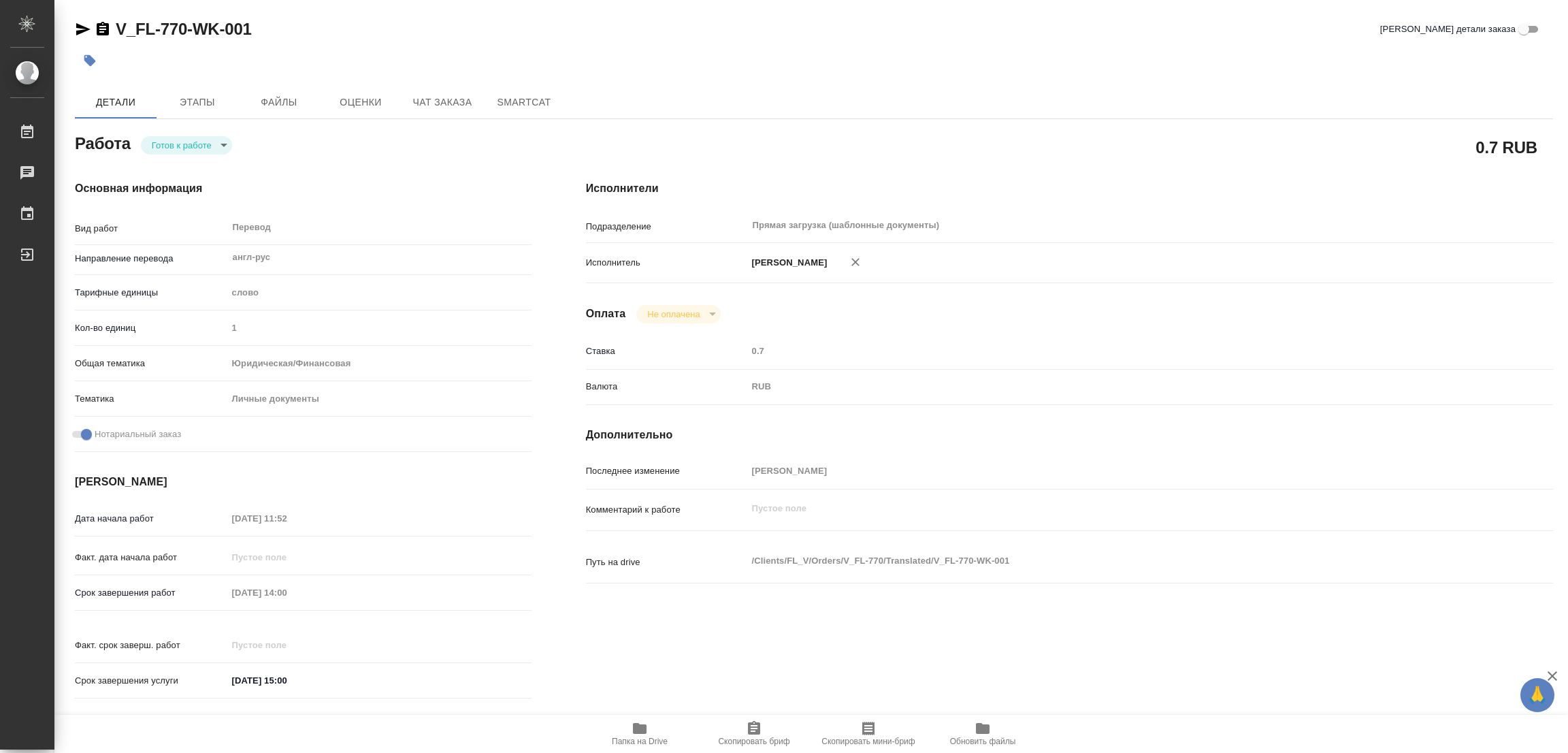
type textarea "x"
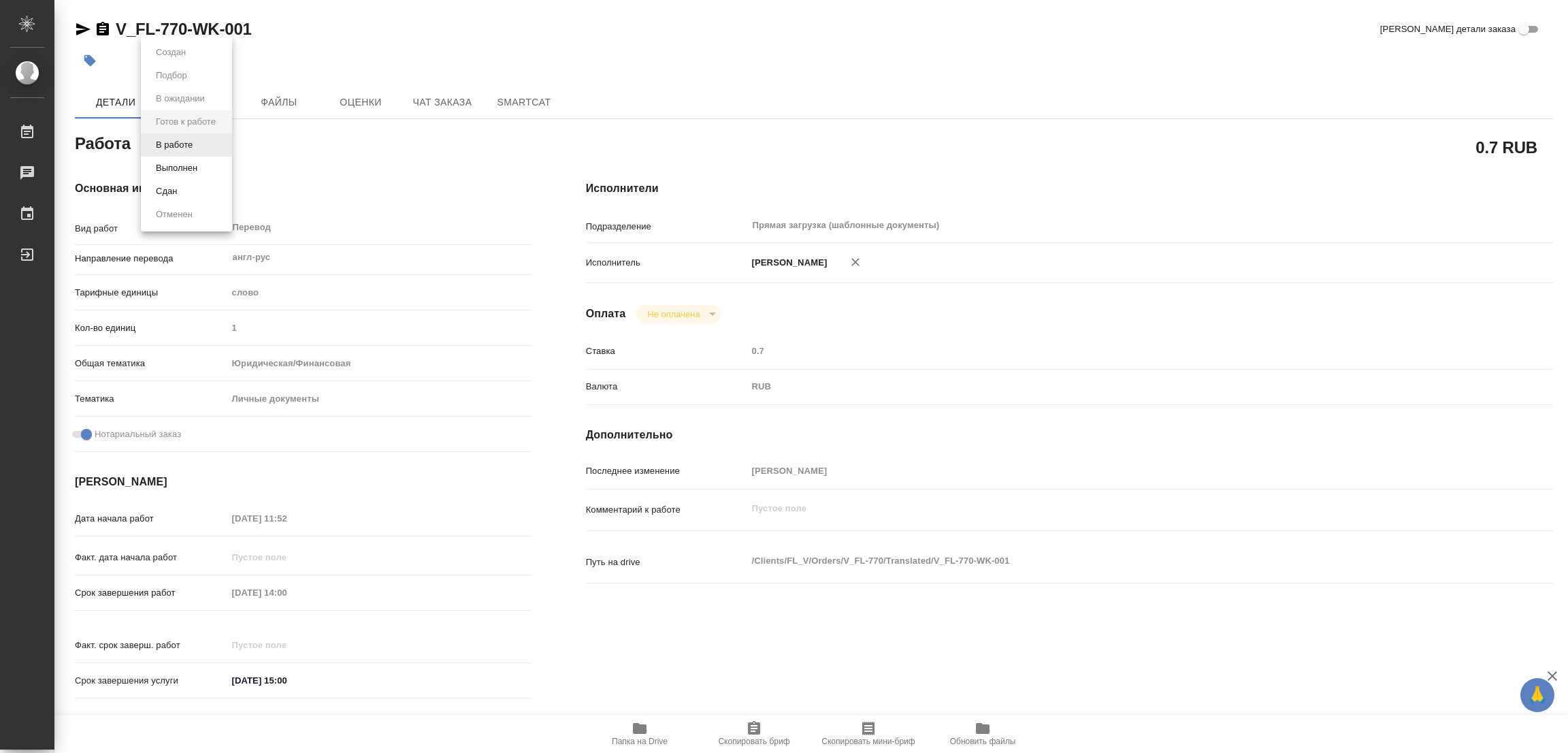
click at [194, 143] on body "🙏 .cls-1 fill:#fff; AWATERA [PERSON_NAME] Работы 0 Чаты График Выйти V_FL-770-W…" at bounding box center [784, 376] width 1568 height 753
click at [194, 143] on button "В работе" at bounding box center [174, 144] width 45 height 15
type textarea "x"
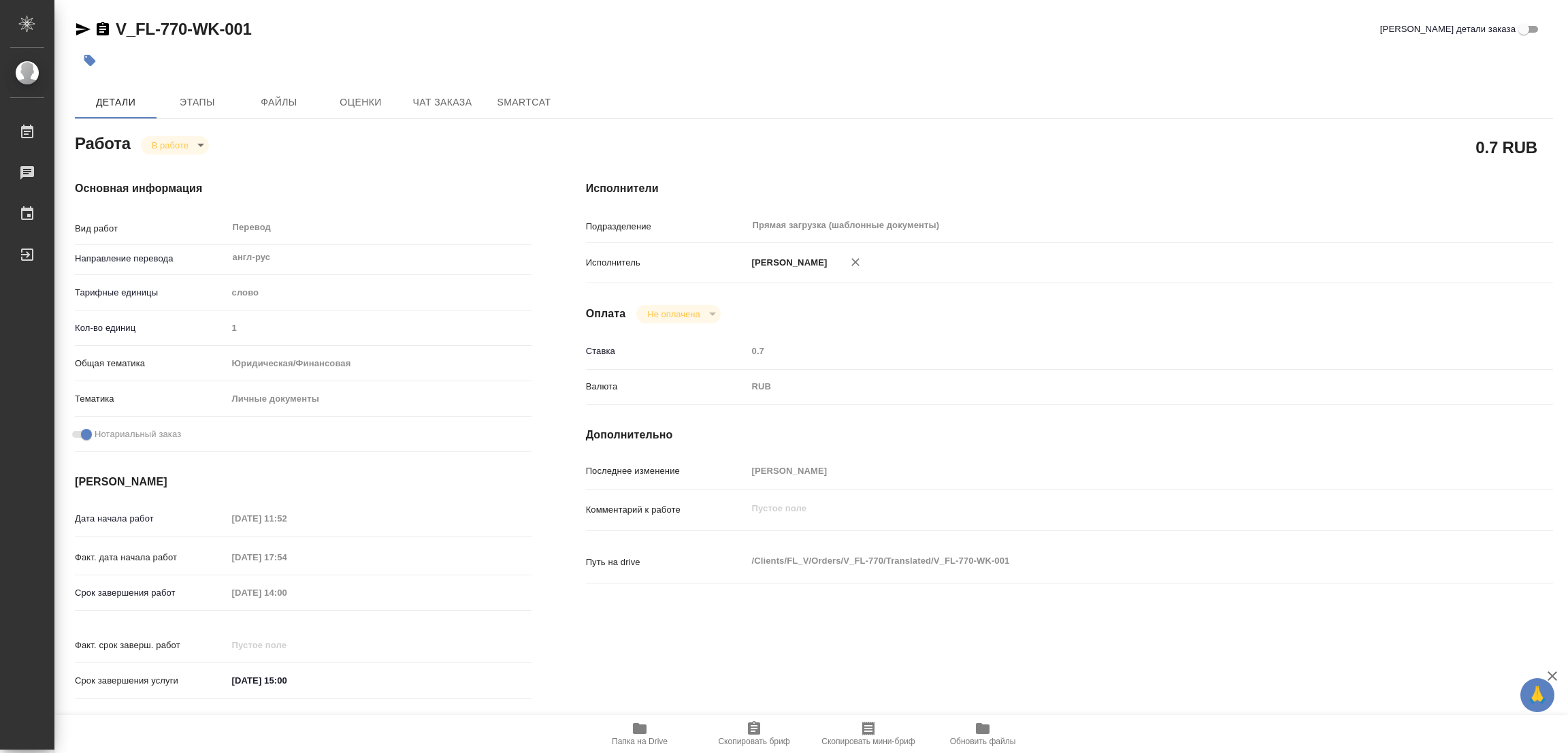
type textarea "x"
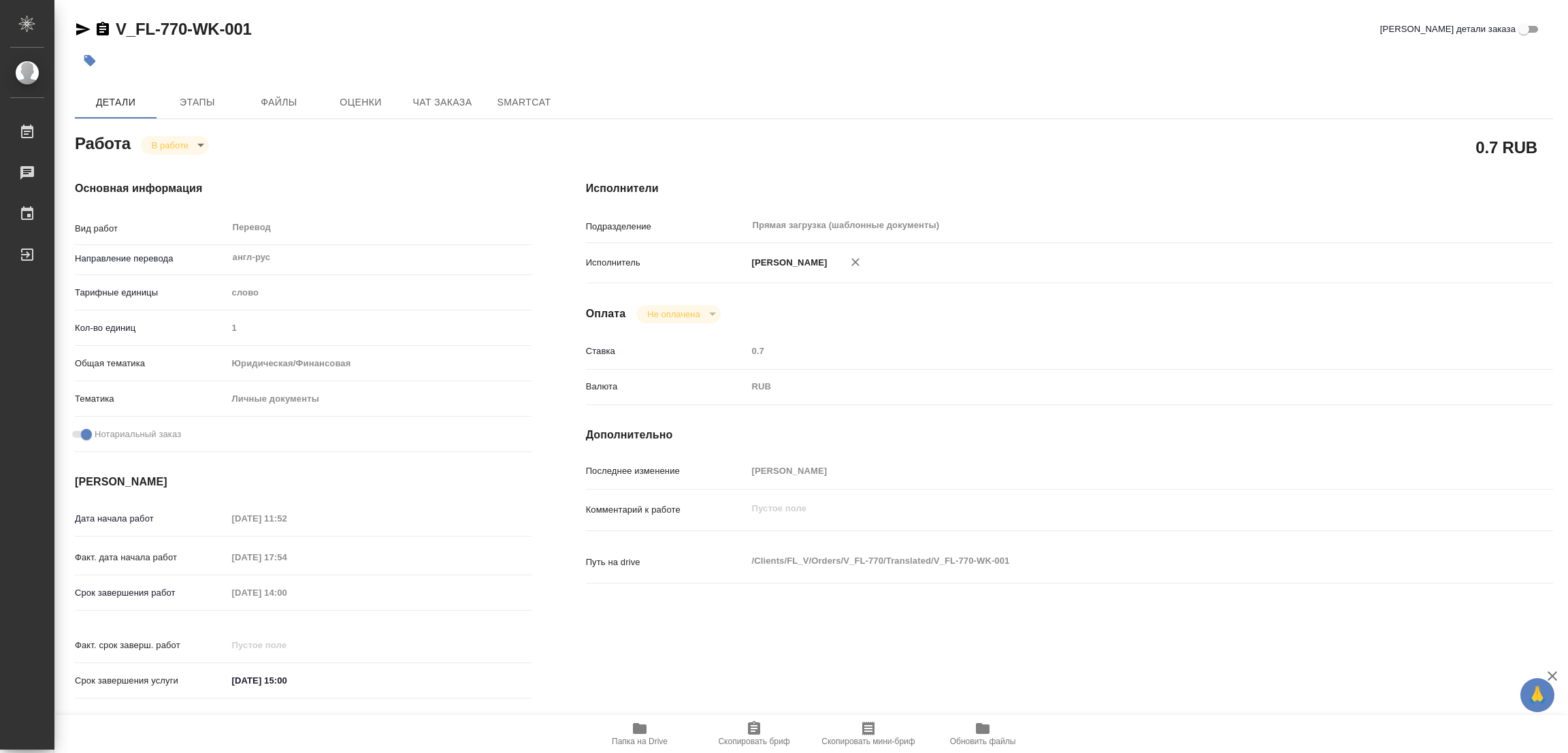
type textarea "x"
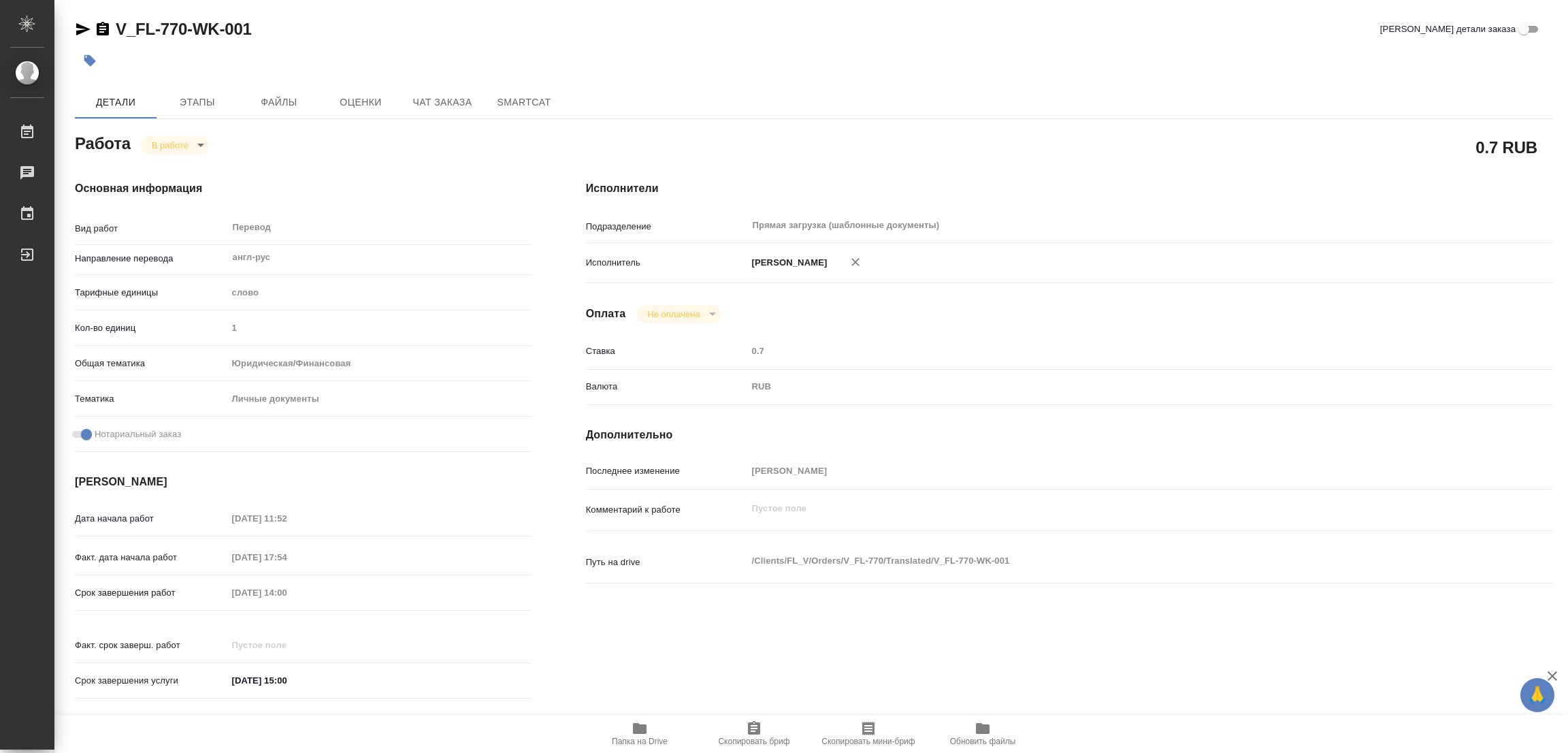
type textarea "x"
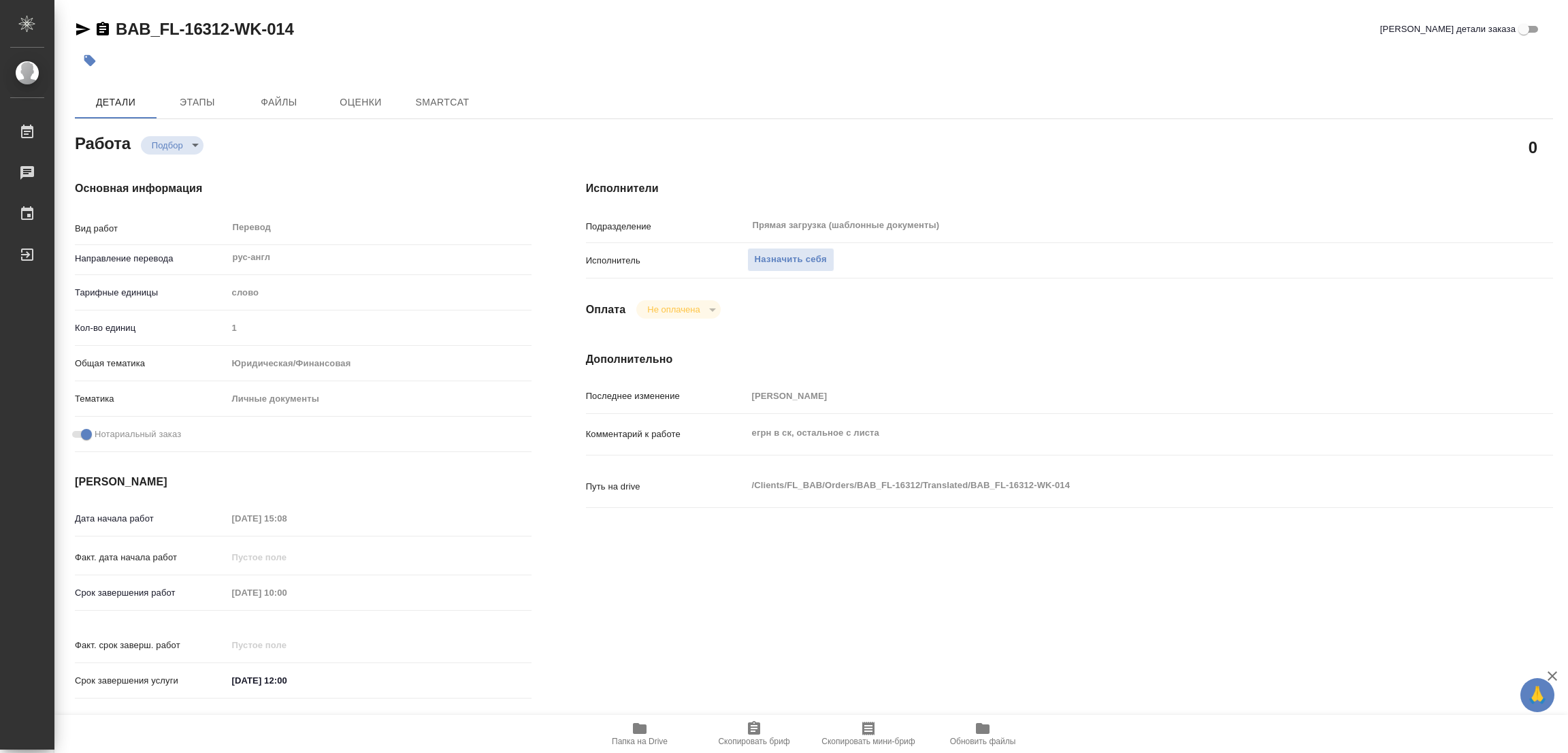
type textarea "x"
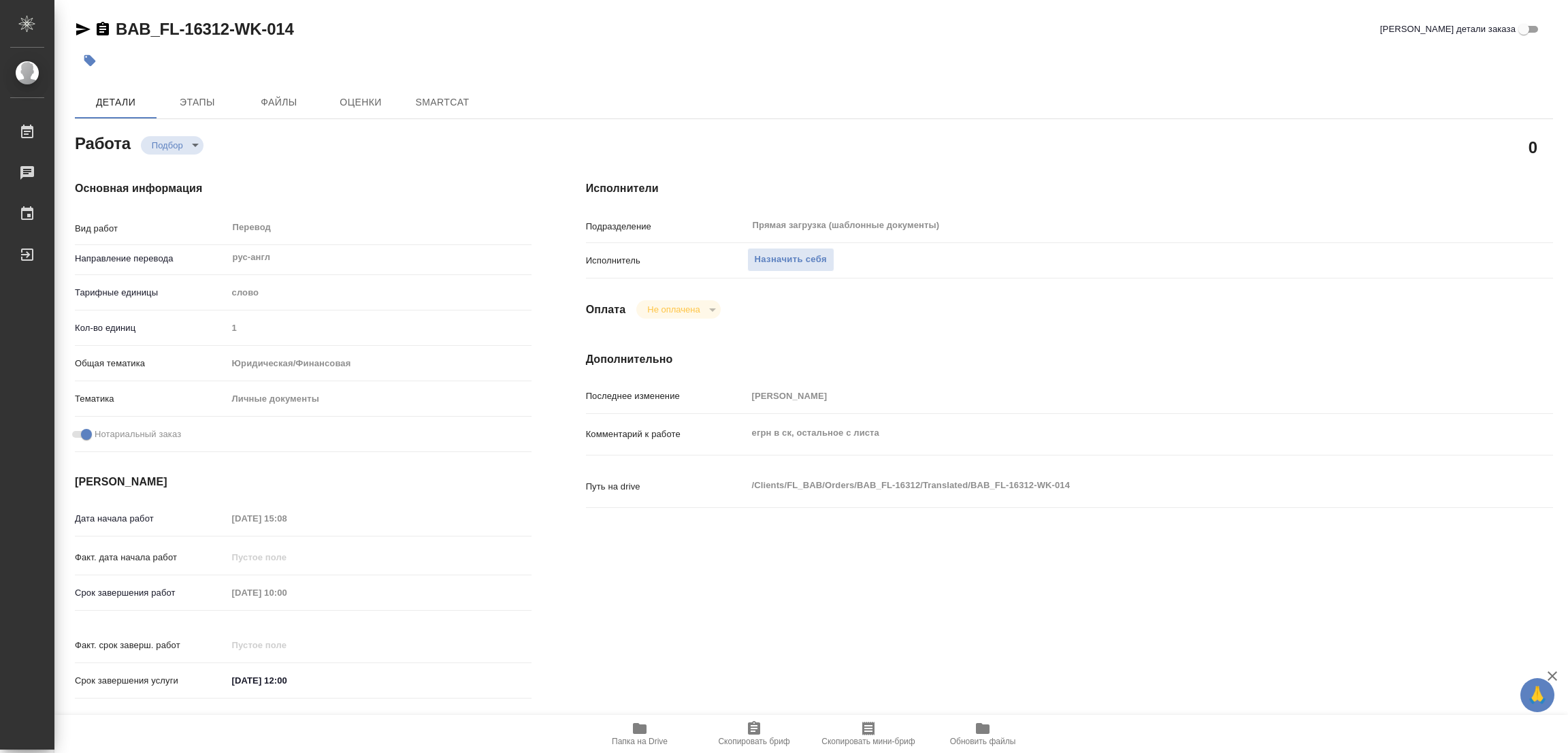
type textarea "x"
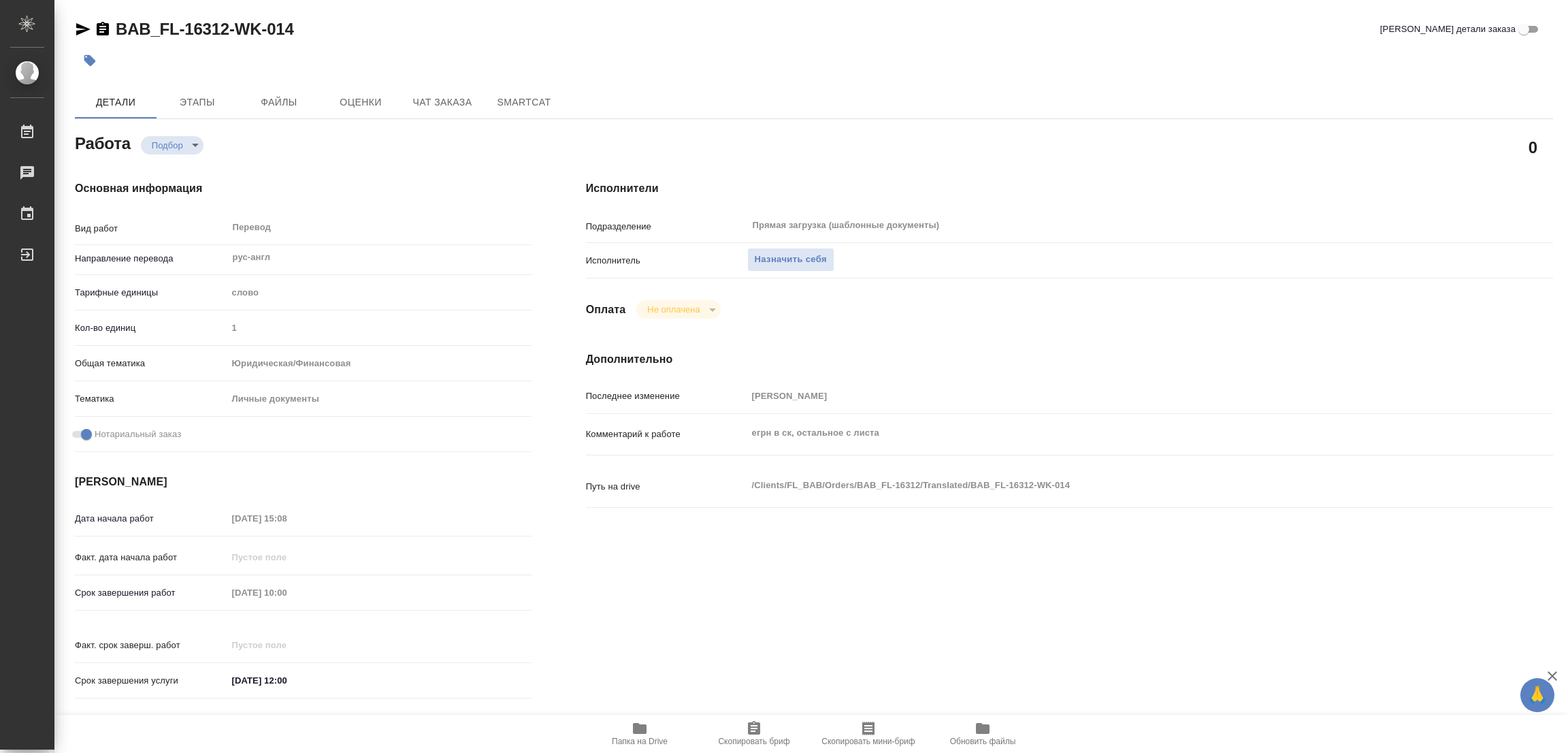
type textarea "x"
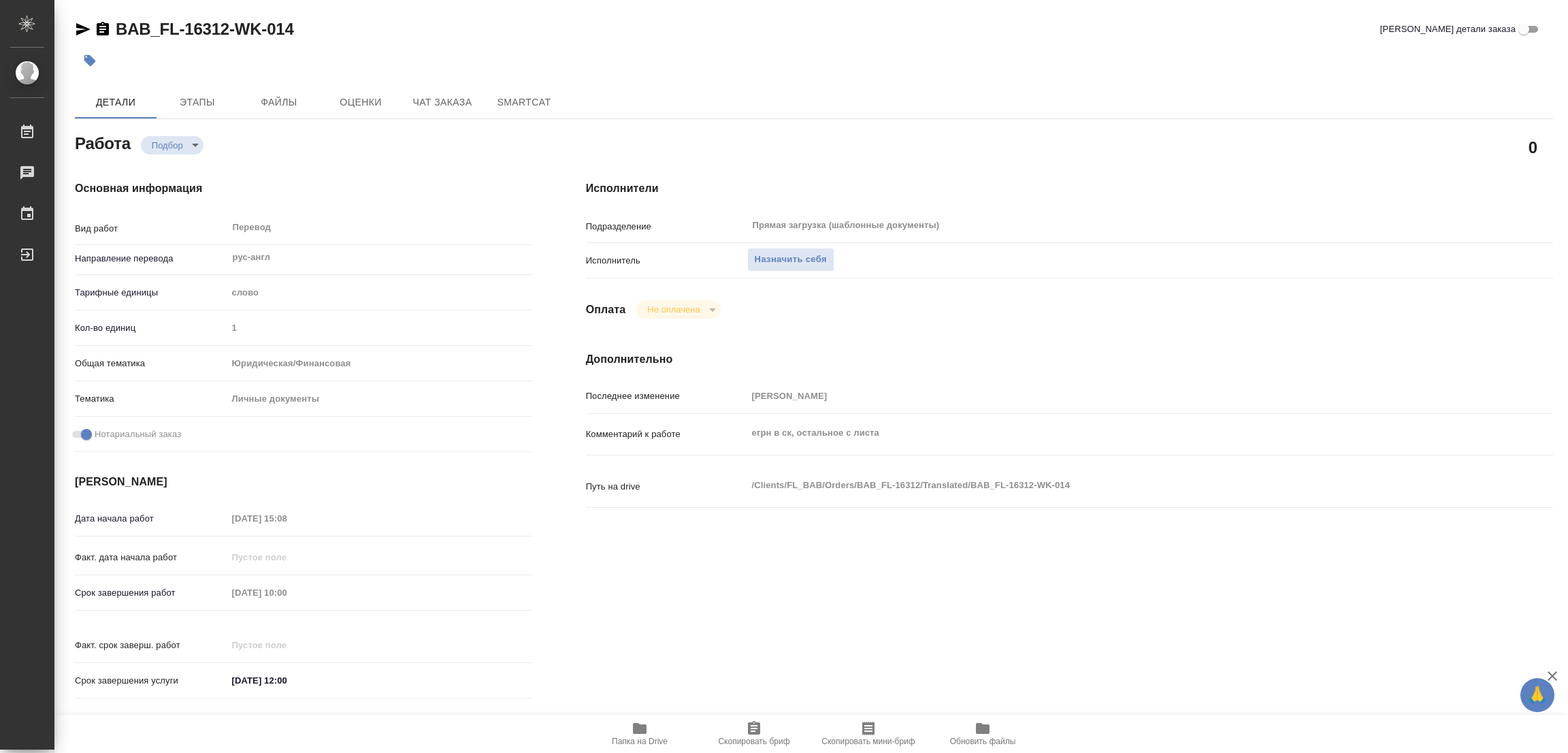
type textarea "x"
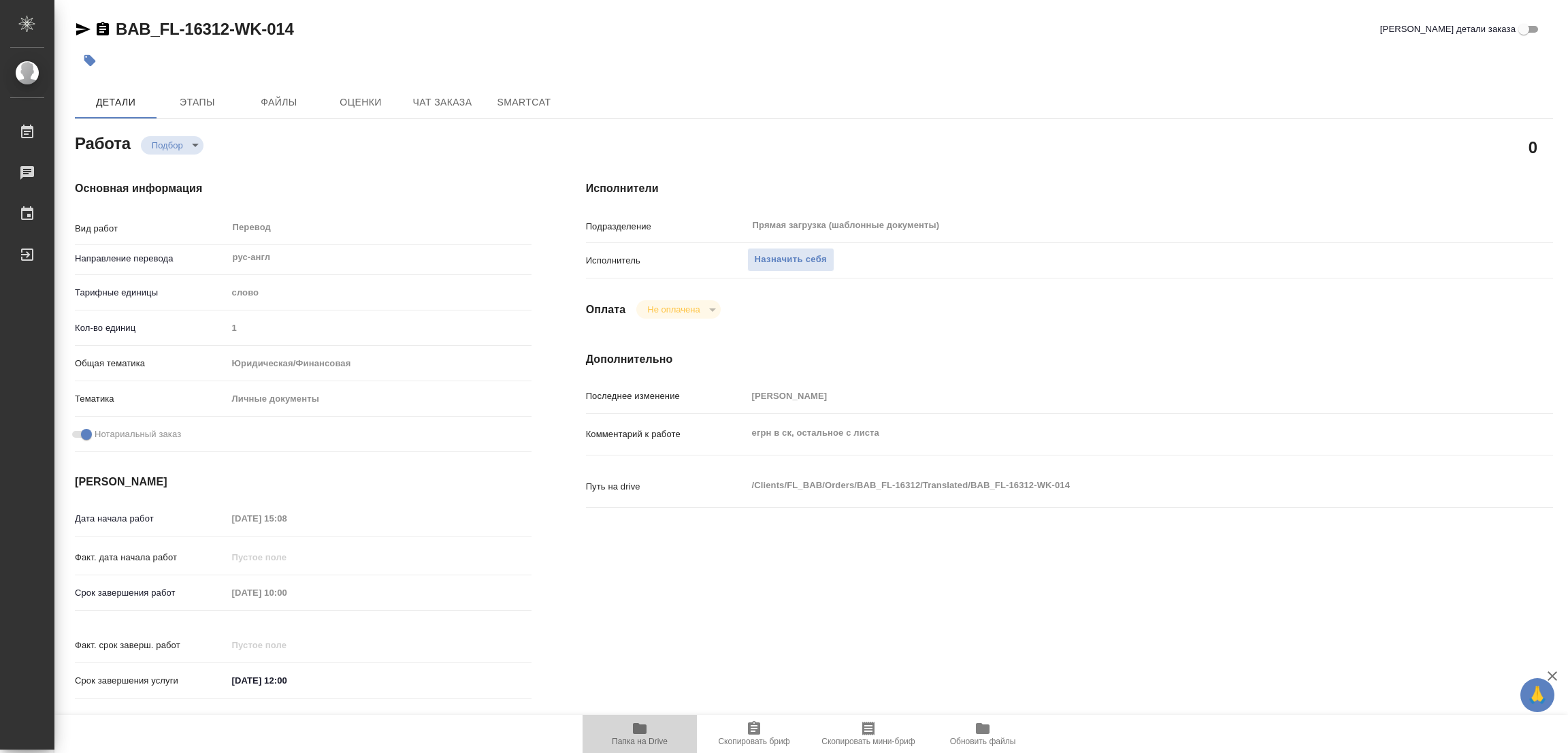
click at [641, 722] on icon "button" at bounding box center [639, 728] width 16 height 16
click at [774, 261] on span "Назначить себя" at bounding box center [791, 260] width 72 height 16
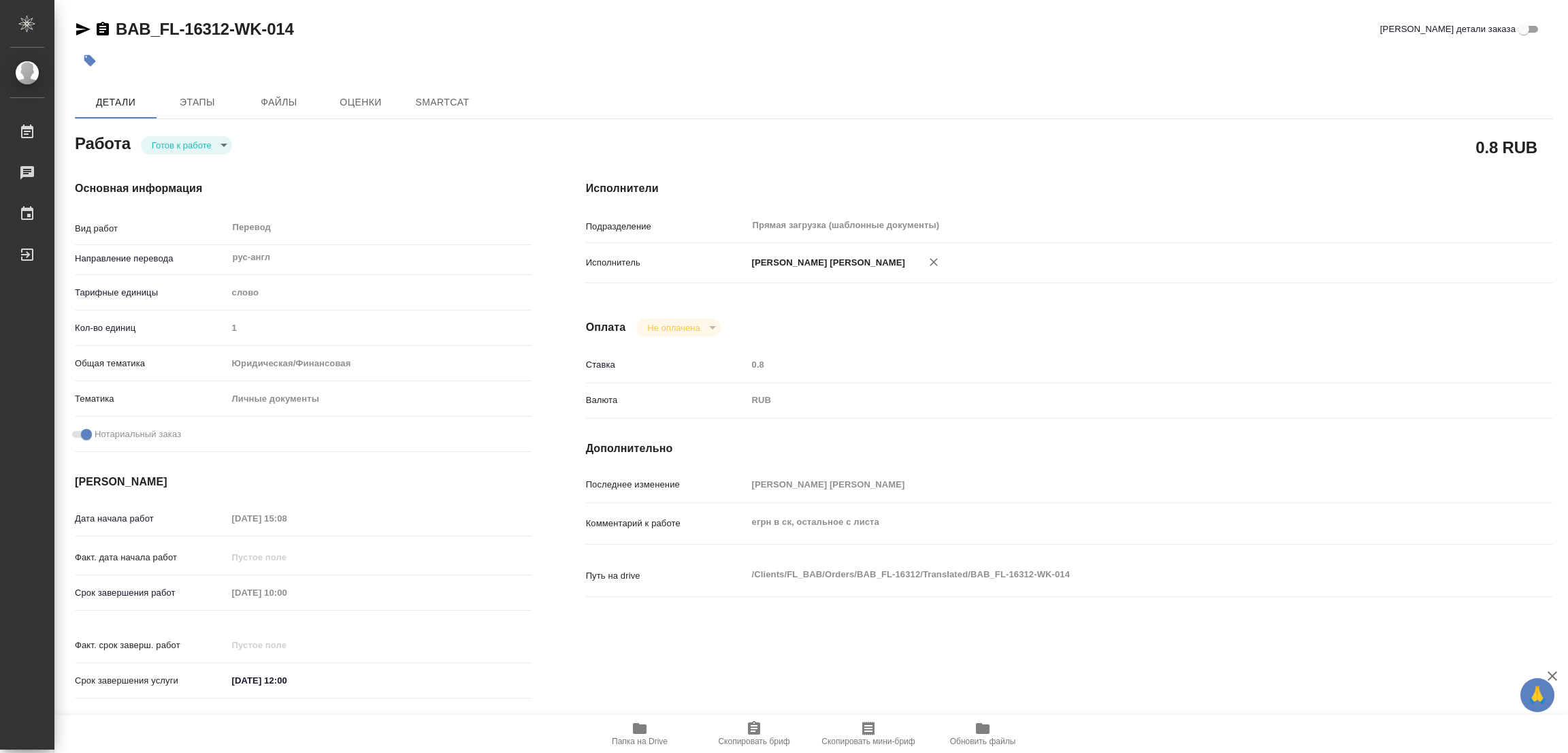
click at [187, 145] on body "🙏 .cls-1 fill:#fff; AWATERA [PERSON_NAME] Работы Чаты График Выйти BAB_FL-16312…" at bounding box center [784, 376] width 1568 height 753
click at [187, 145] on button "В работе" at bounding box center [174, 144] width 45 height 15
type textarea "x"
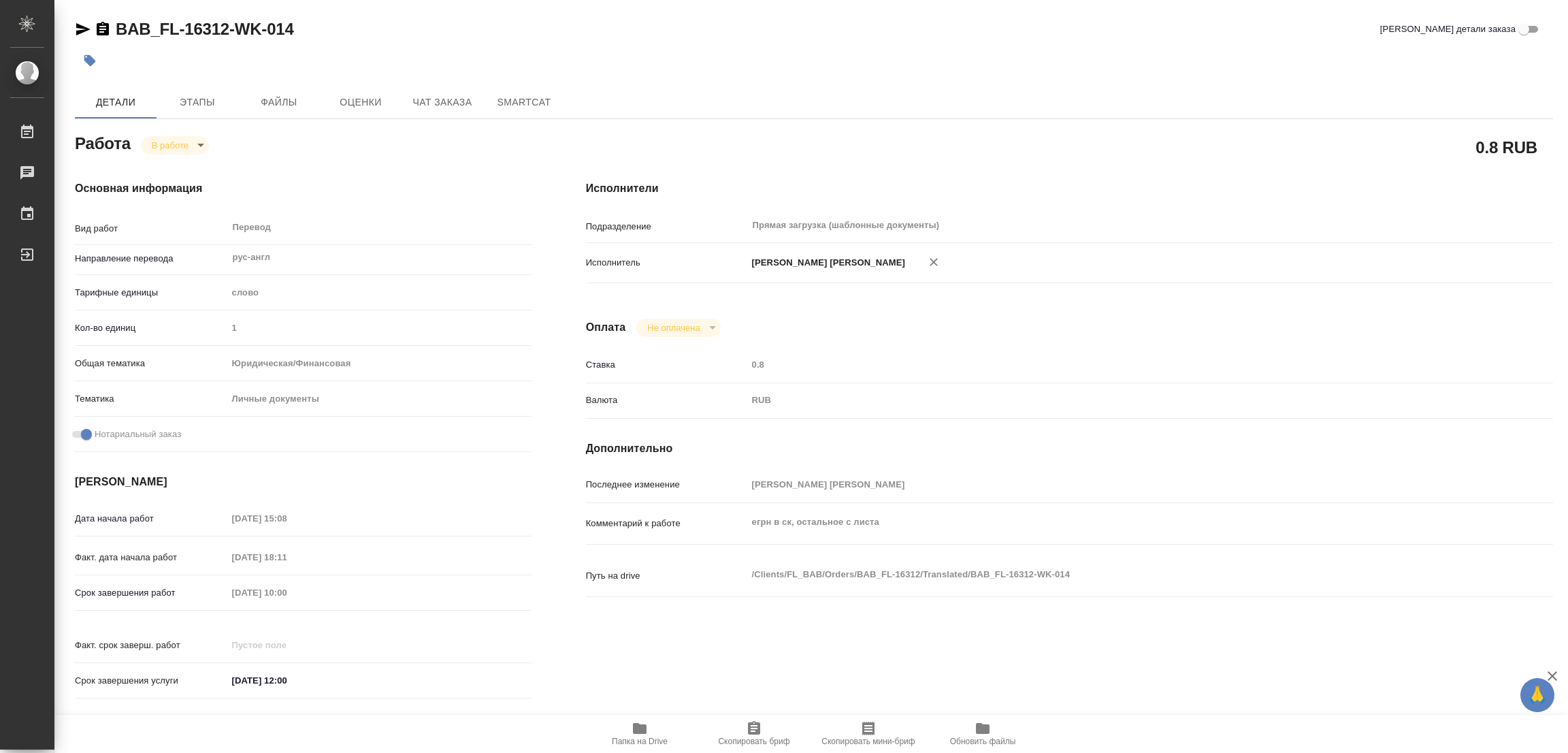
type textarea "x"
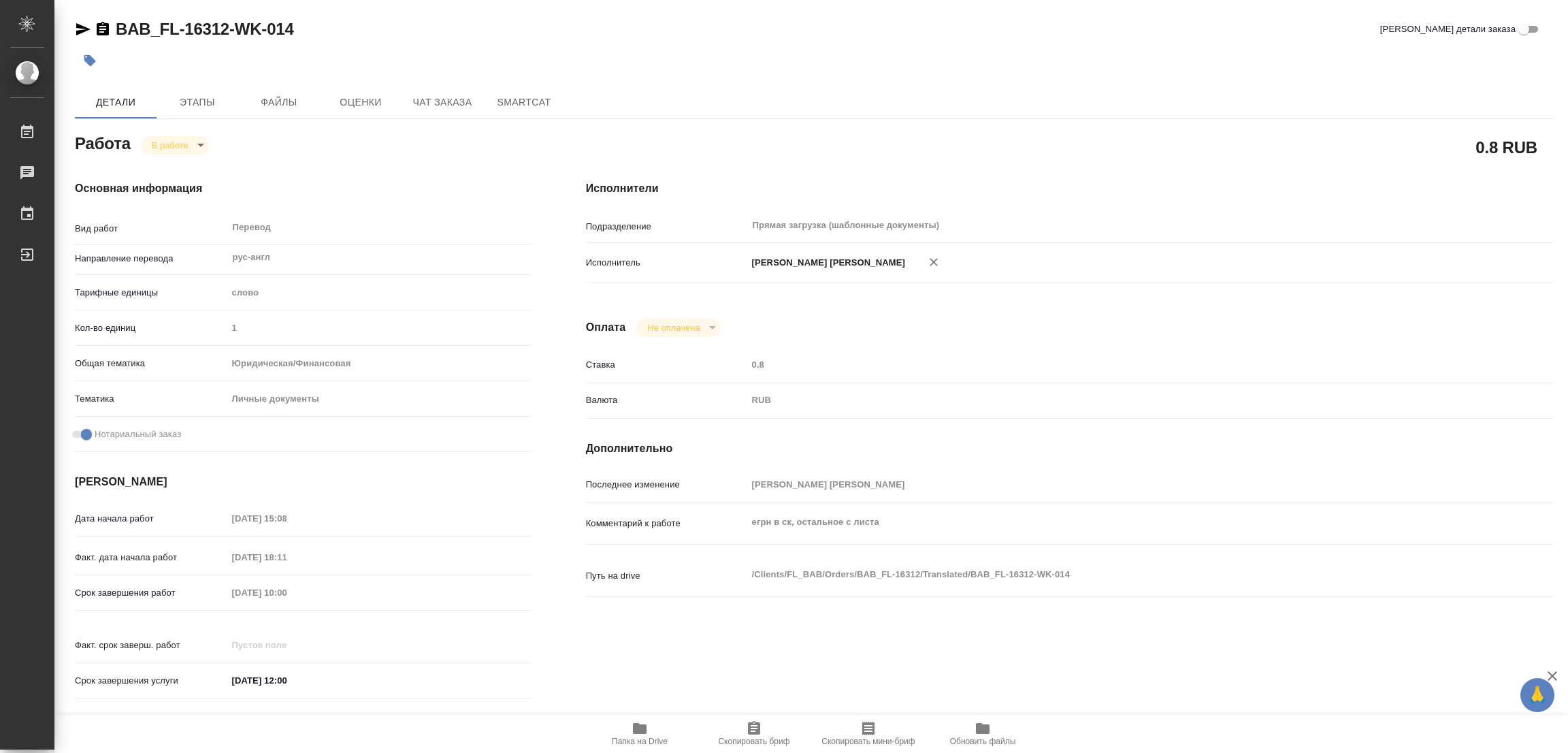
type textarea "x"
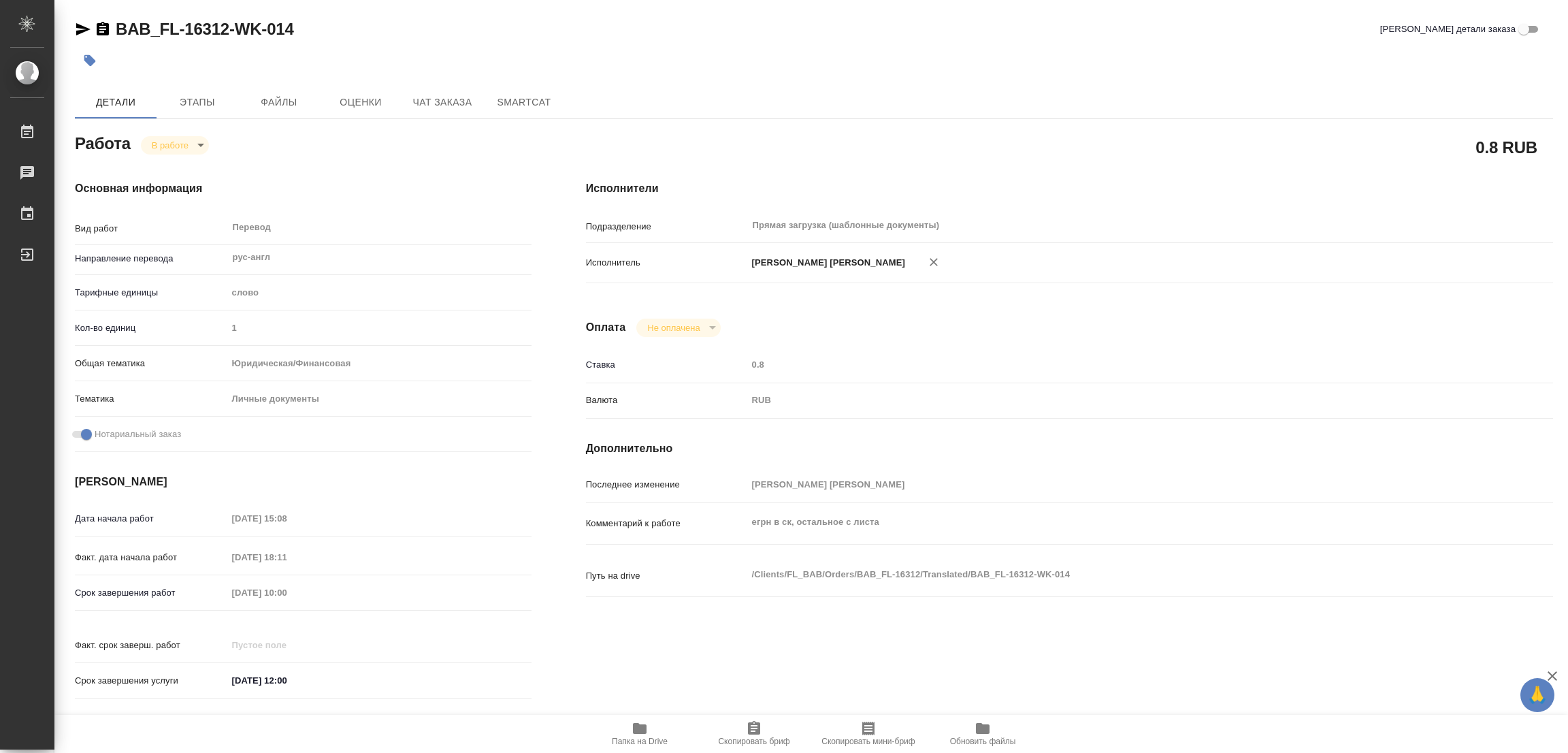
type textarea "x"
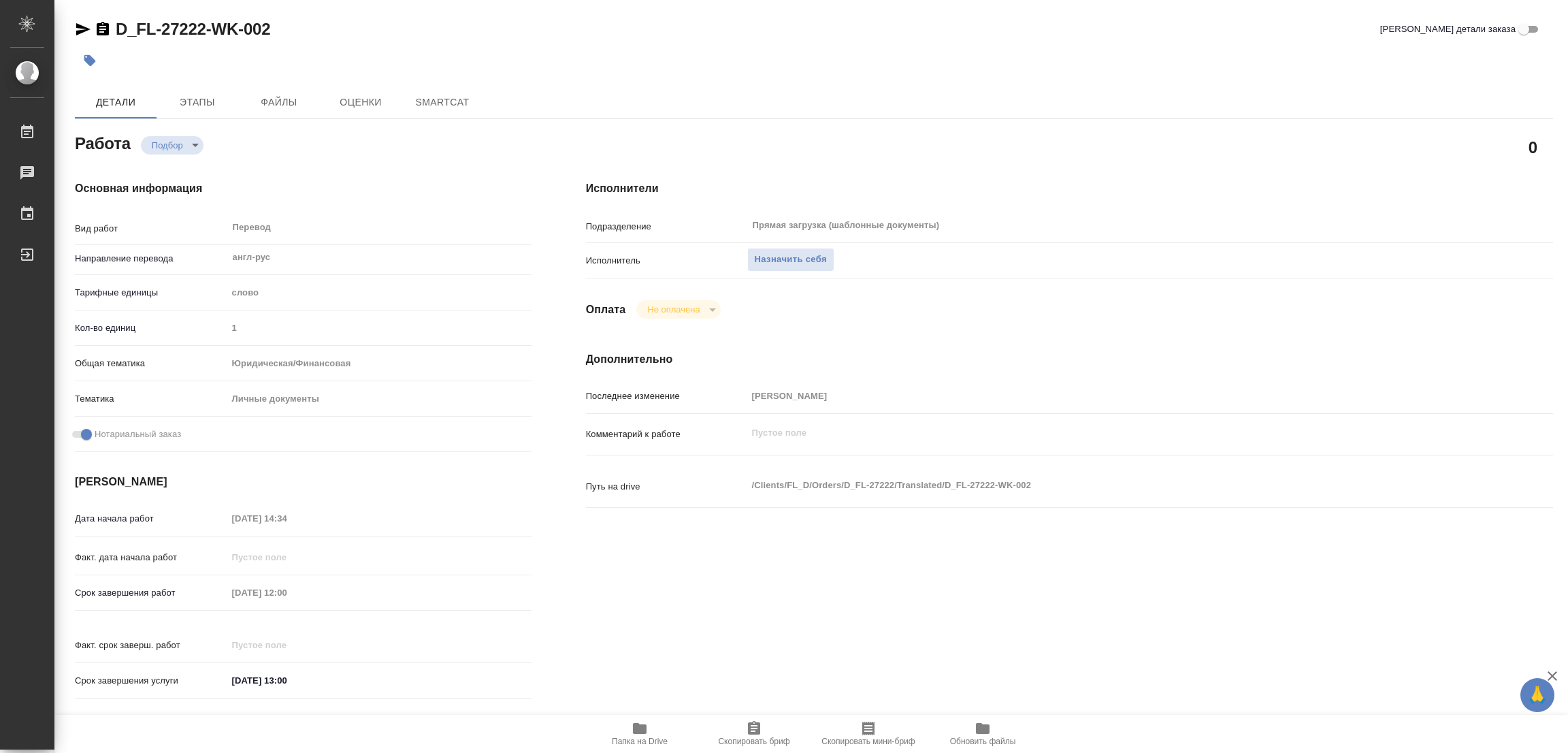
type textarea "x"
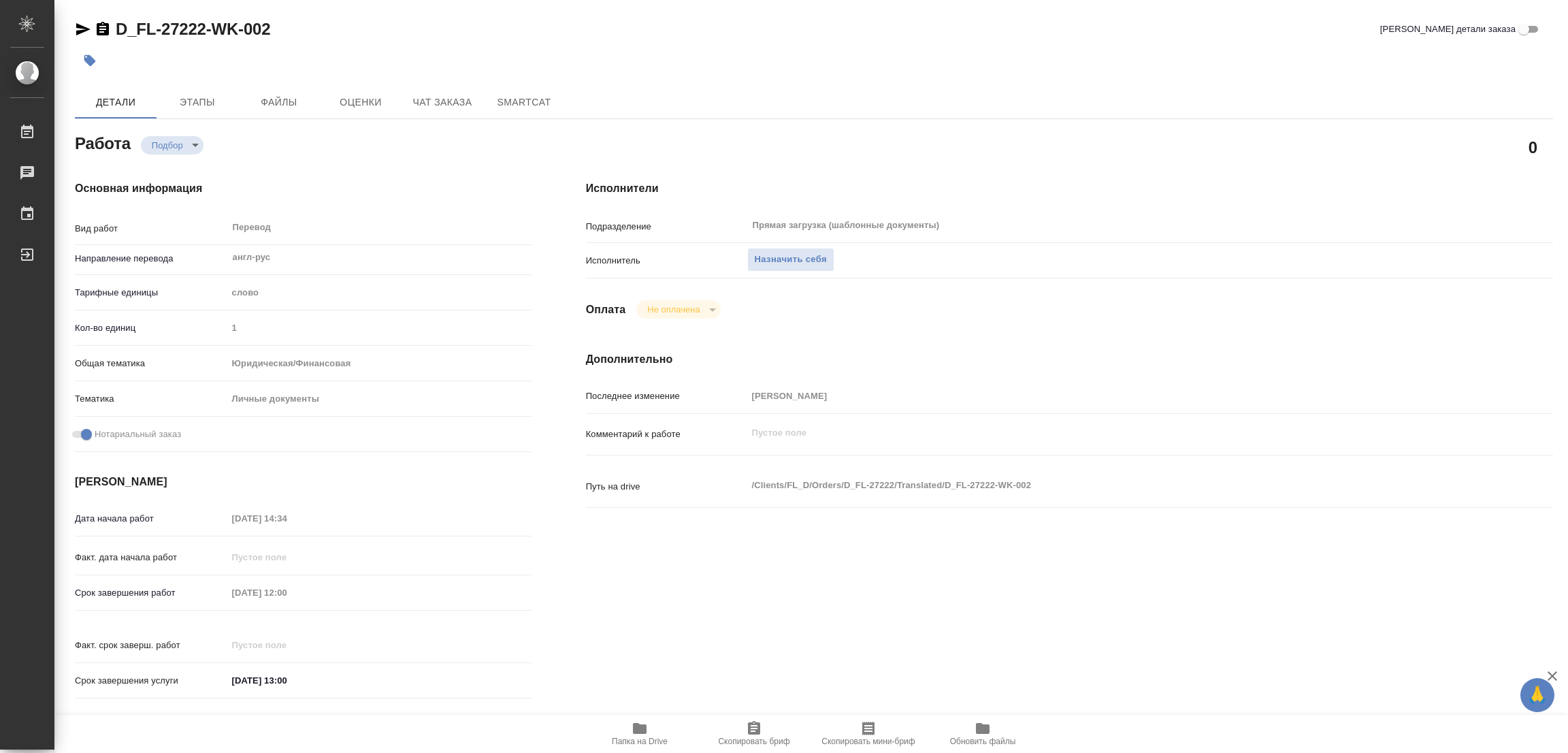
type textarea "x"
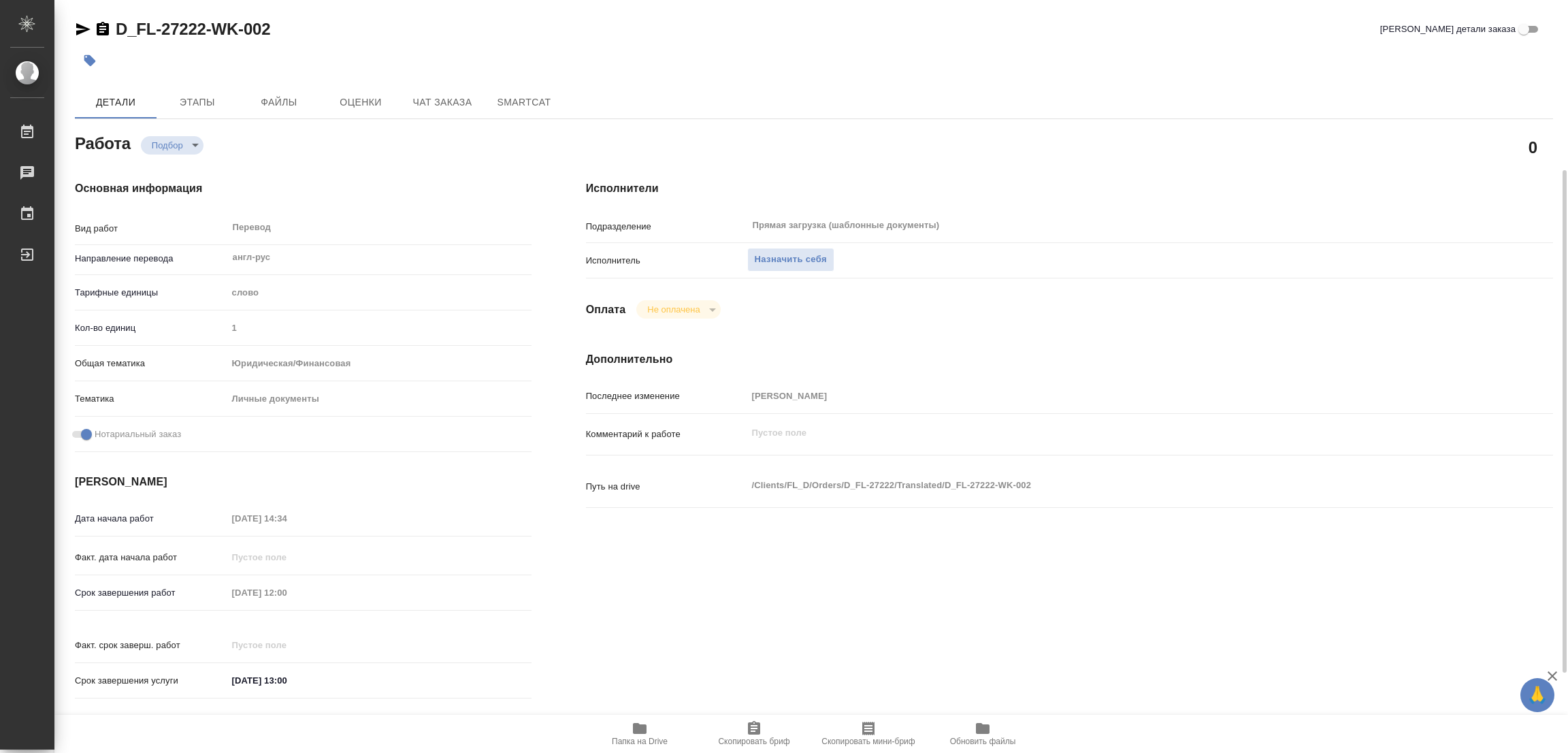
scroll to position [204, 0]
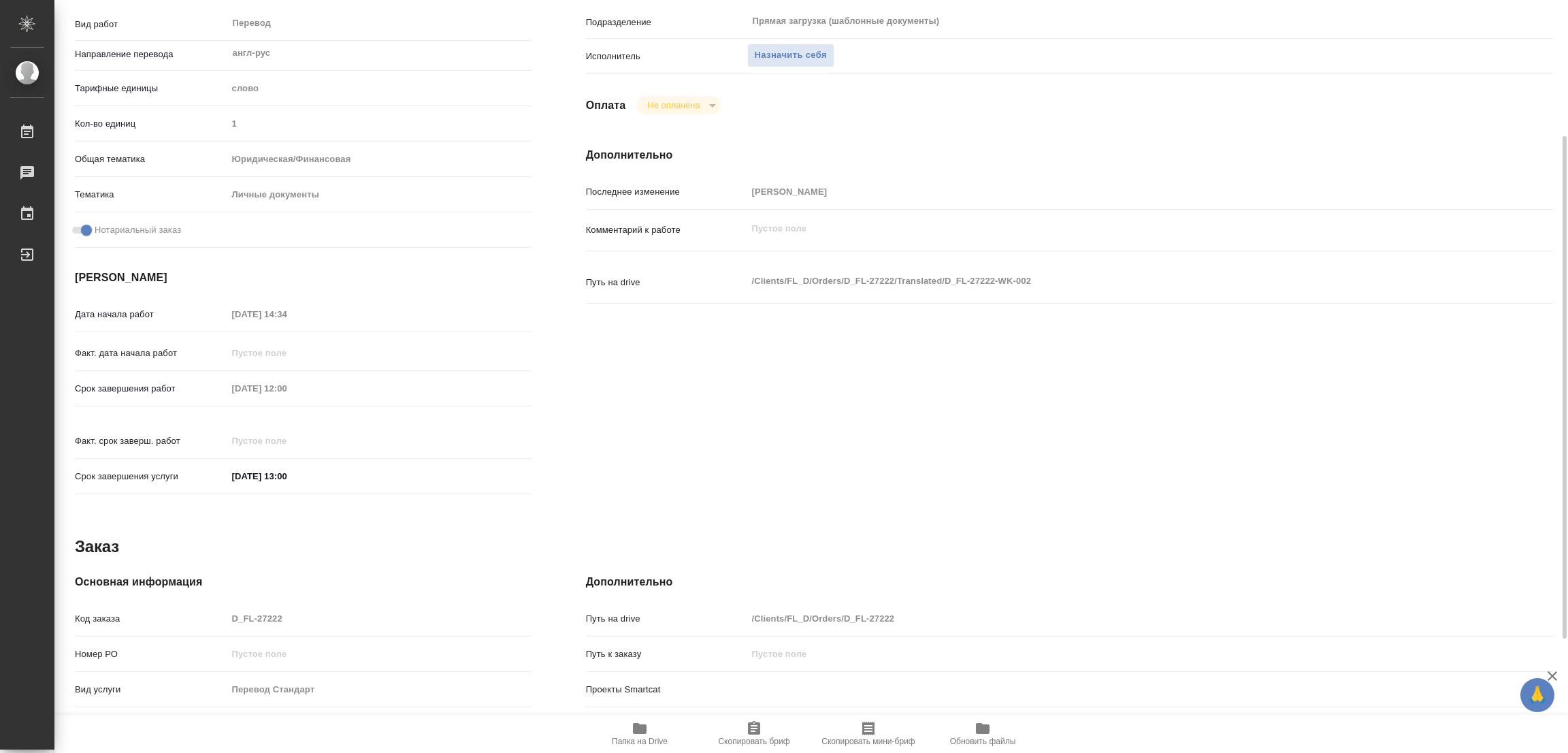
type textarea "x"
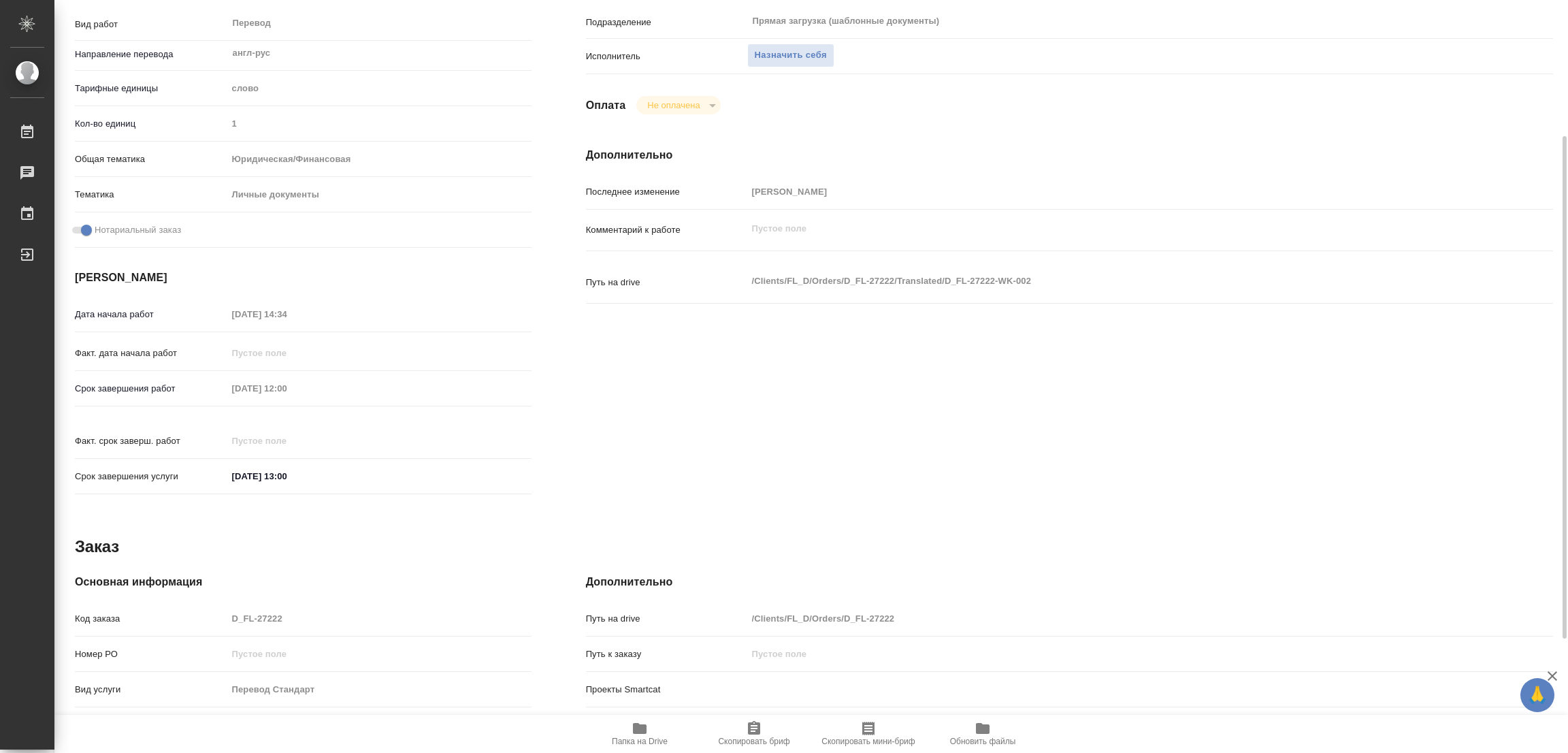
type textarea "x"
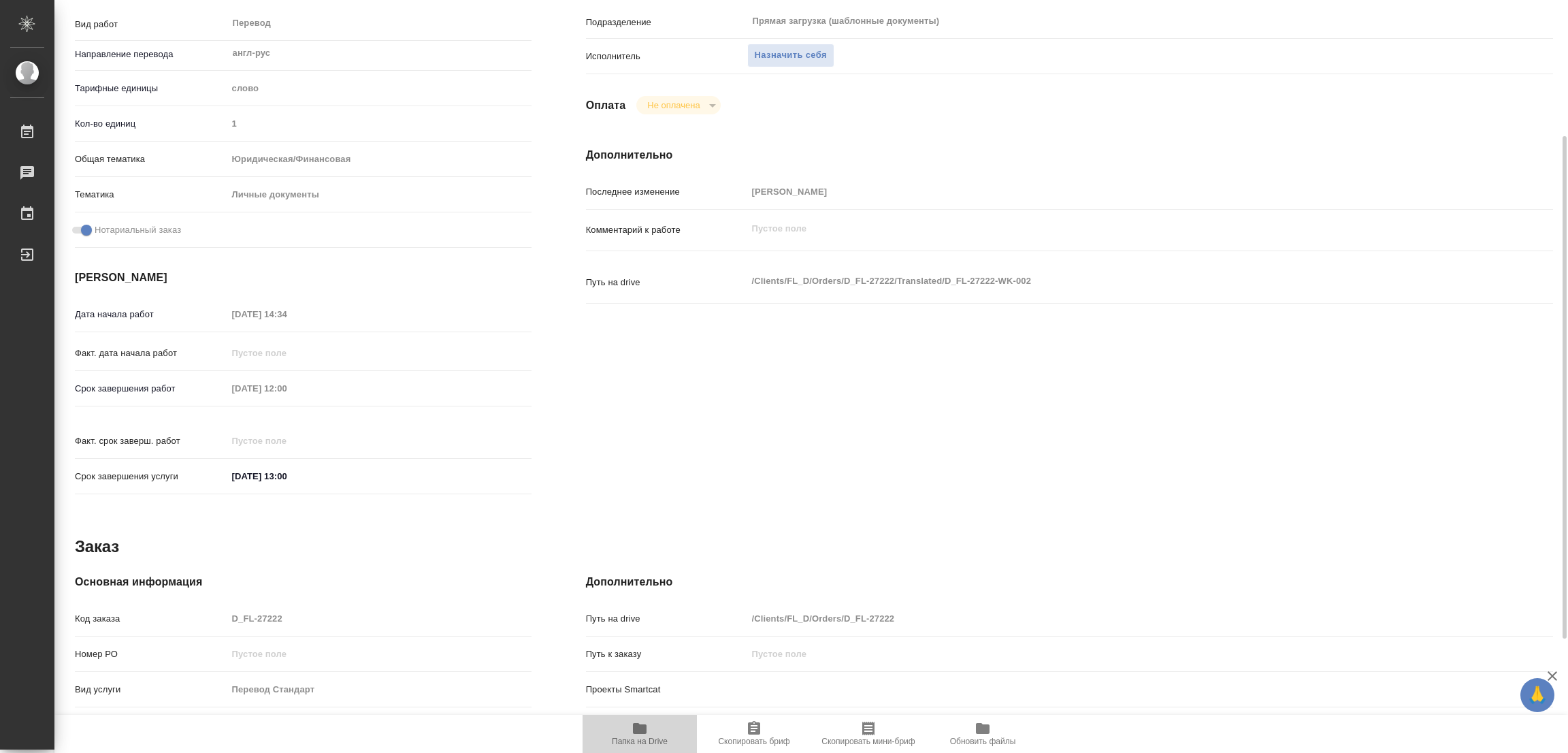
click at [641, 722] on icon "button" at bounding box center [639, 728] width 16 height 16
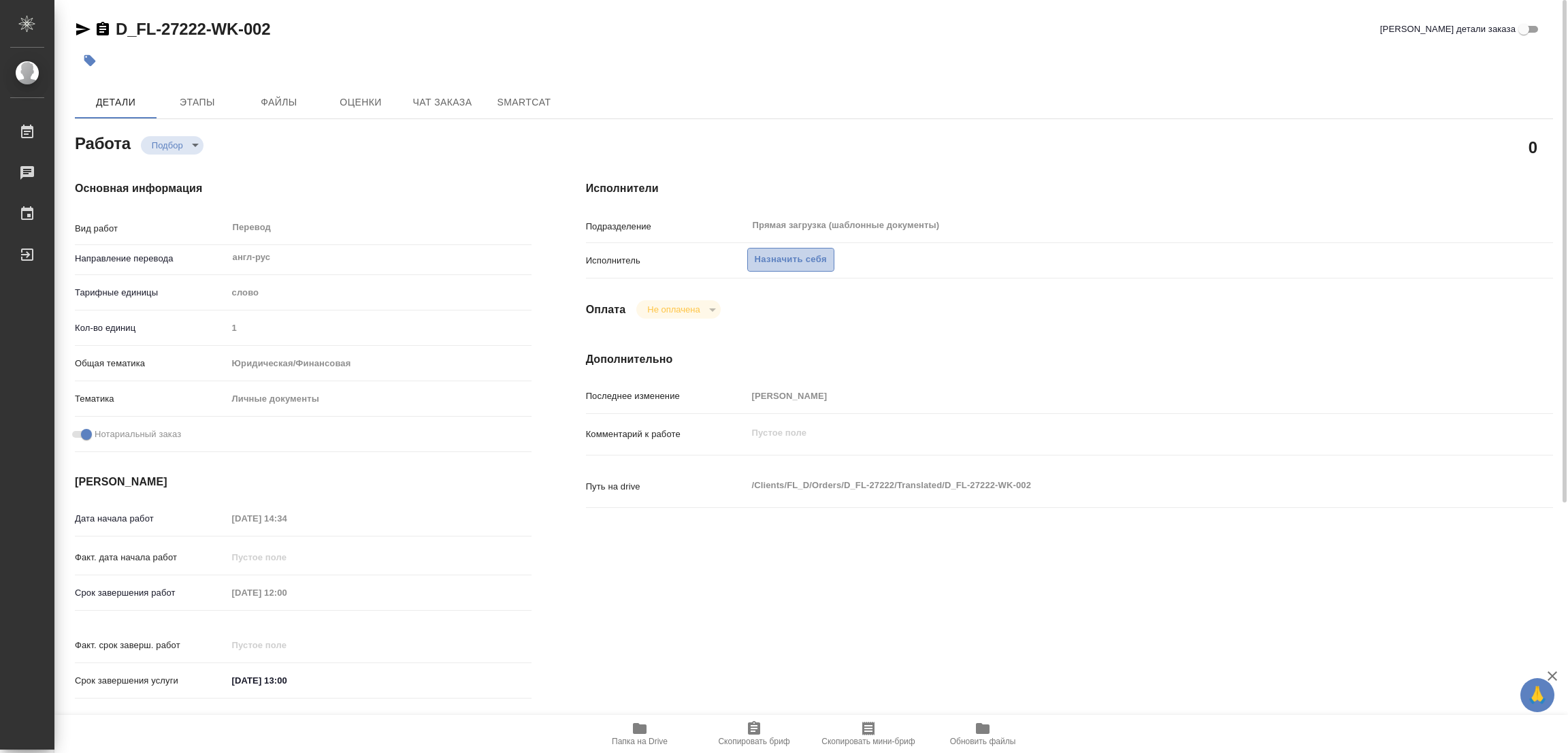
click at [786, 257] on span "Назначить себя" at bounding box center [791, 260] width 72 height 16
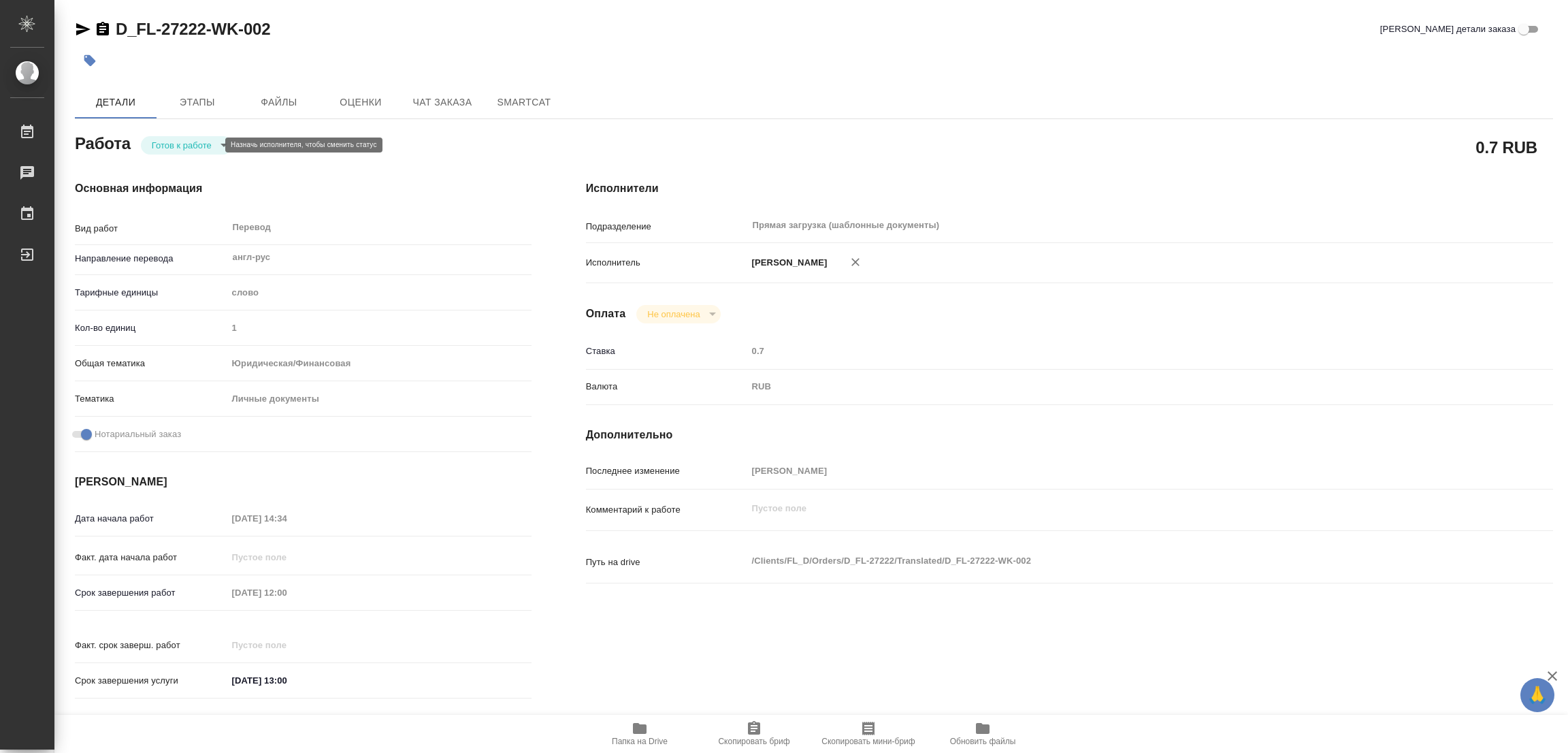
click at [169, 142] on body "🙏 .cls-1 fill:#fff; AWATERA Popova Galina Работы Чаты График Выйти D_FL-27222-W…" at bounding box center [784, 376] width 1568 height 753
click at [176, 145] on button "В работе" at bounding box center [174, 144] width 45 height 15
type textarea "x"
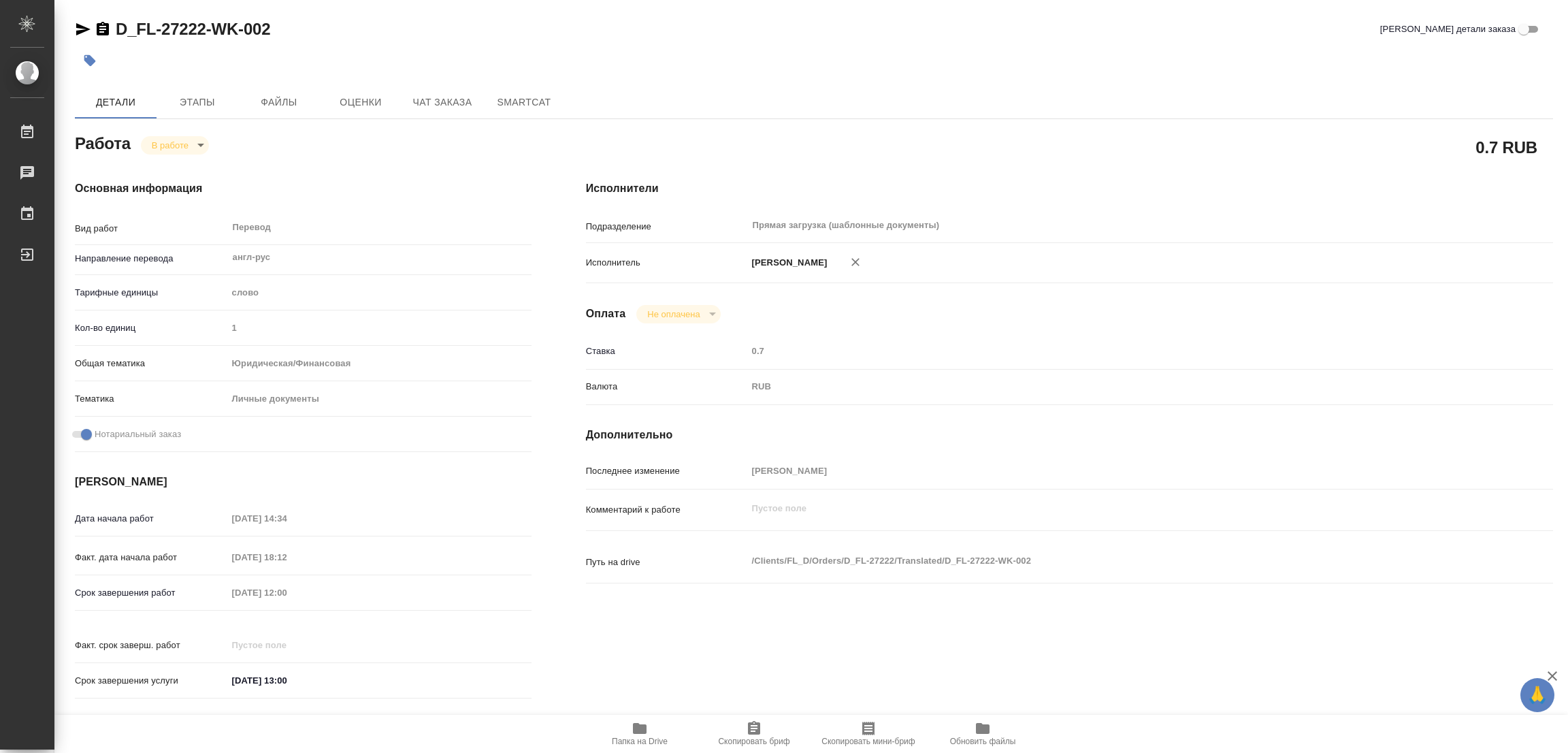
type textarea "x"
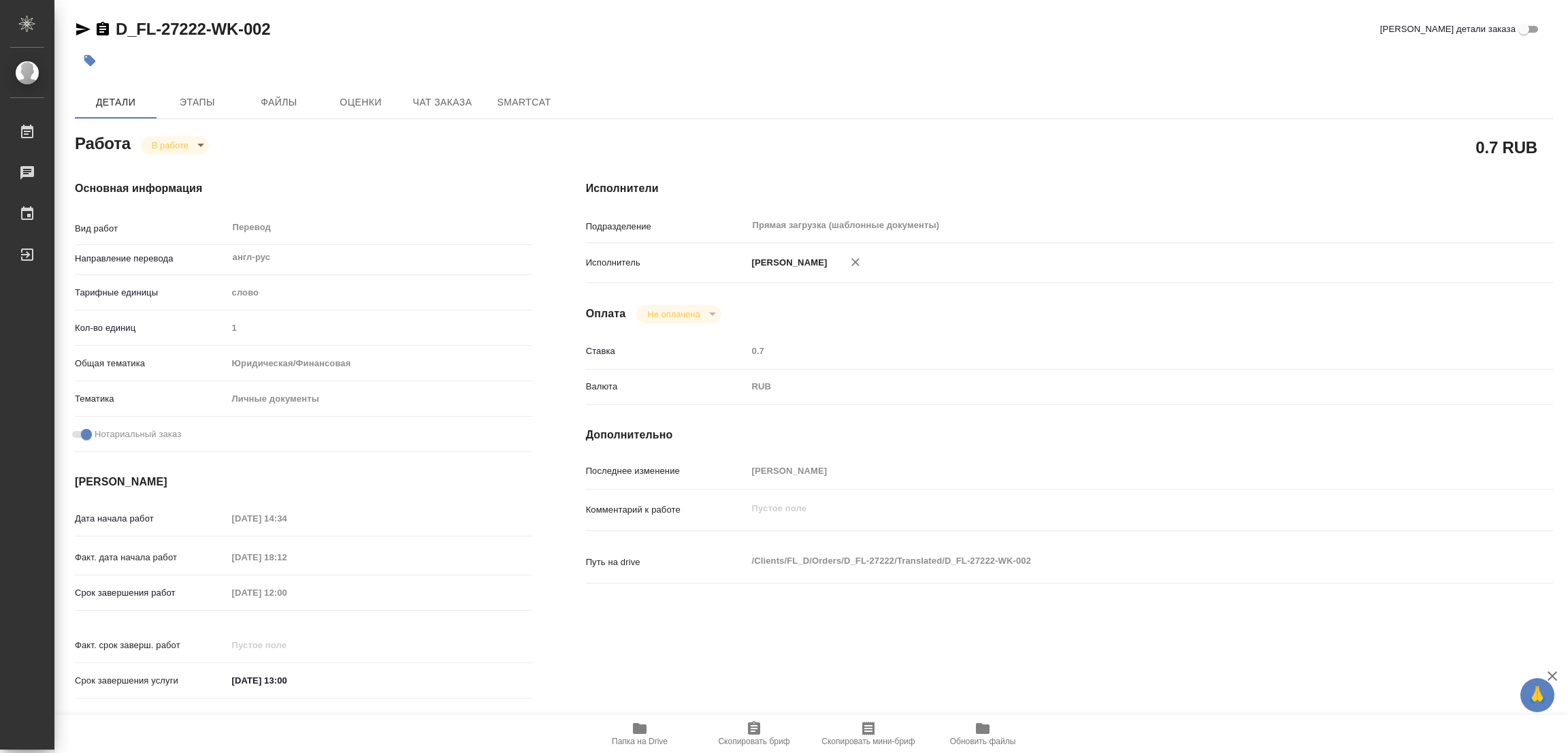
type textarea "x"
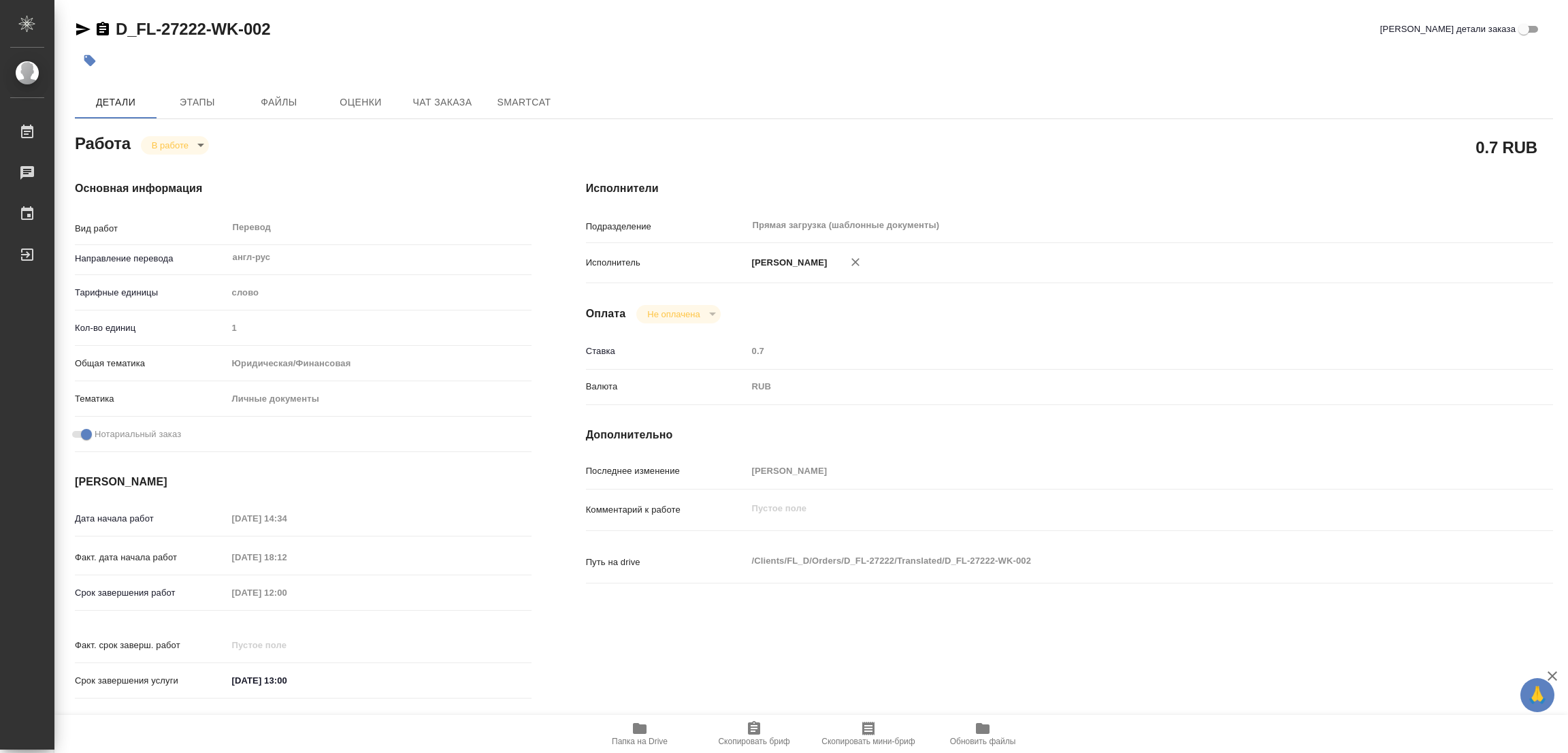
type textarea "x"
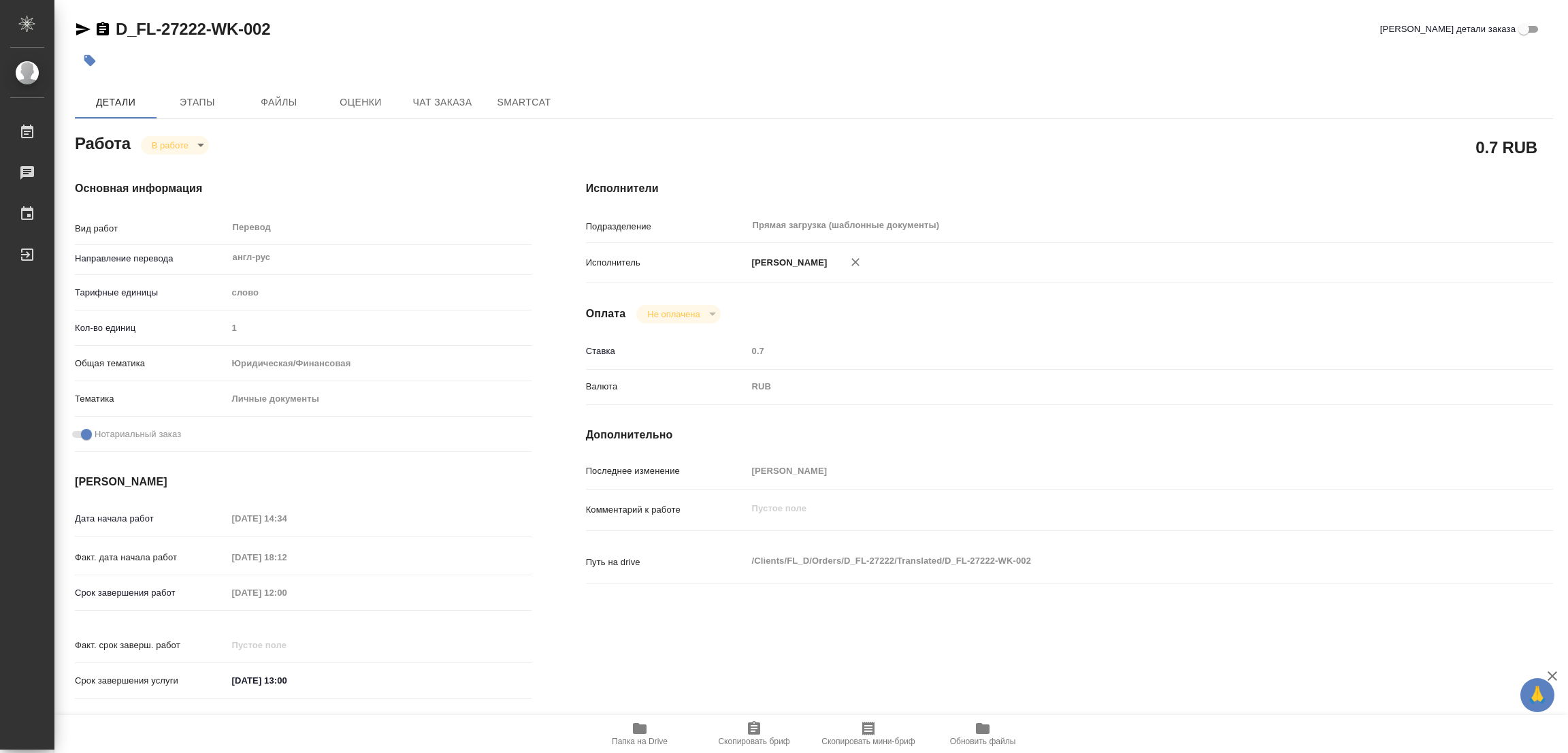
type textarea "x"
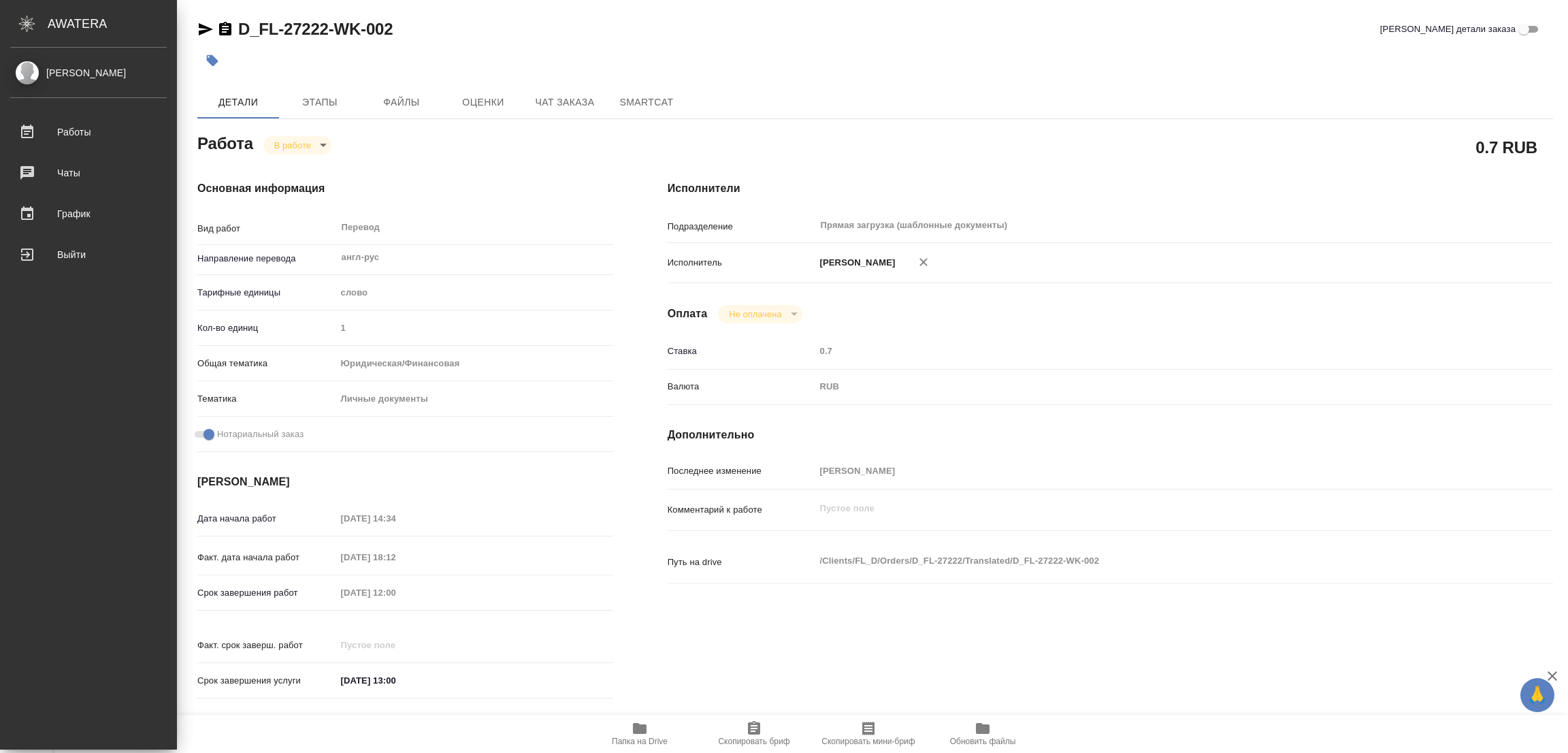
type textarea "x"
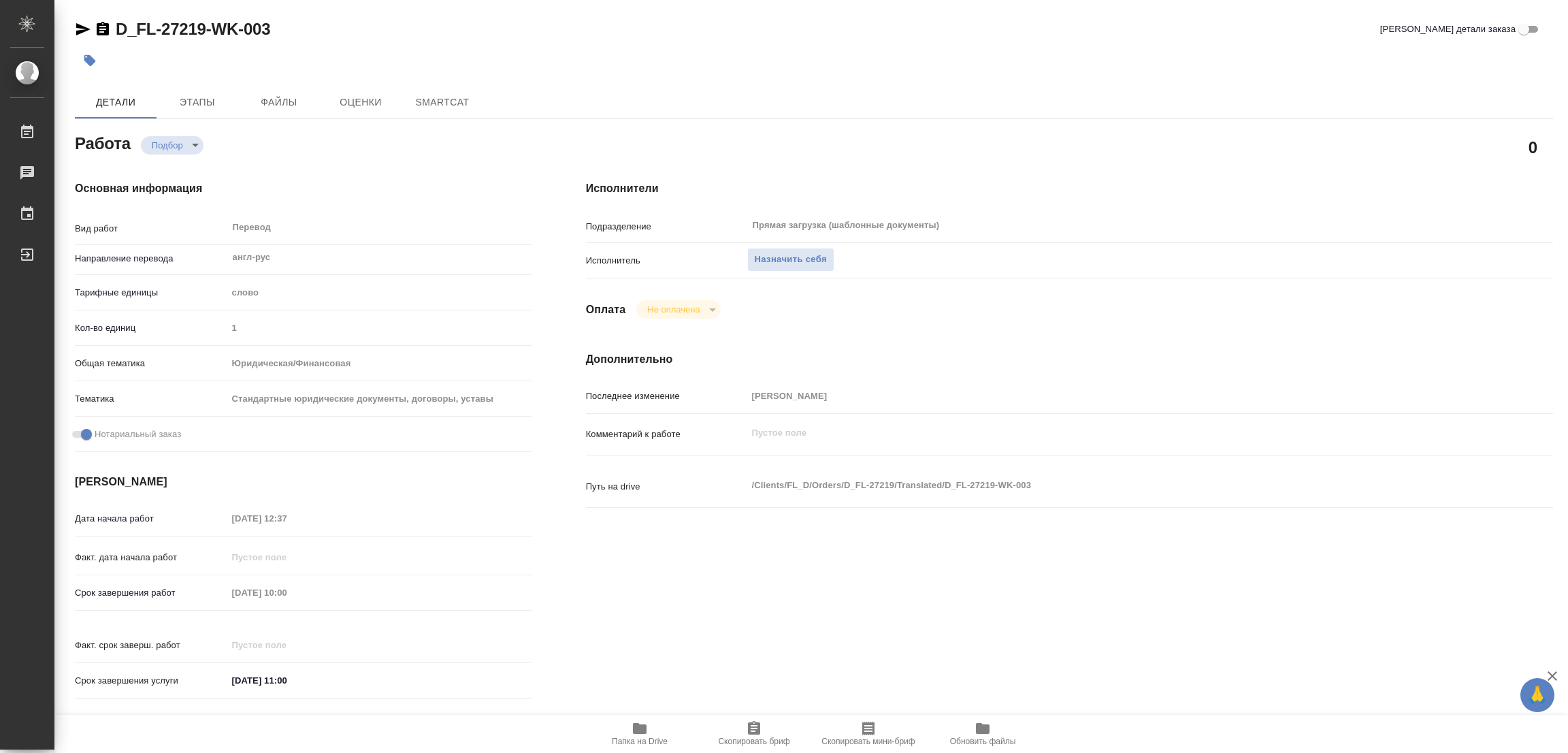
type textarea "x"
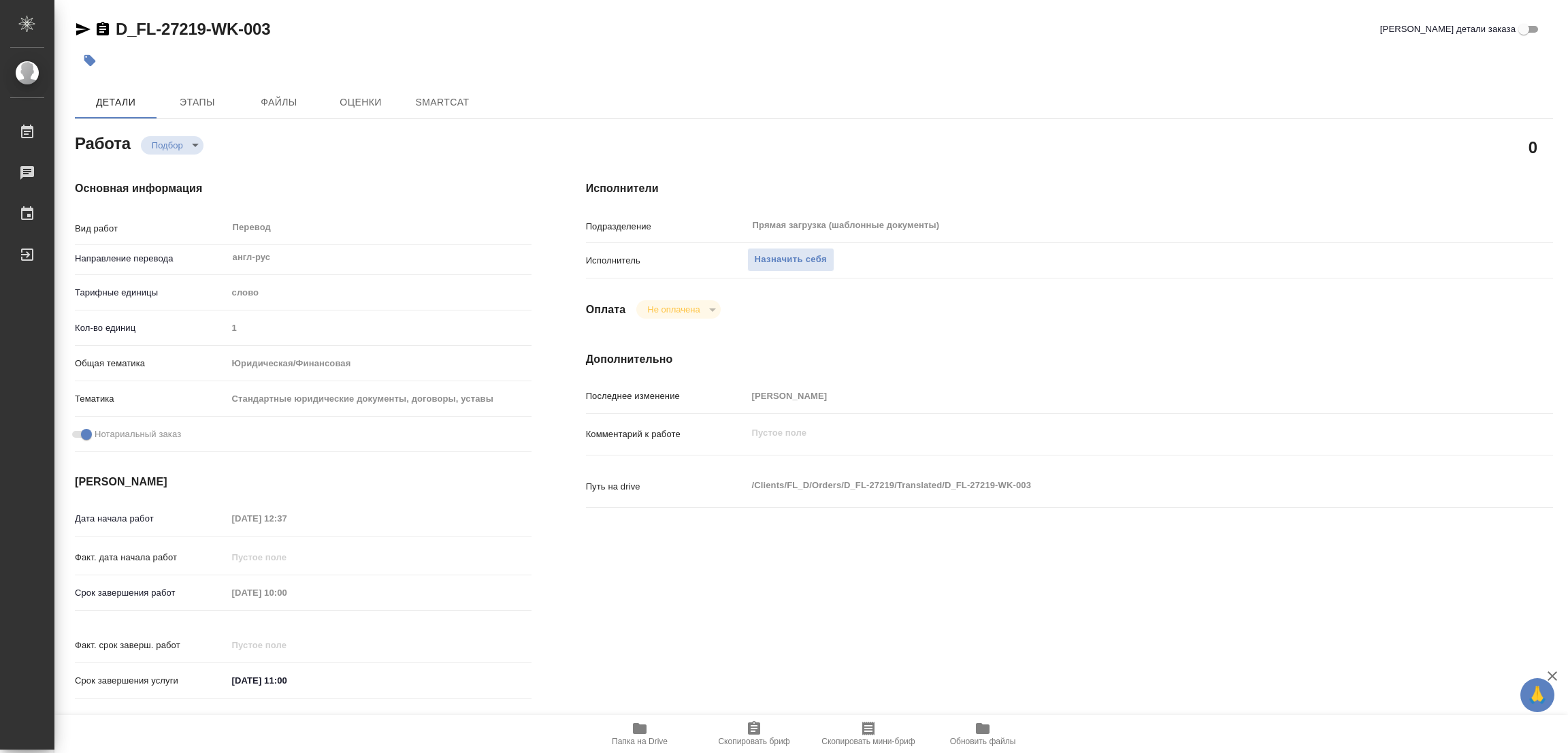
type textarea "x"
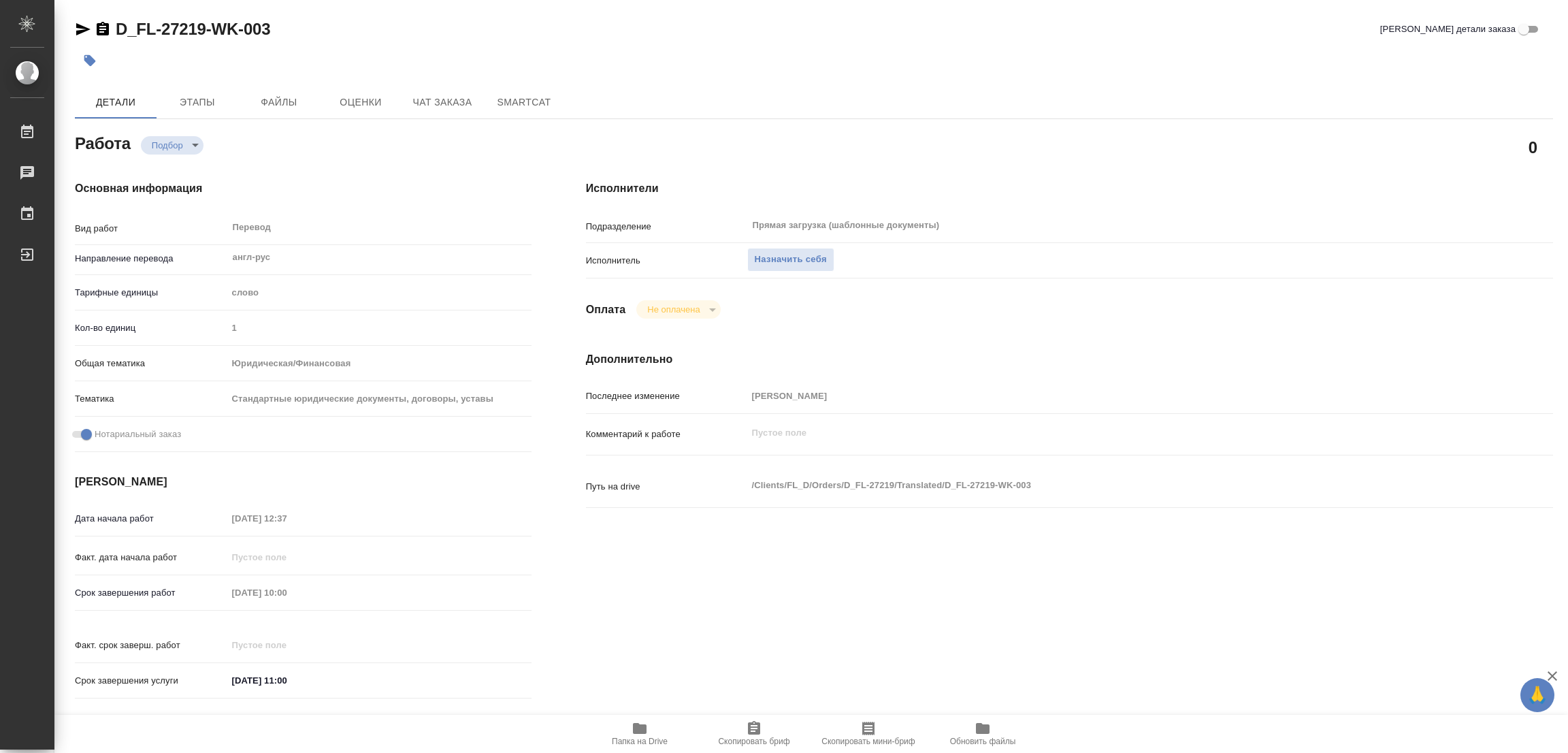
type textarea "x"
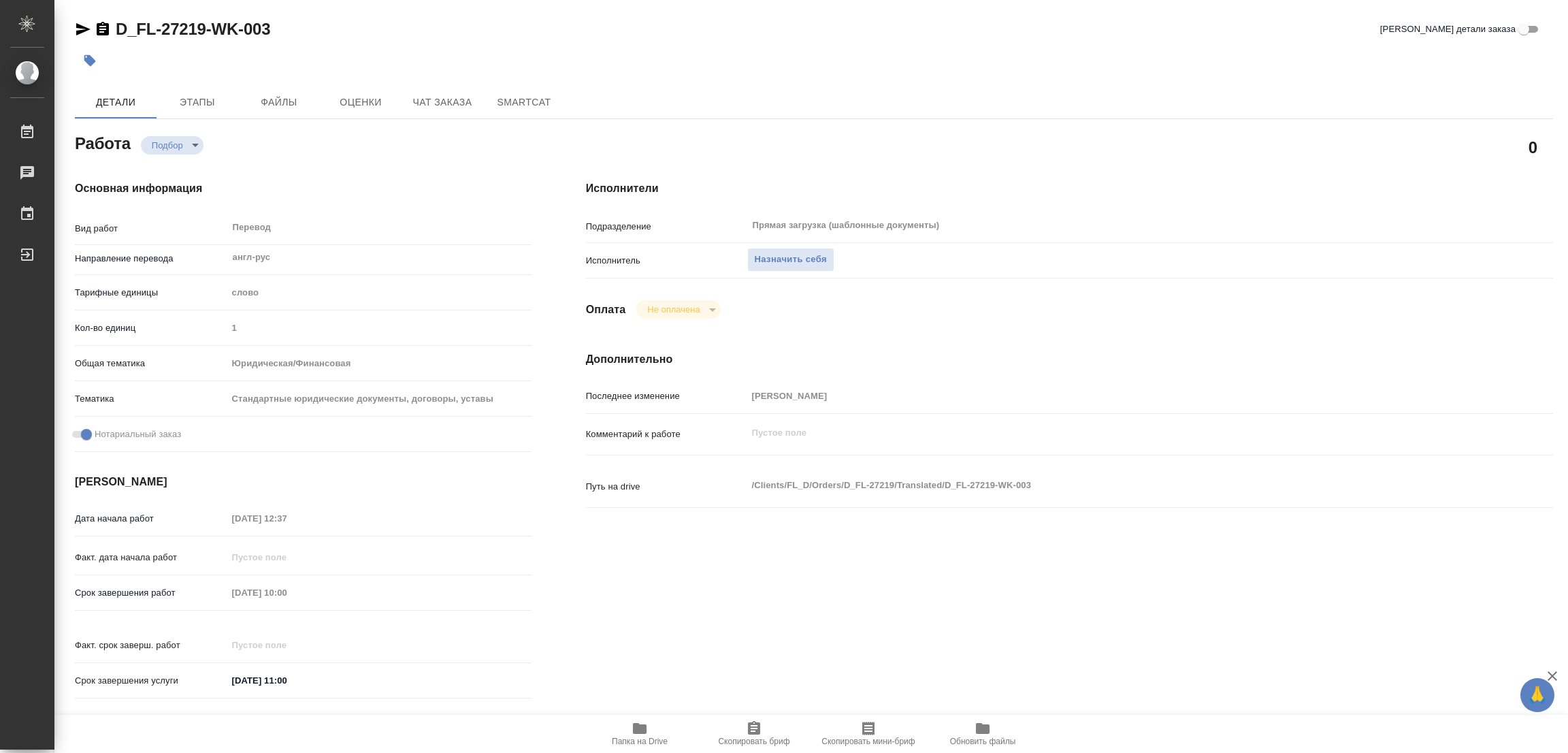
type textarea "x"
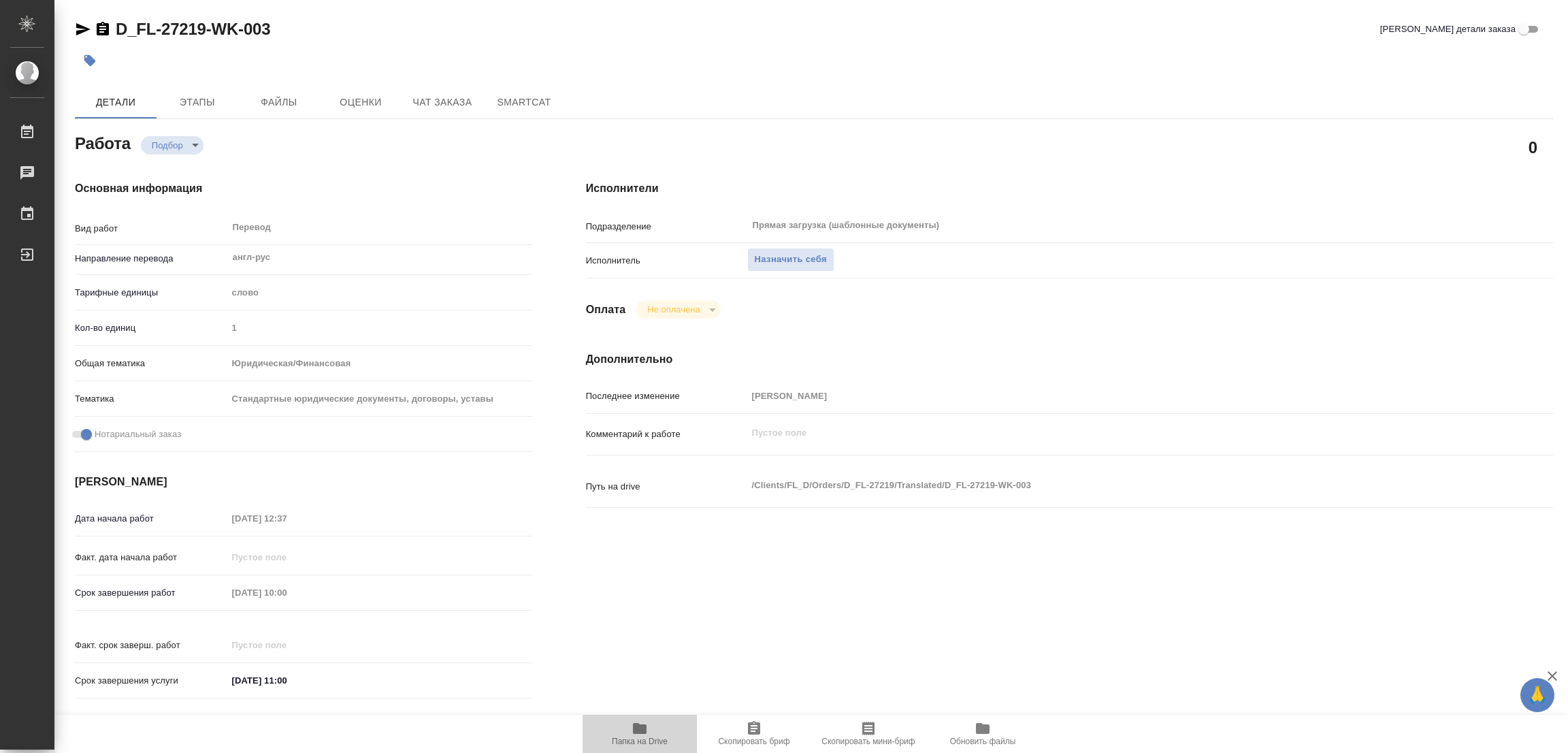
click at [629, 727] on span "Папка на Drive" at bounding box center [639, 733] width 98 height 26
click at [785, 256] on span "Назначить себя" at bounding box center [791, 260] width 72 height 16
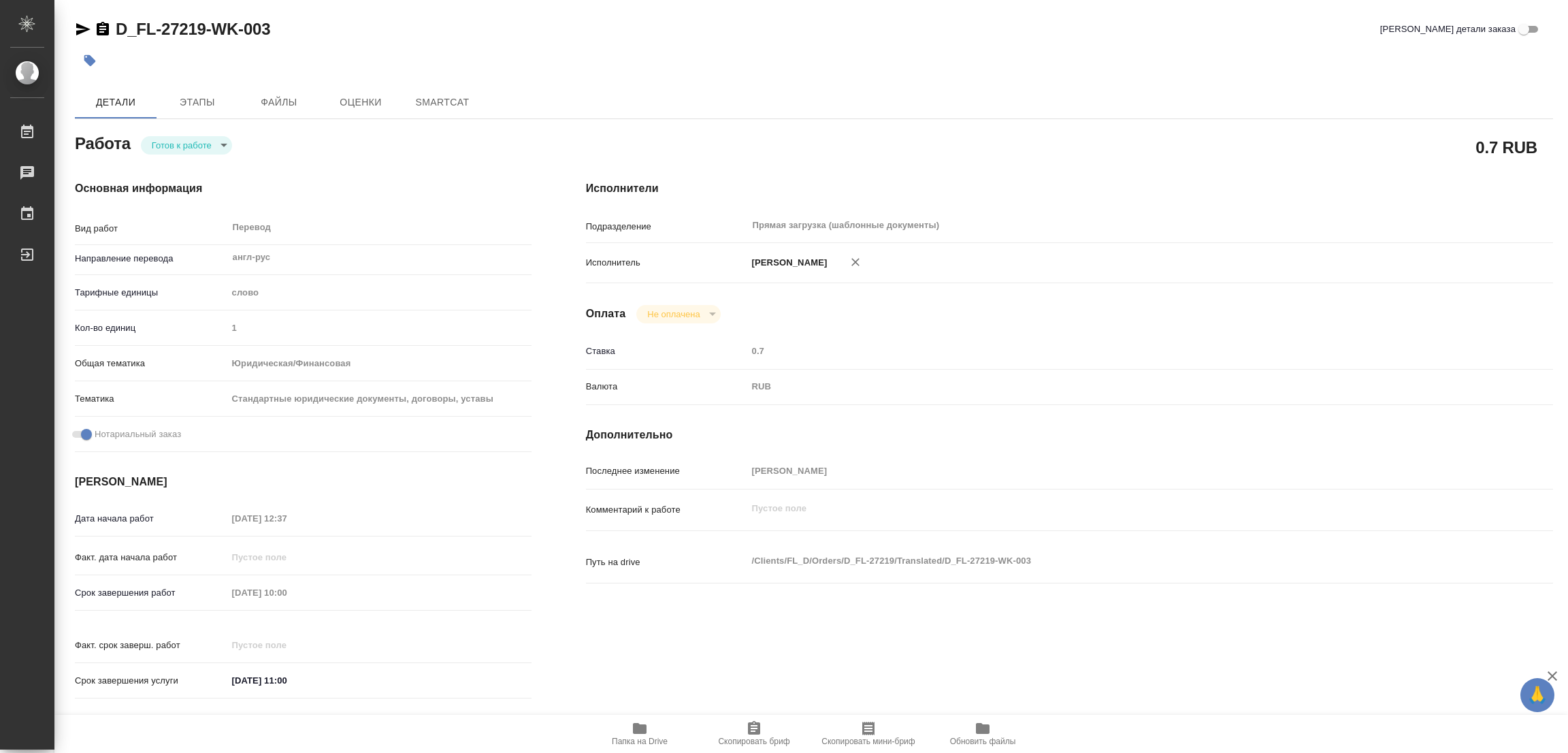
type textarea "x"
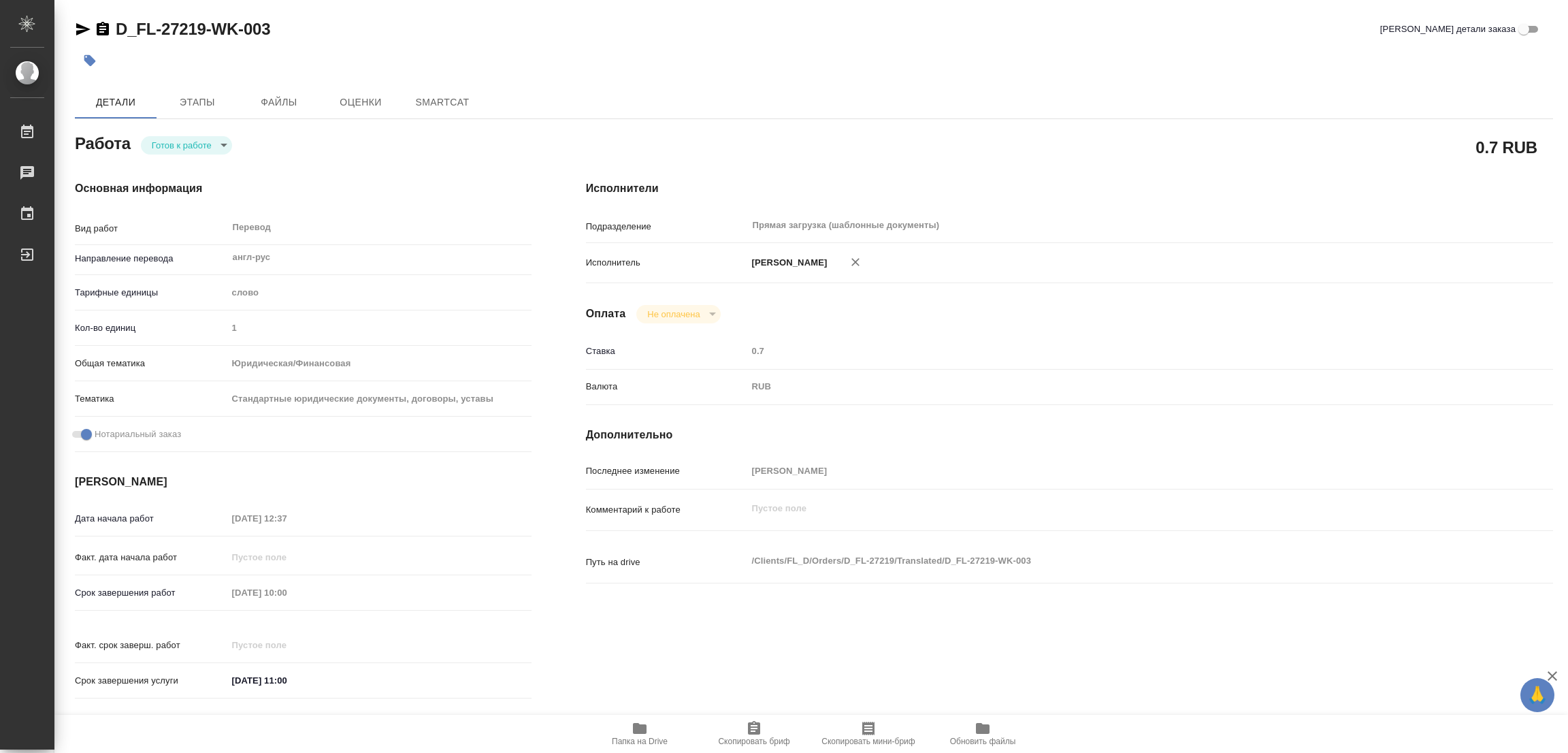
type textarea "x"
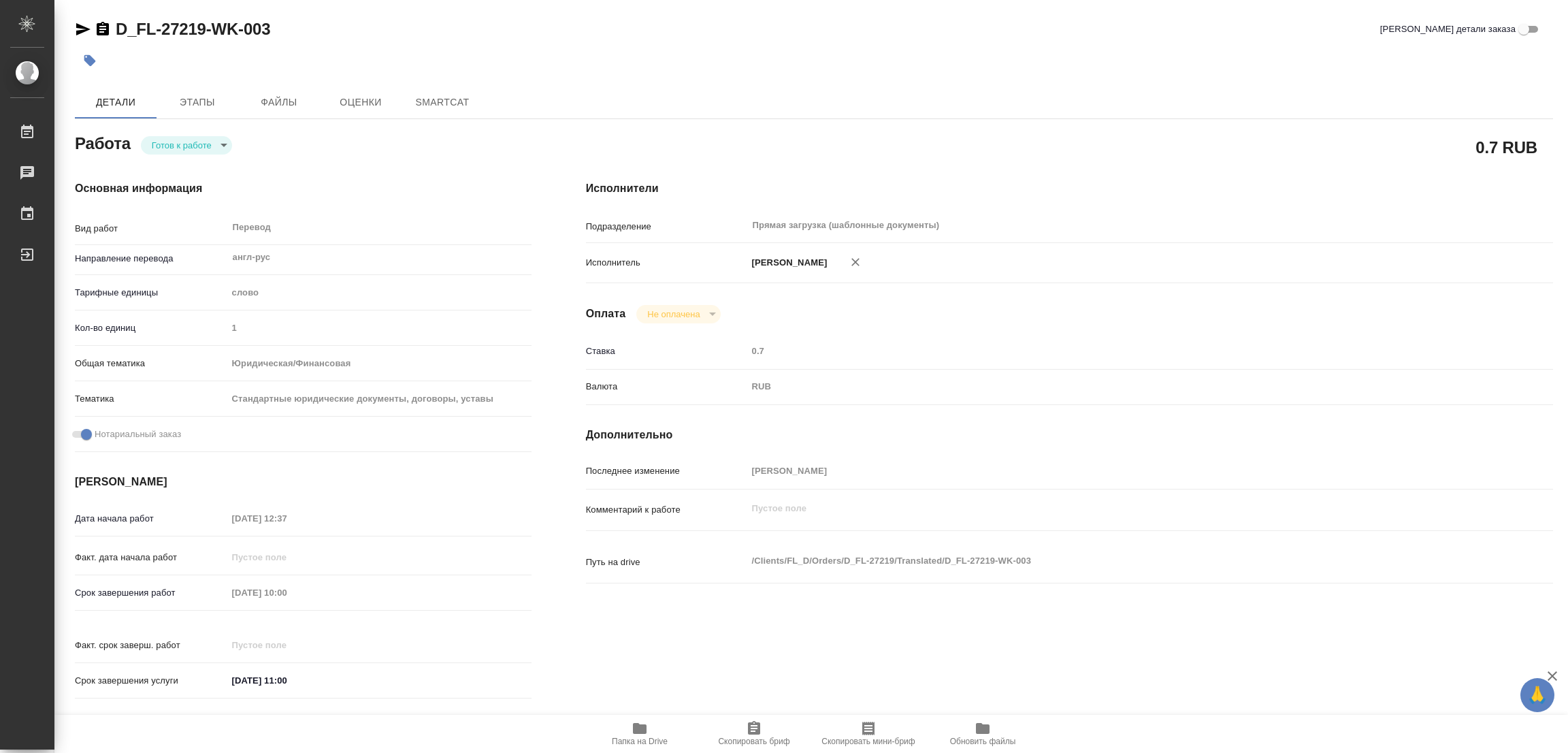
type textarea "x"
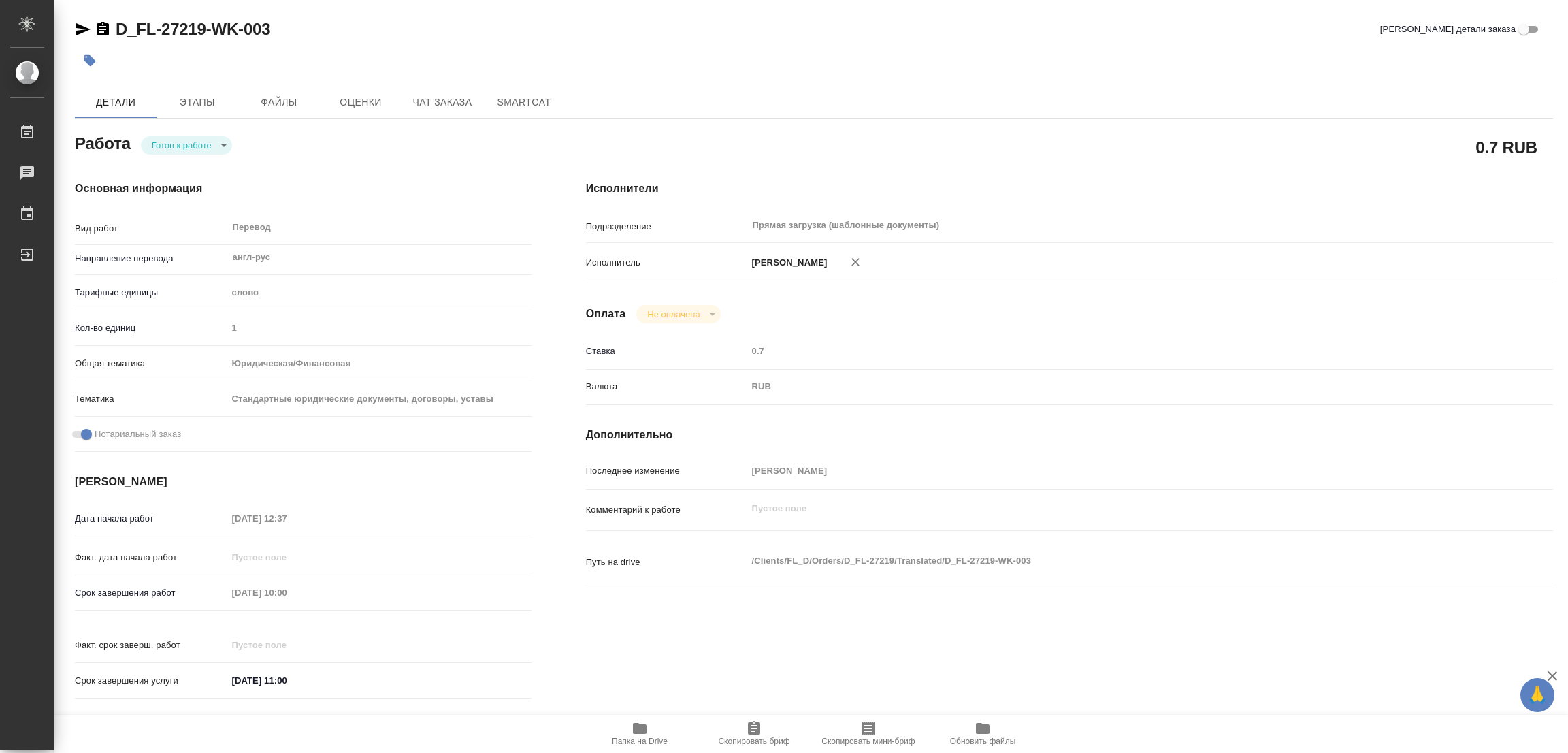
type textarea "x"
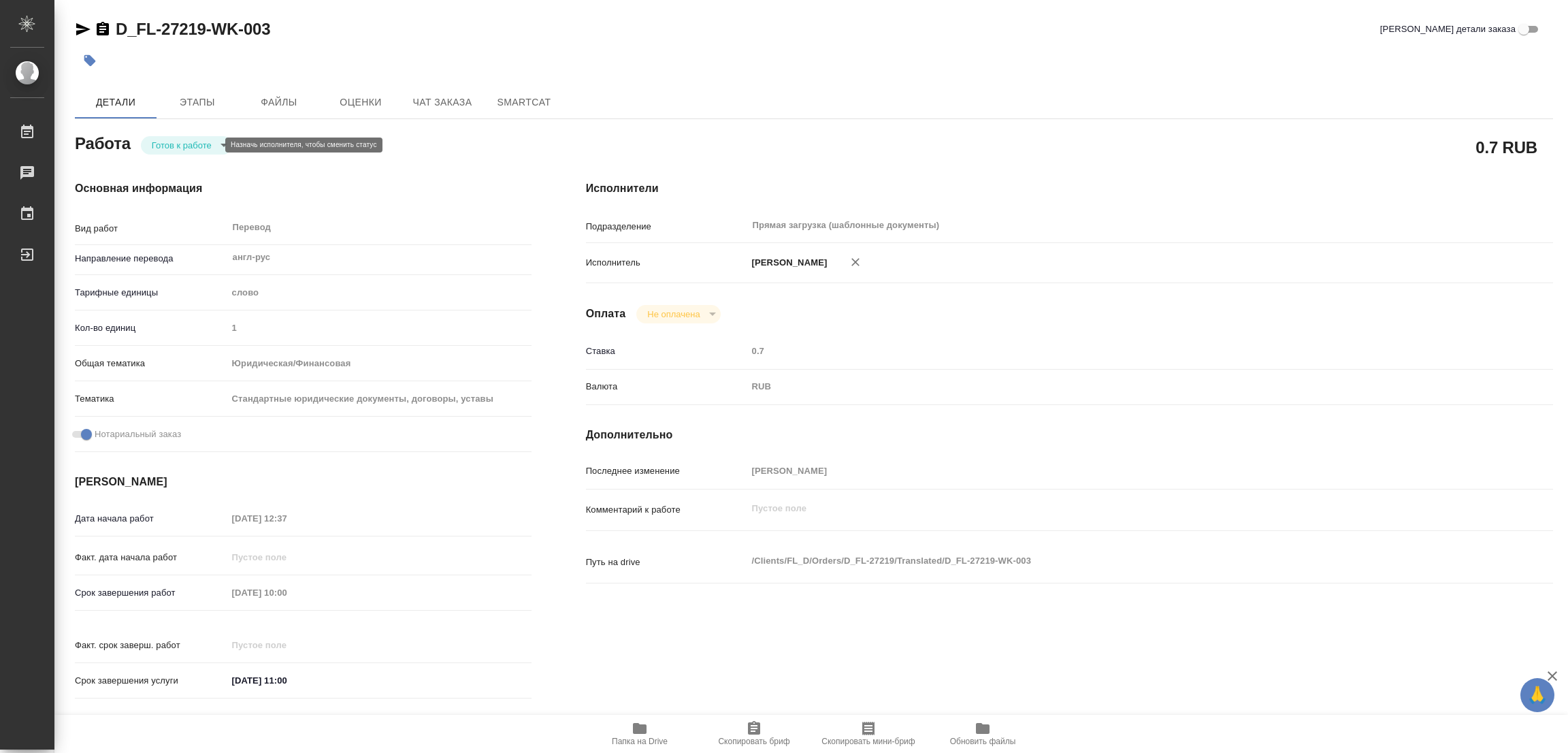
click at [162, 149] on body "🙏 .cls-1 fill:#fff; AWATERA Popova Galina Работы Чаты График Выйти D_FL-27219-W…" at bounding box center [784, 376] width 1568 height 753
type textarea "x"
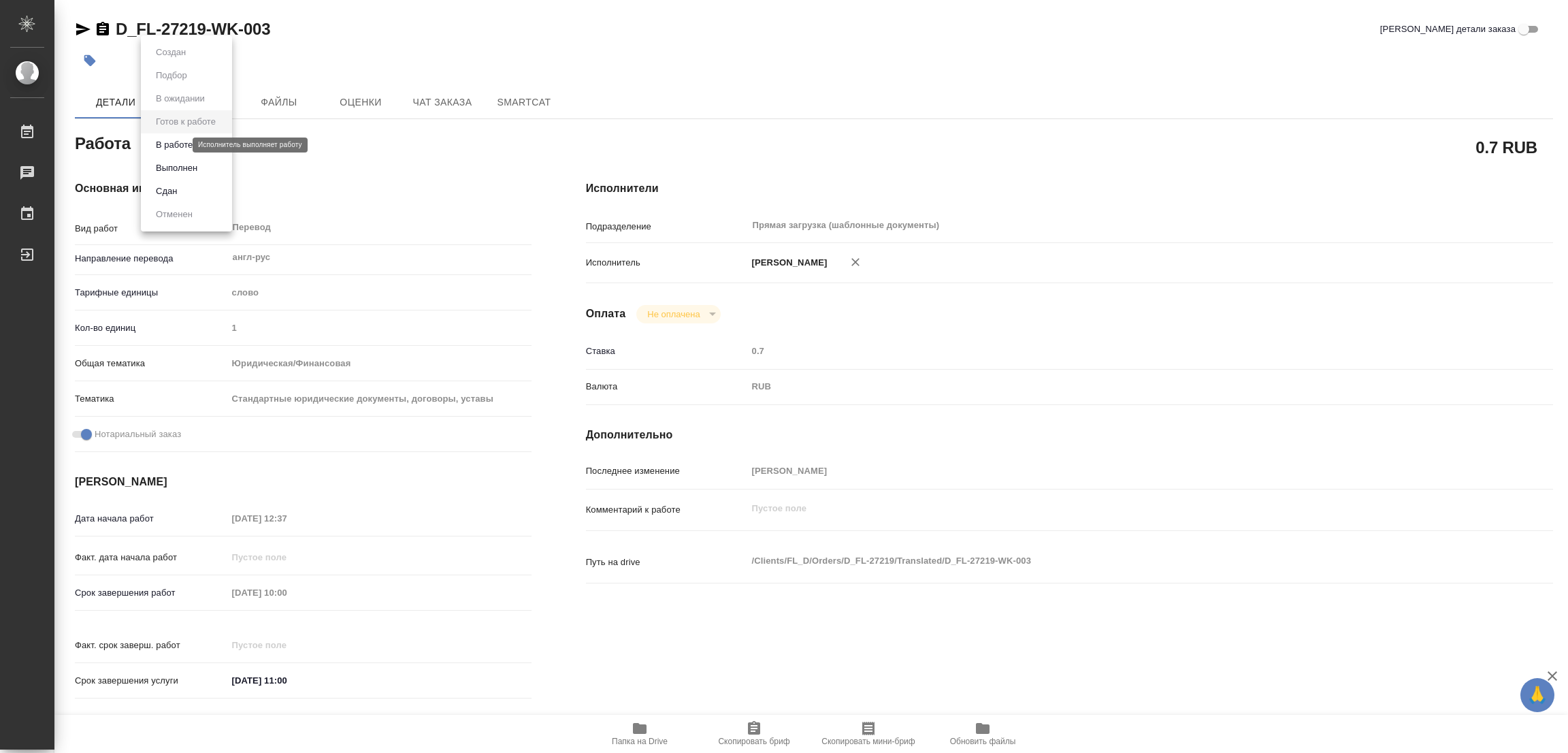
type textarea "x"
click at [163, 145] on button "В работе" at bounding box center [174, 144] width 45 height 15
type textarea "x"
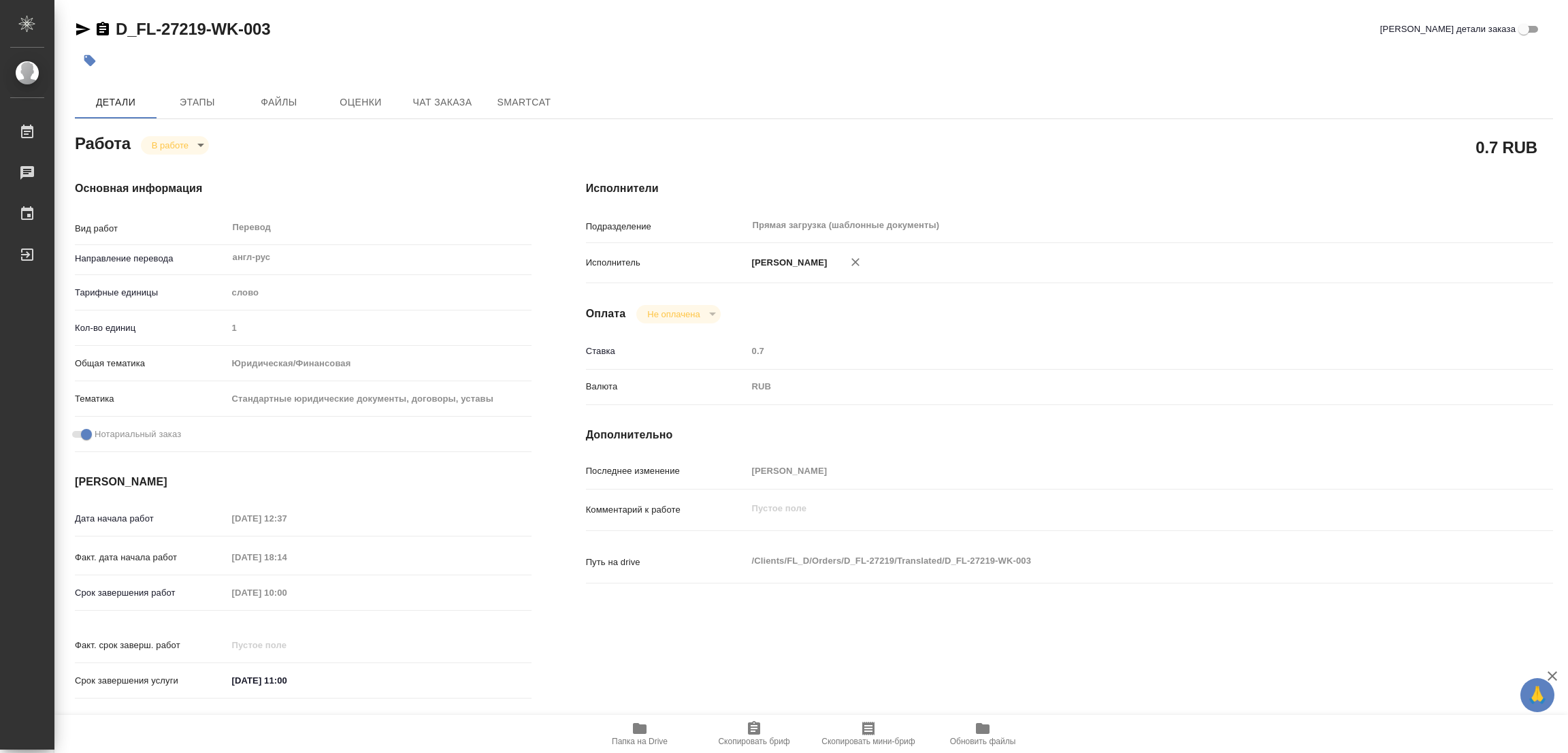
type textarea "x"
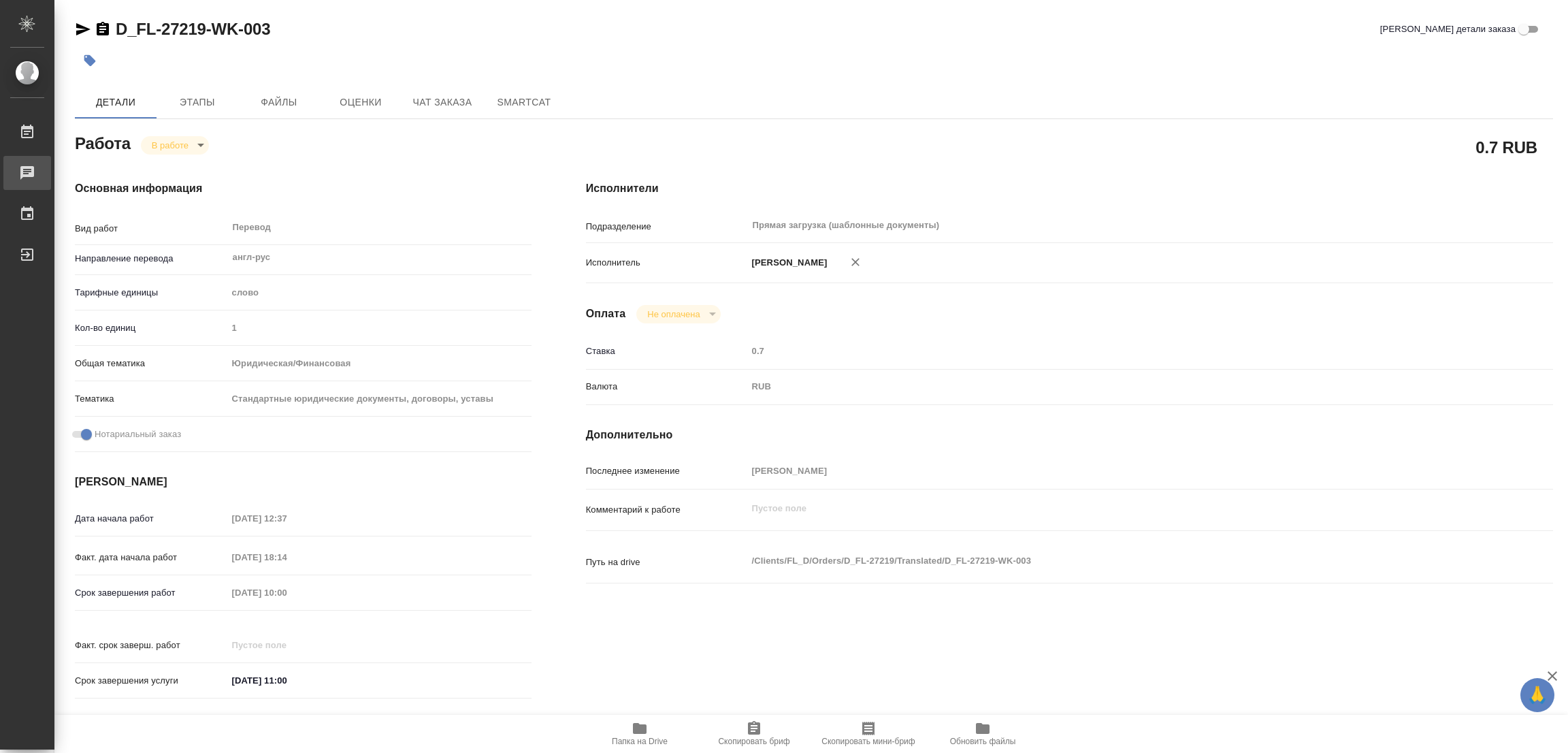
type textarea "x"
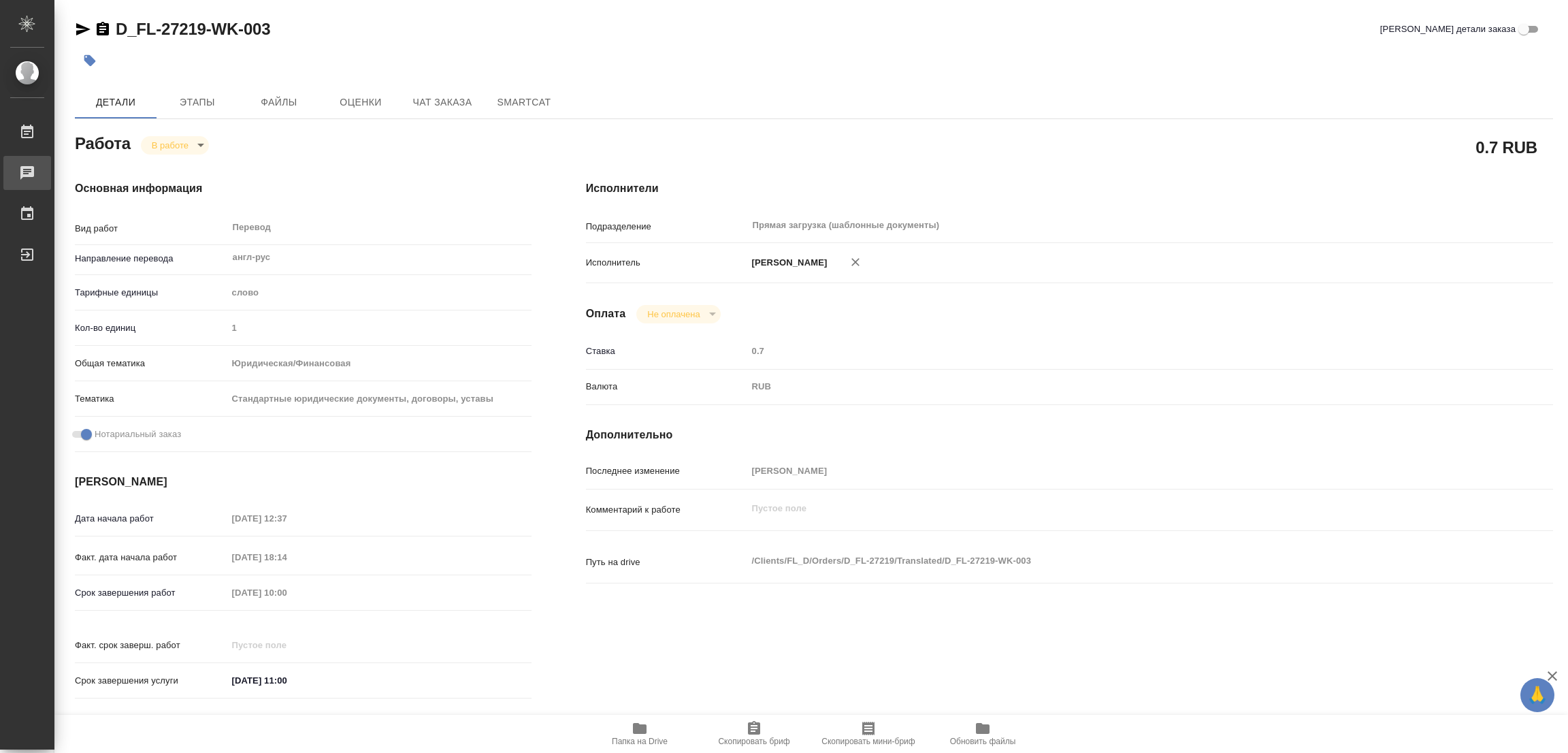
type textarea "x"
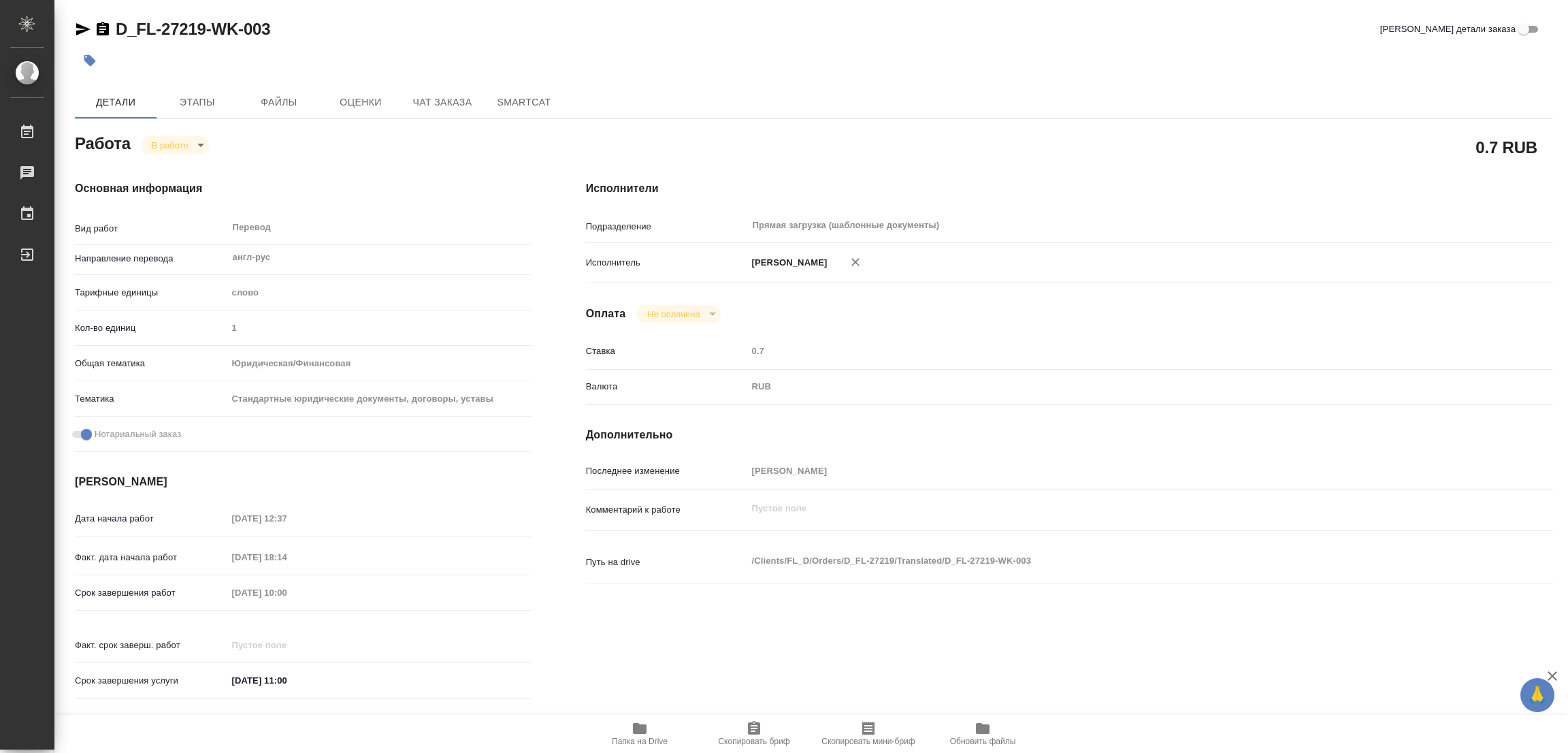
type textarea "x"
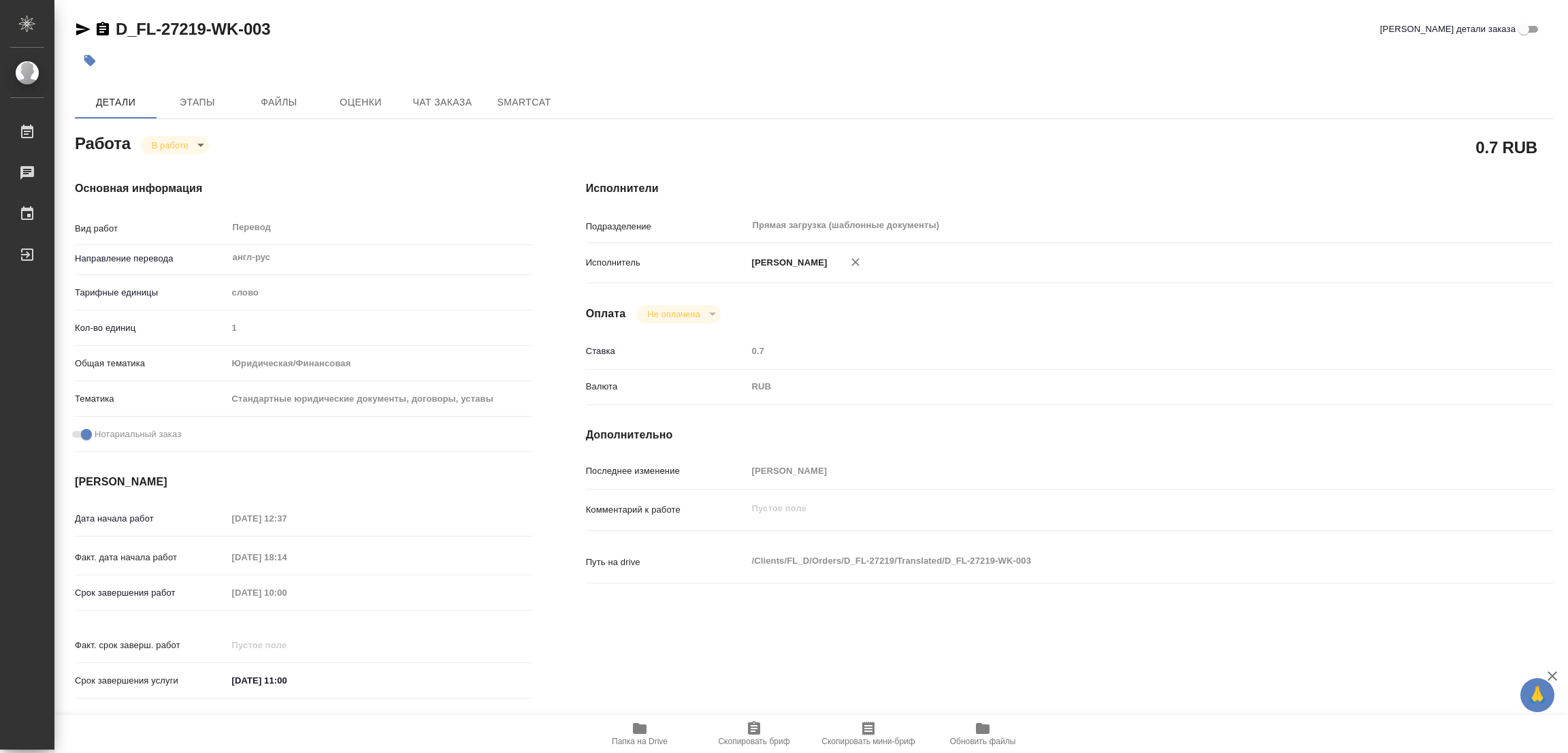
type textarea "x"
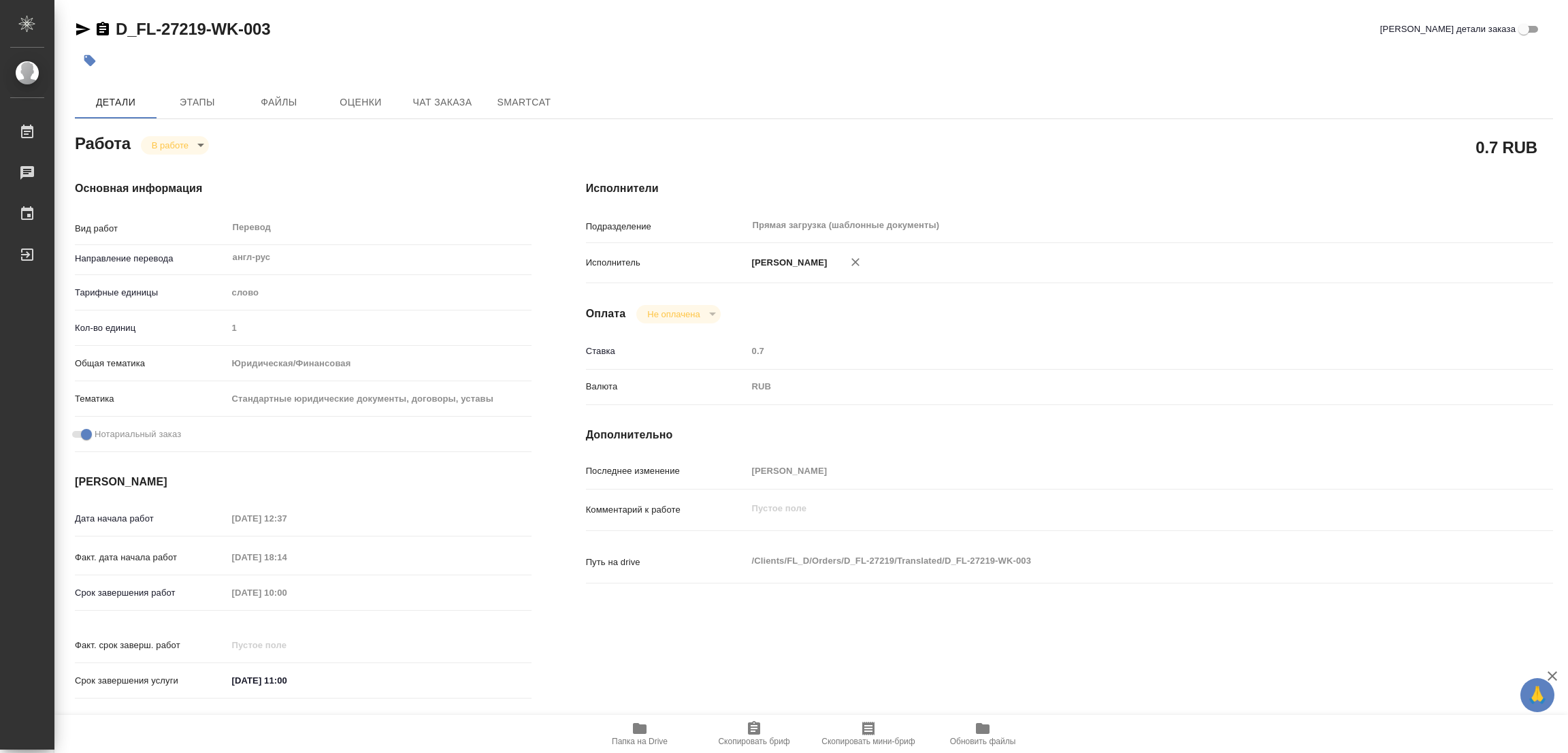
type textarea "x"
